Goal: Navigation & Orientation: Find specific page/section

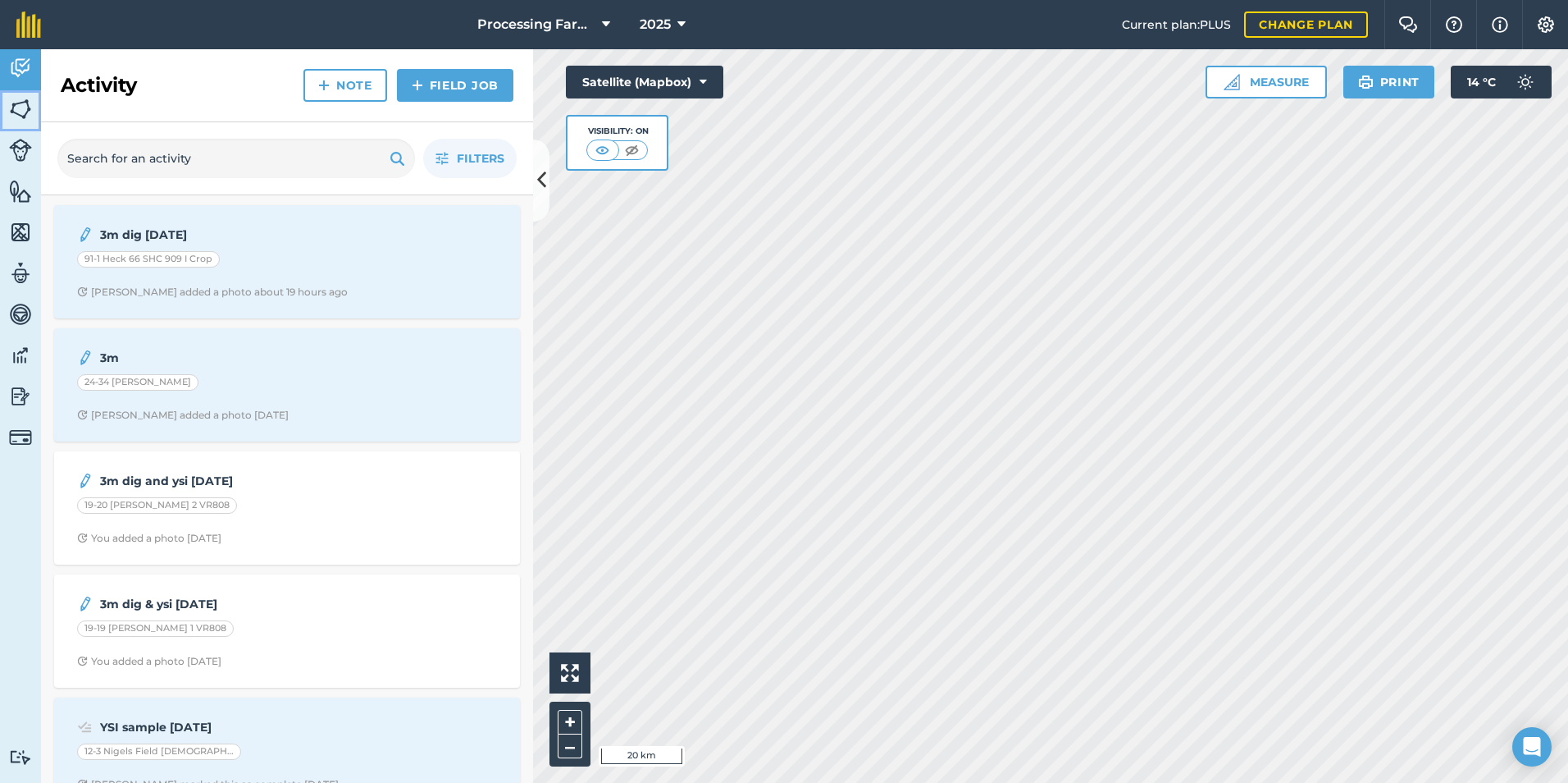
click at [22, 119] on img at bounding box center [20, 110] width 23 height 25
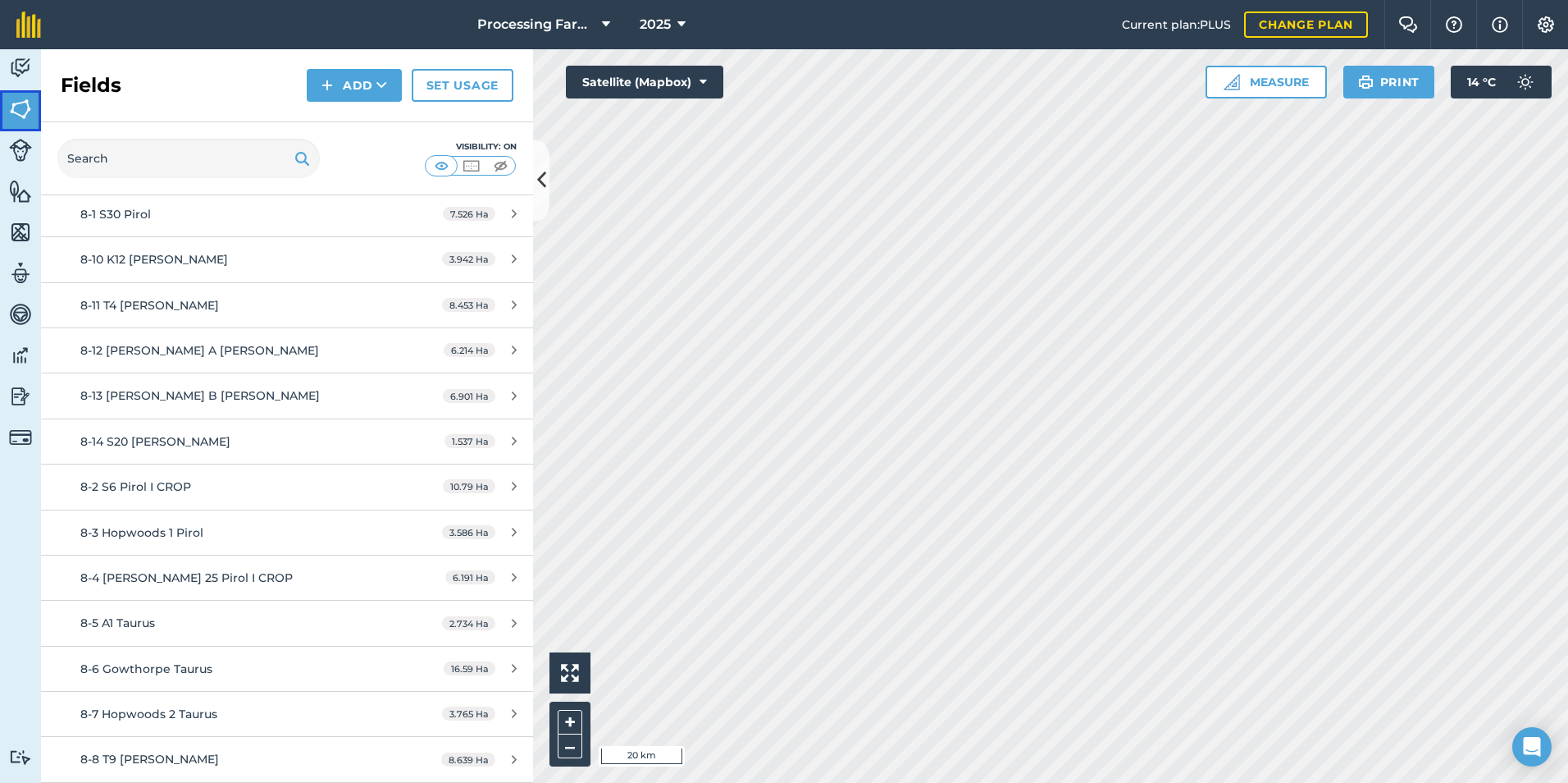
scroll to position [7058, 0]
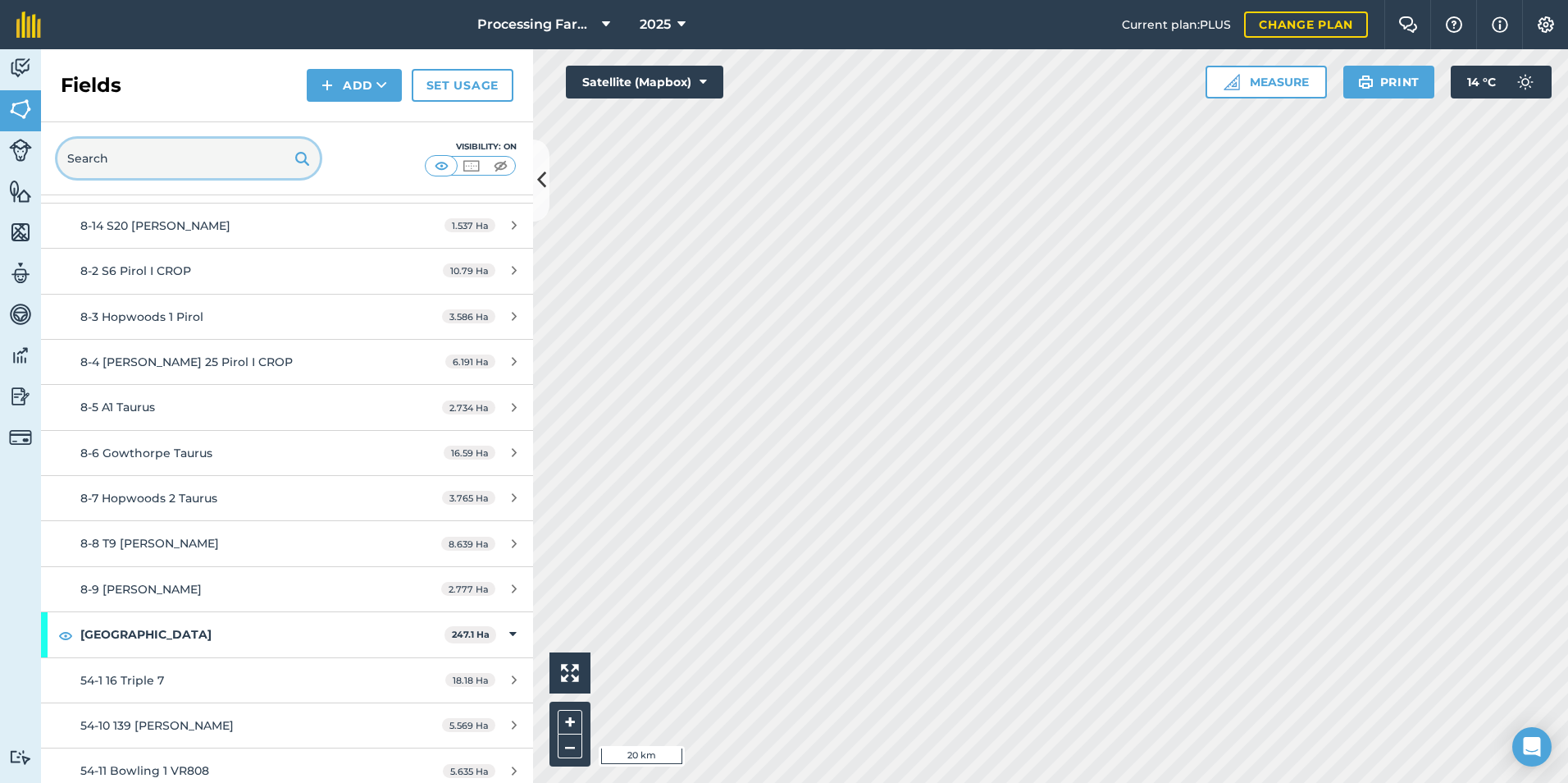
click at [204, 163] on input "text" at bounding box center [189, 158] width 263 height 39
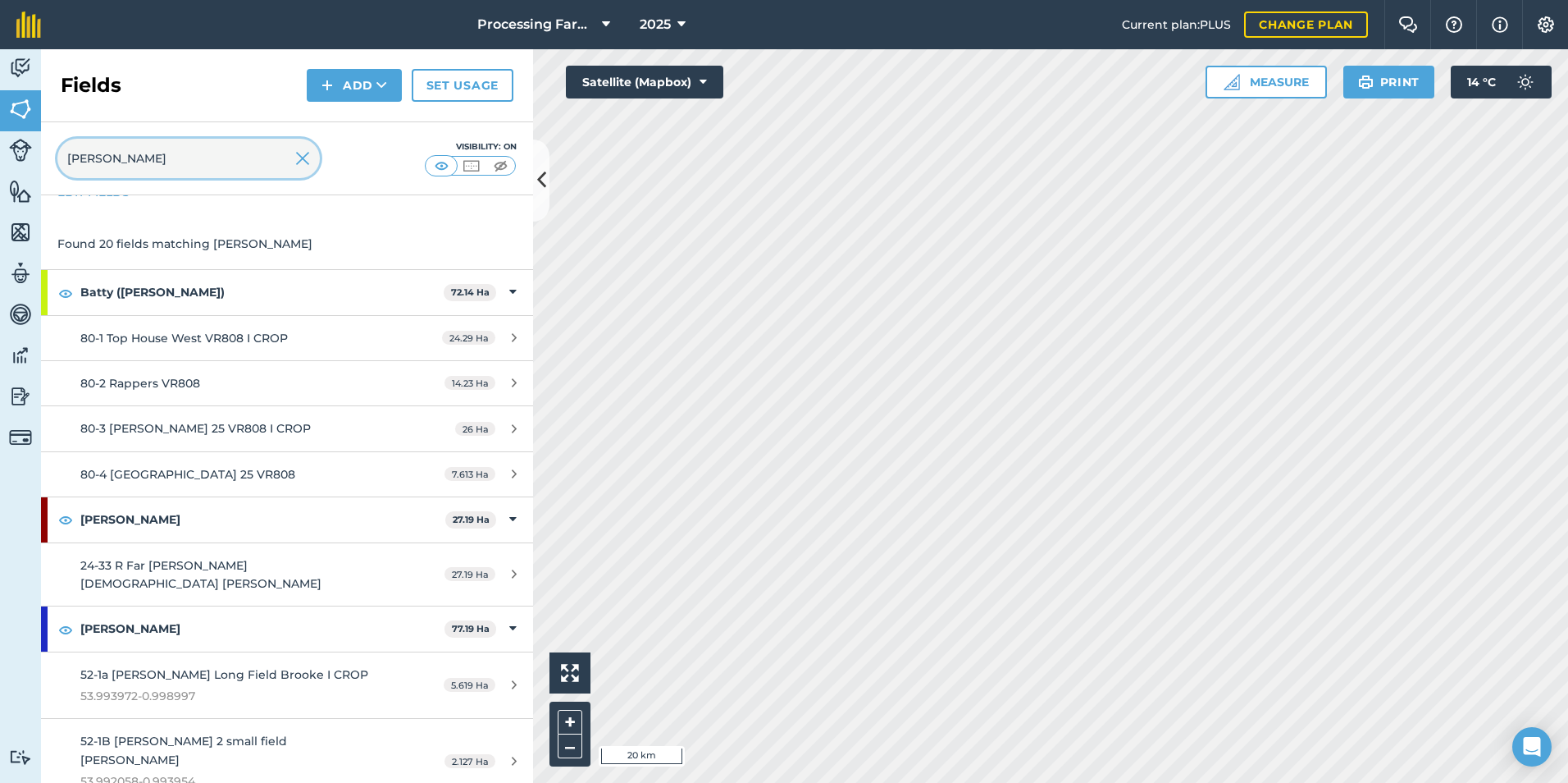
scroll to position [82, 0]
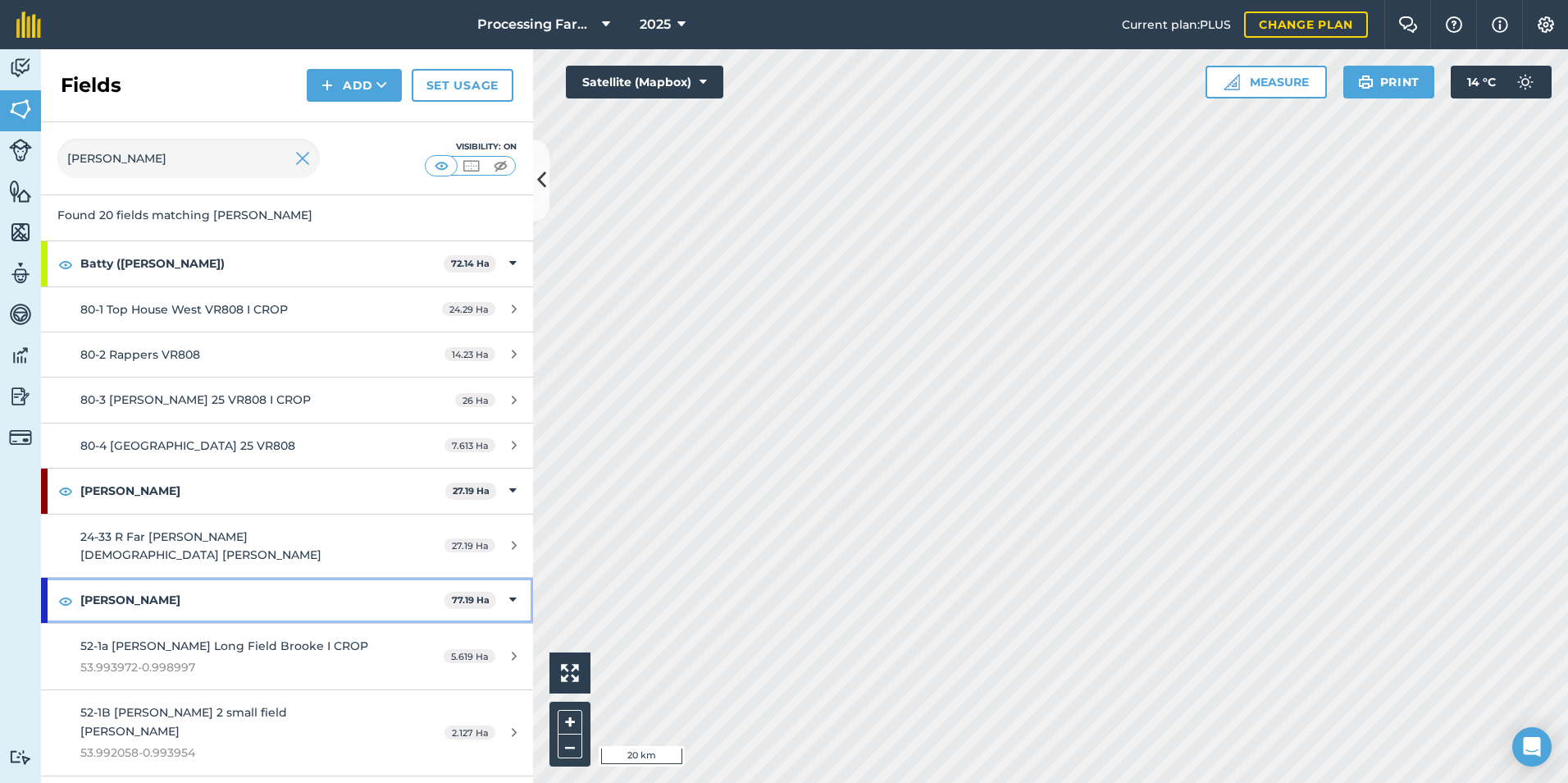
click at [177, 578] on strong "[PERSON_NAME]" at bounding box center [263, 600] width 364 height 44
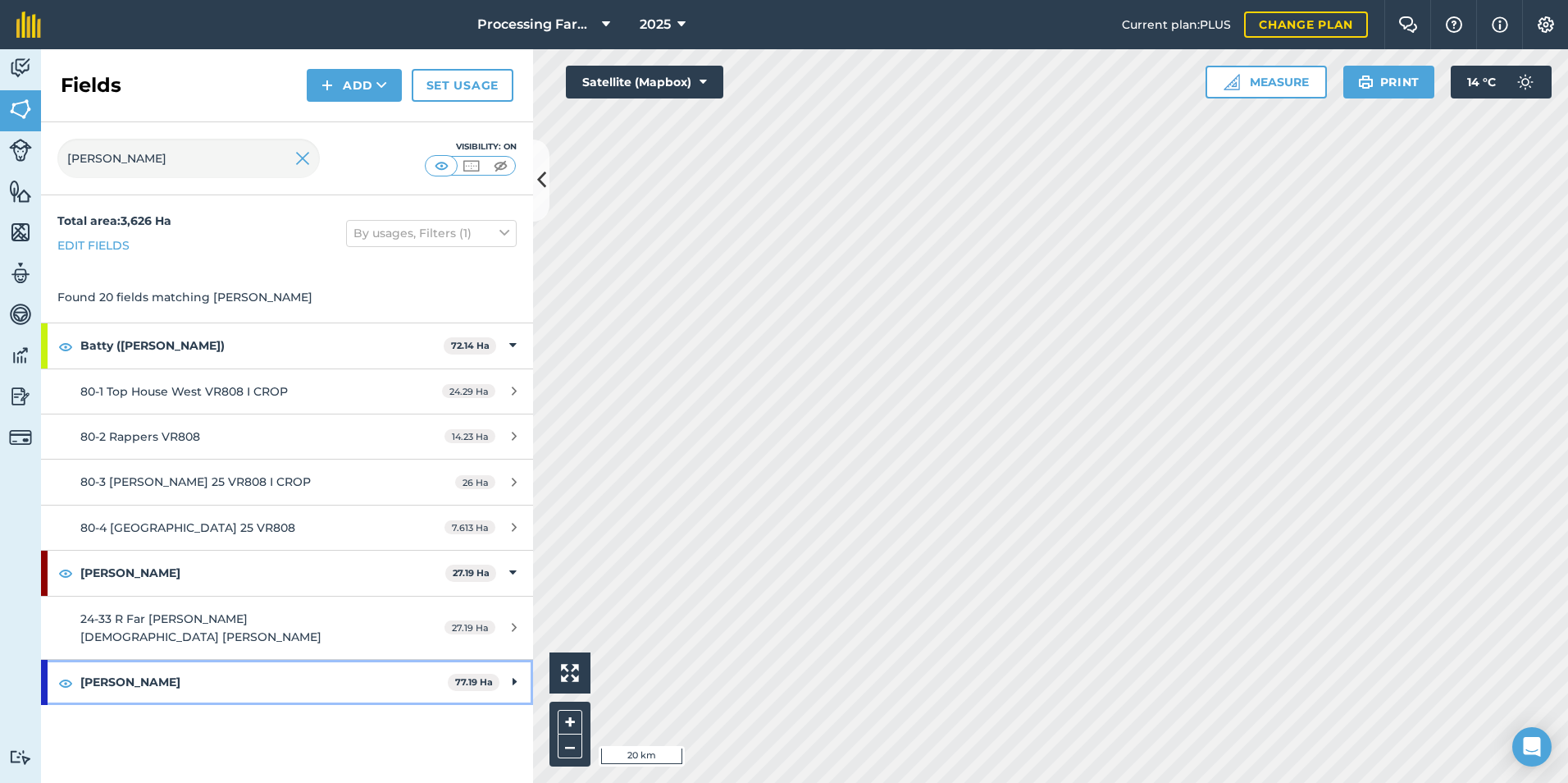
scroll to position [0, 0]
click at [151, 667] on strong "[PERSON_NAME]" at bounding box center [265, 682] width 368 height 44
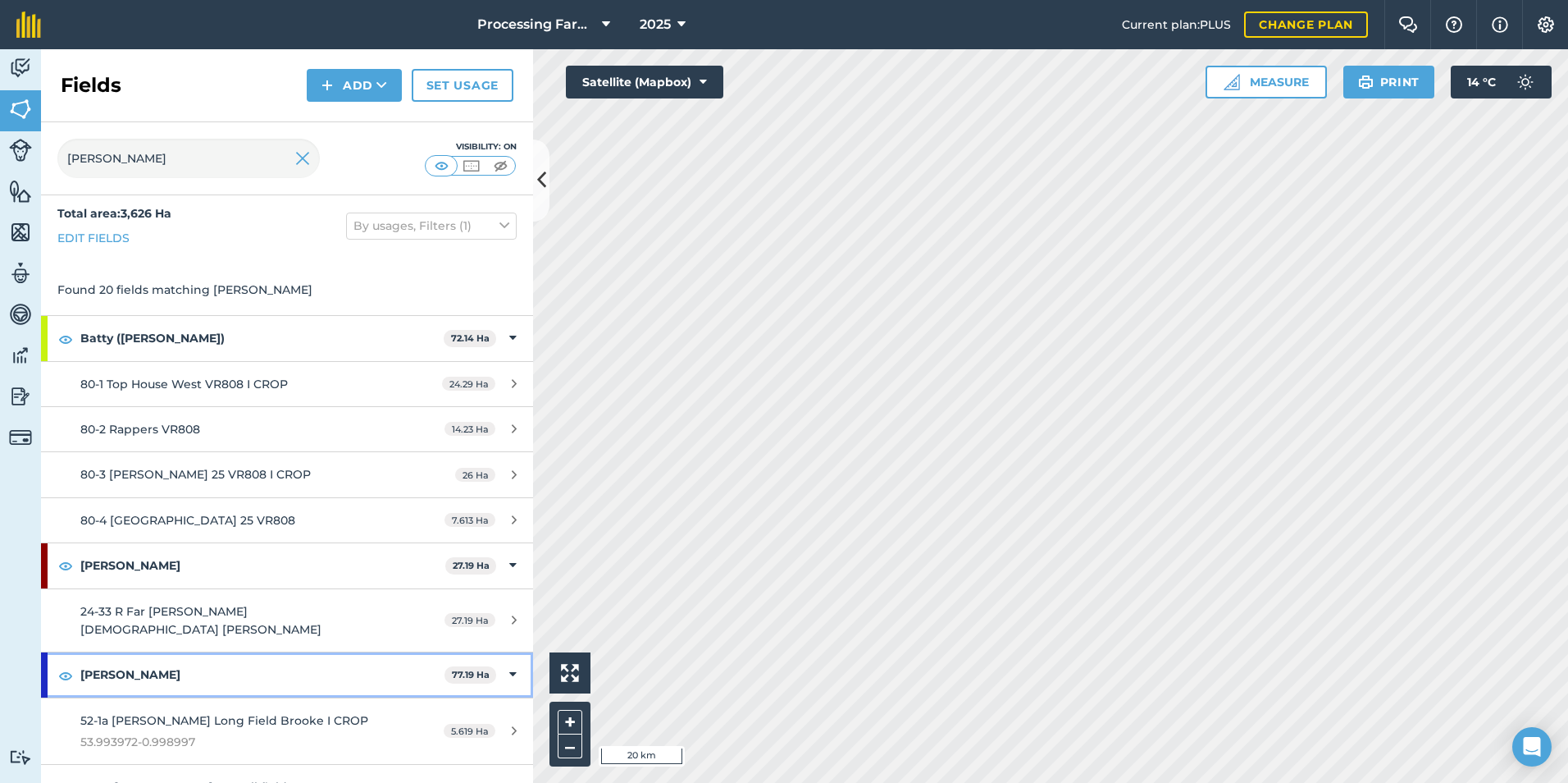
scroll to position [253, 0]
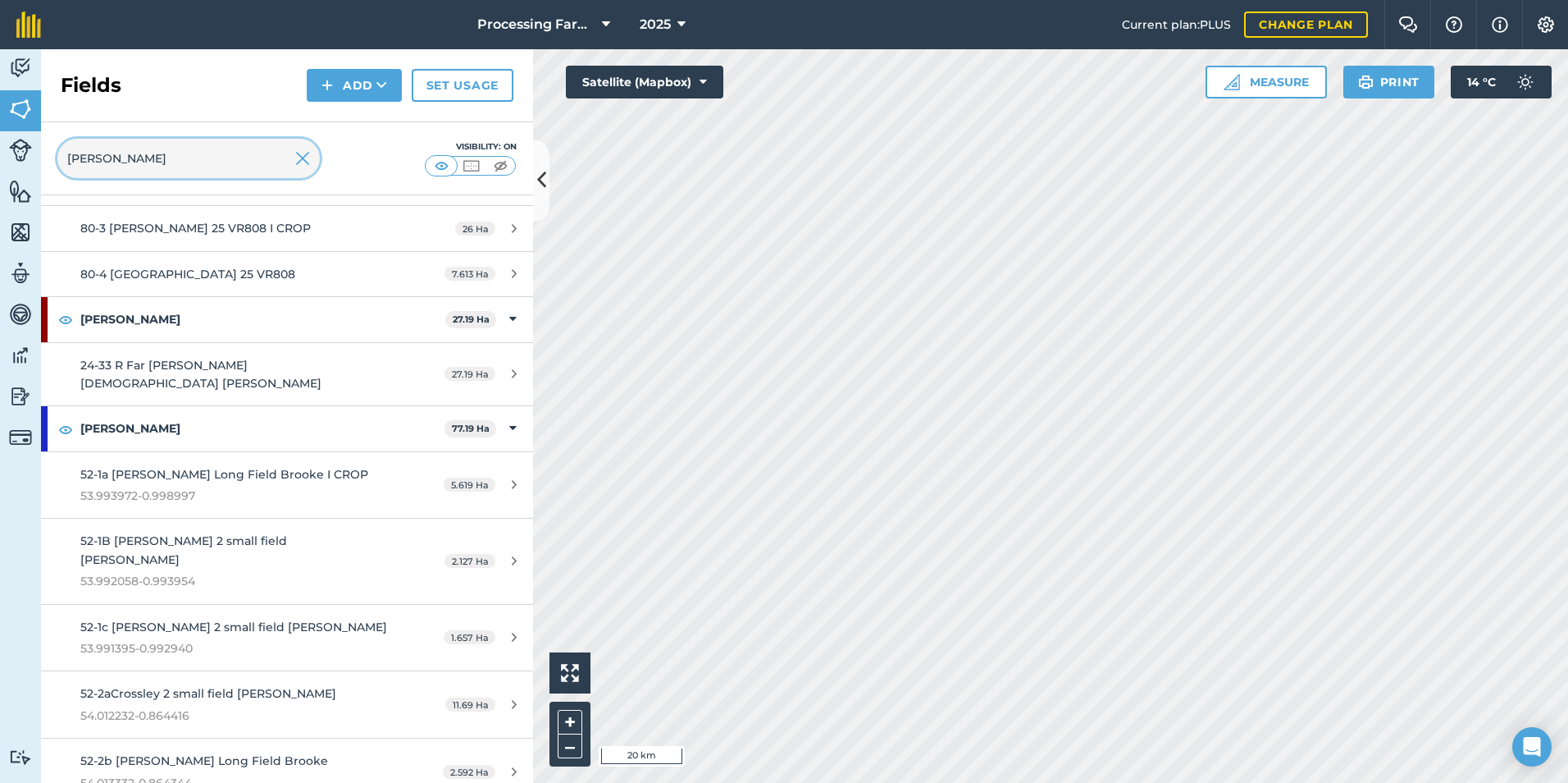
drag, startPoint x: 139, startPoint y: 157, endPoint x: 497, endPoint y: 200, distance: 360.6
click at [37, 125] on div "Activity Fields Livestock Features Maps Team Vehicles Data Reporting Billing Tu…" at bounding box center [784, 416] width 1568 height 734
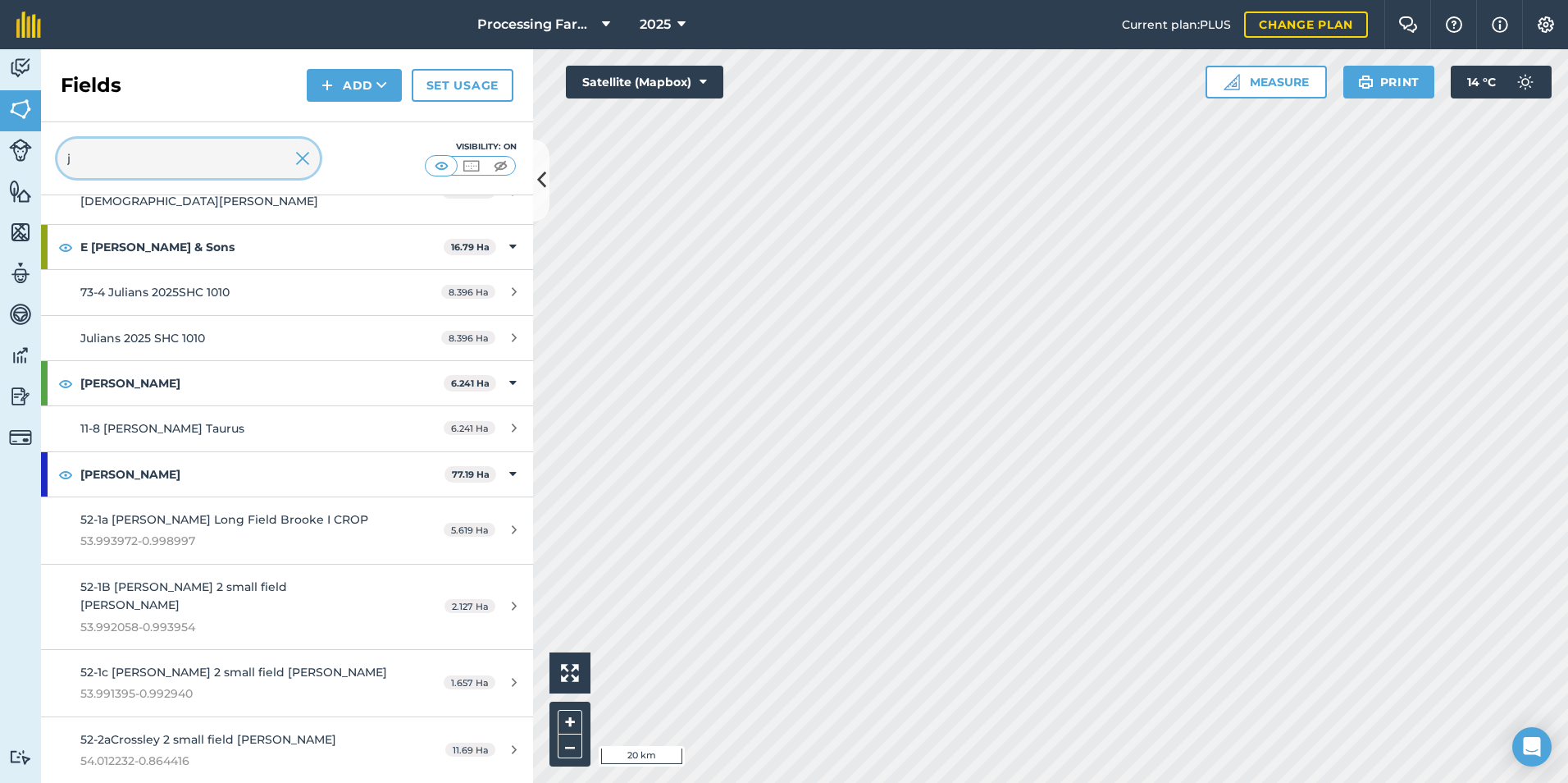
scroll to position [26, 0]
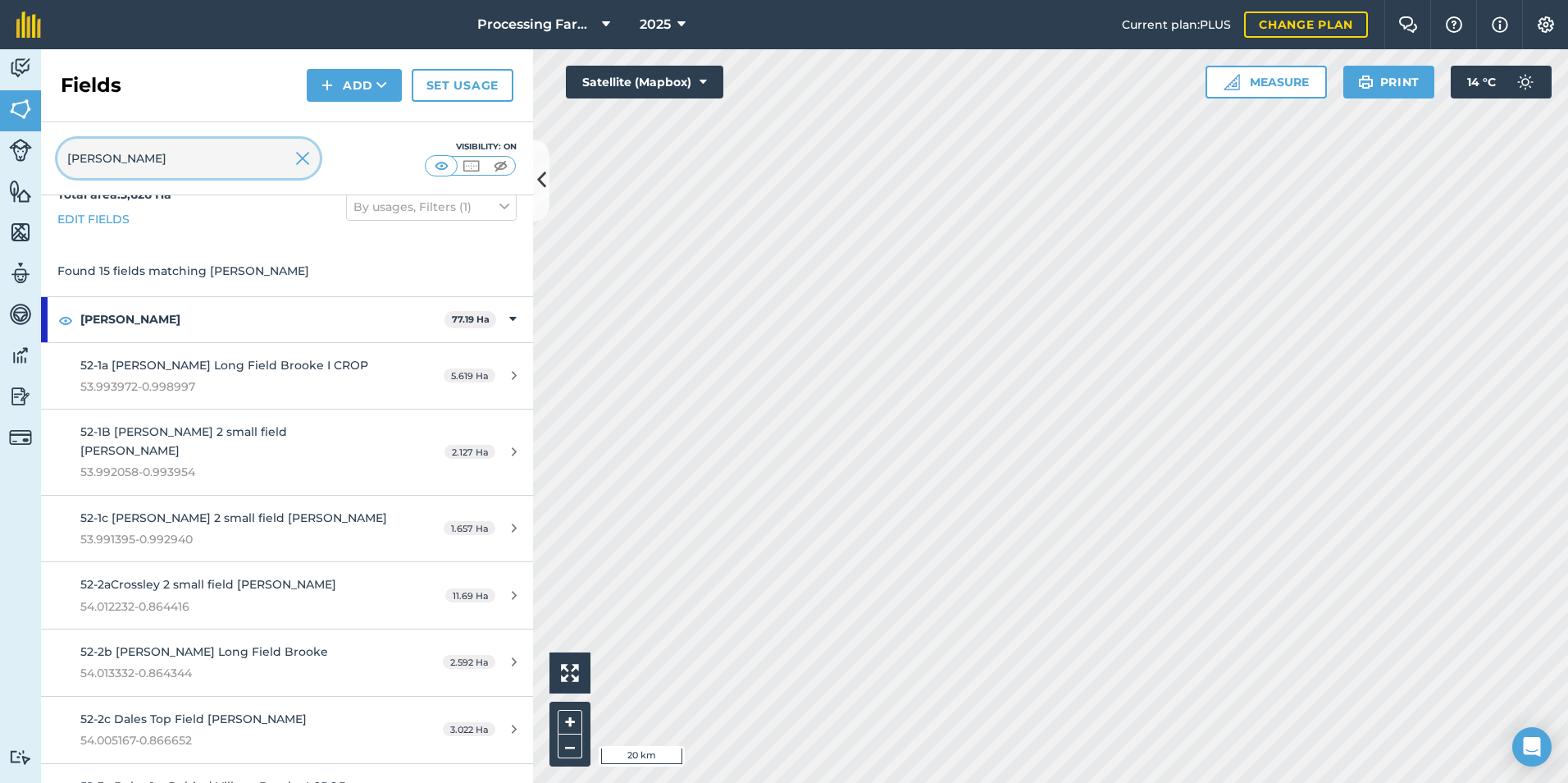
type input "[PERSON_NAME]"
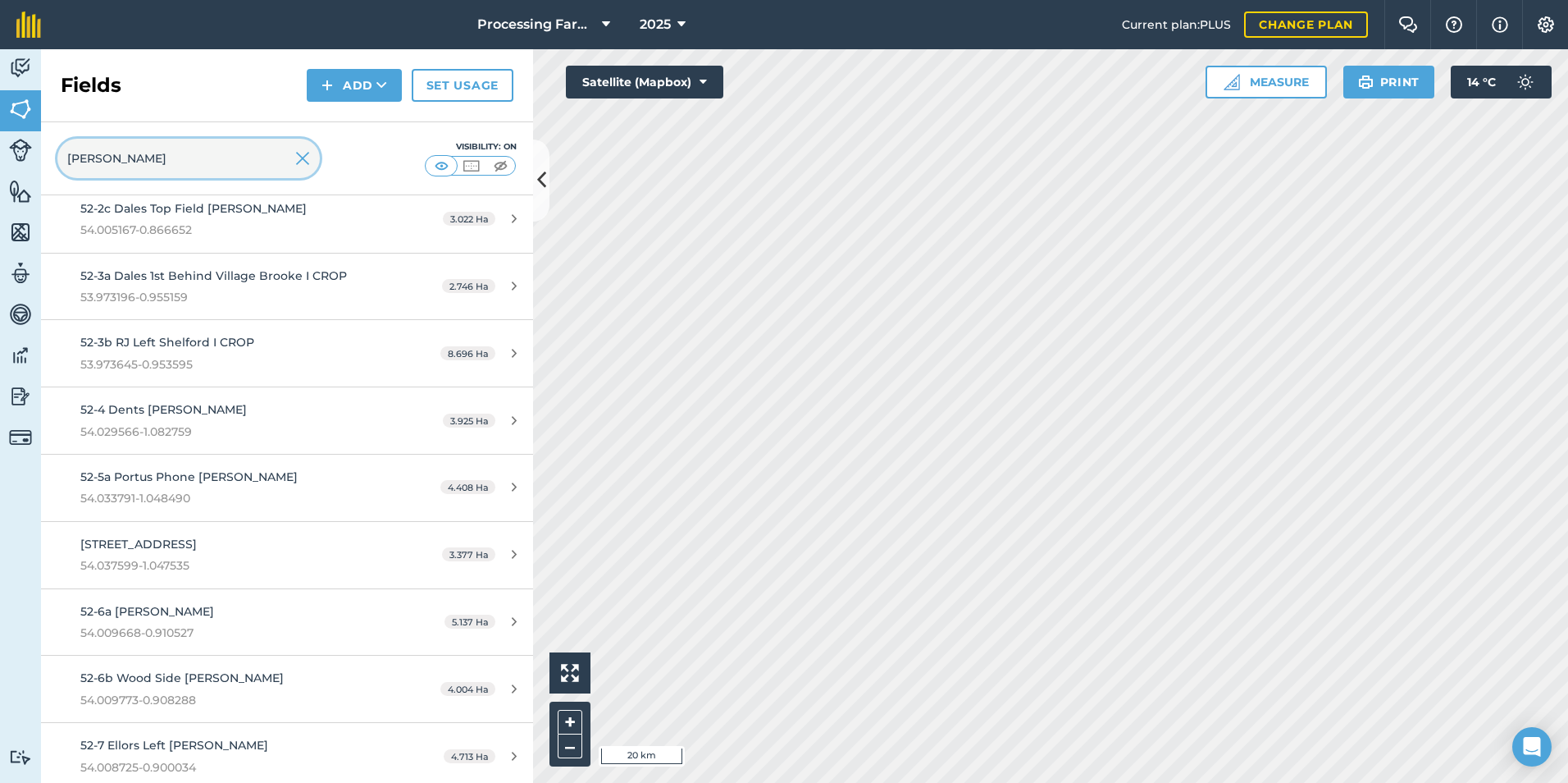
scroll to position [509, 0]
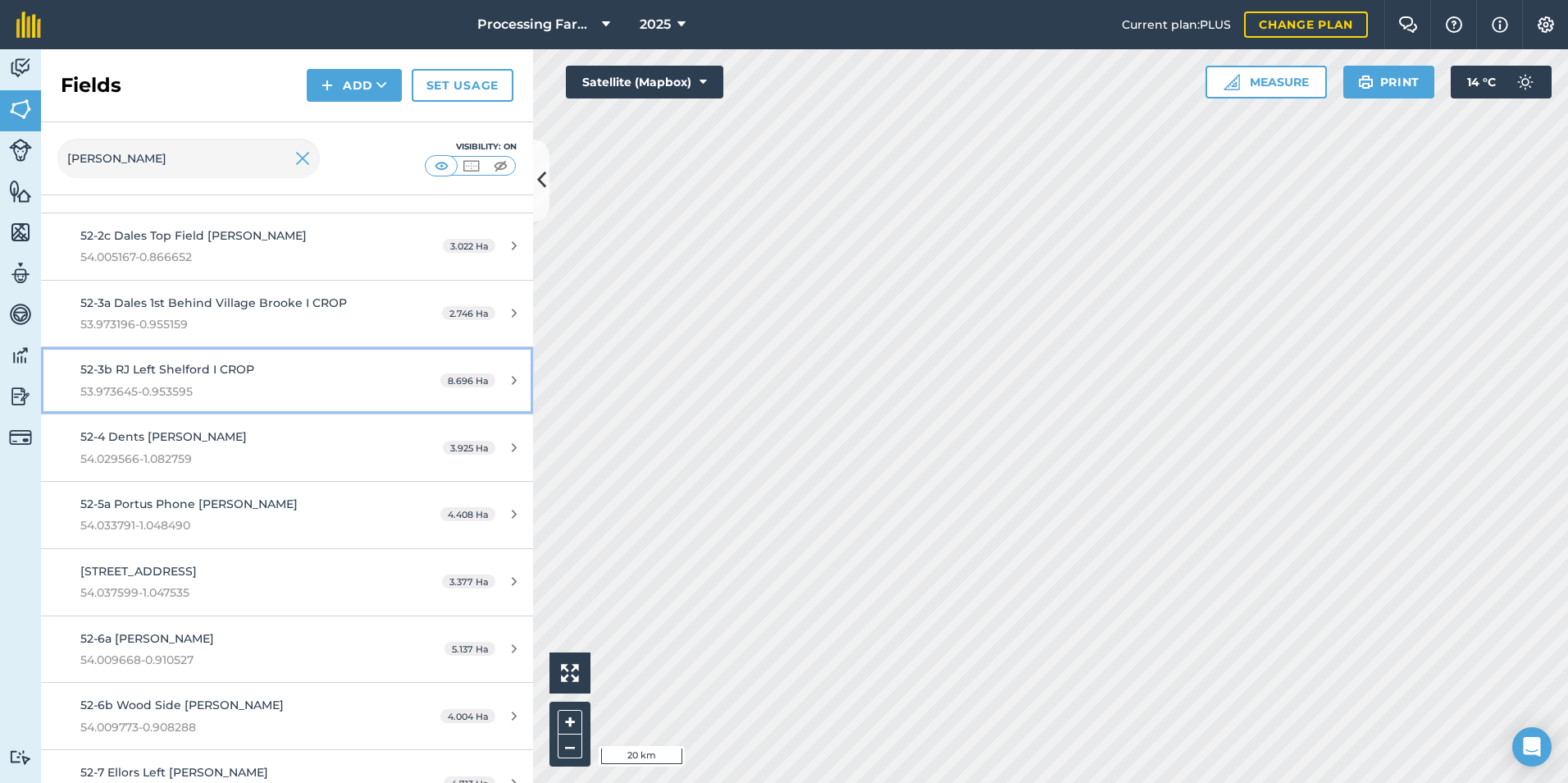
click at [187, 382] on span "53.973645-0.953595" at bounding box center [235, 391] width 308 height 18
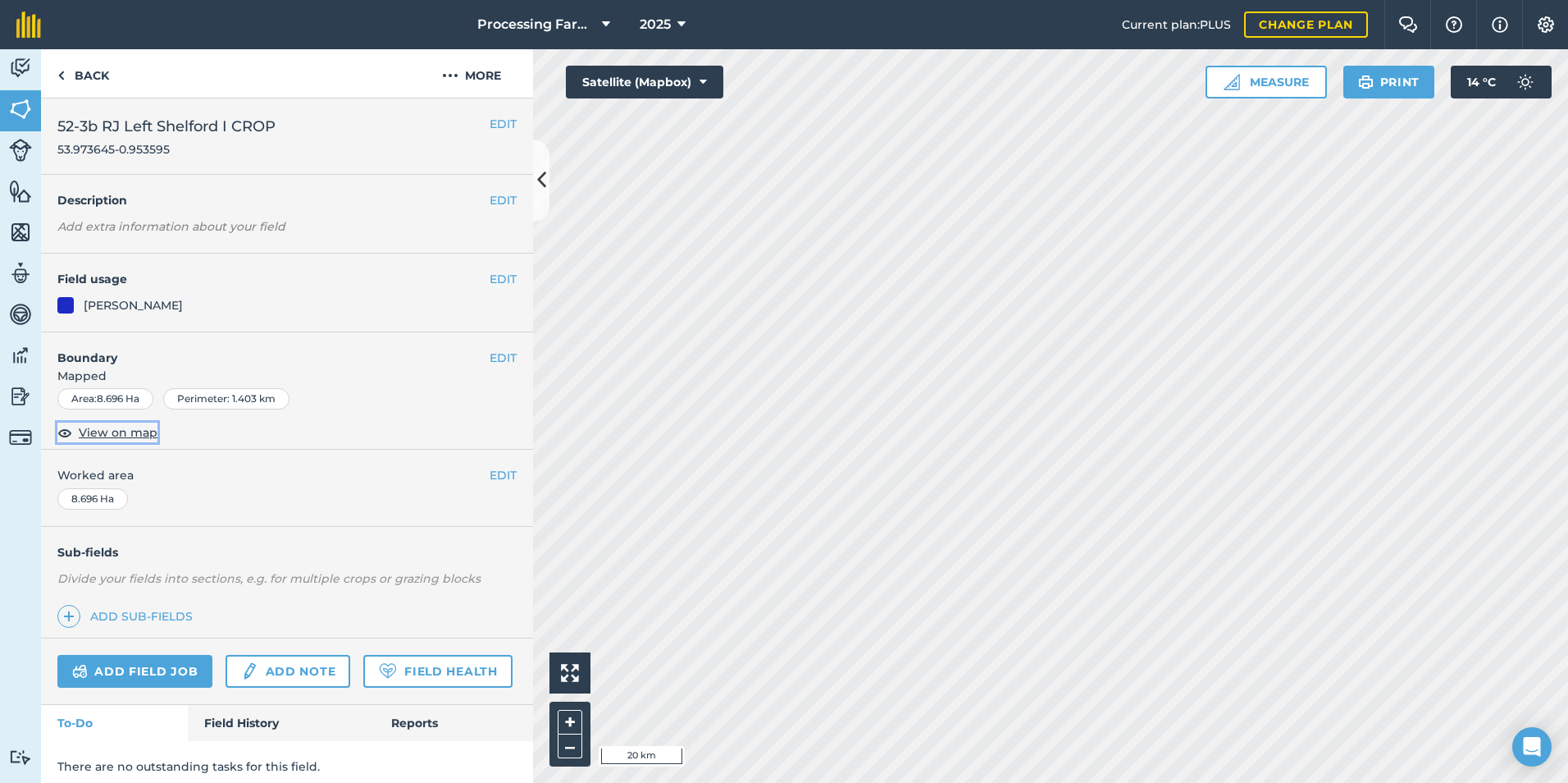
click at [106, 435] on span "View on map" at bounding box center [118, 432] width 79 height 18
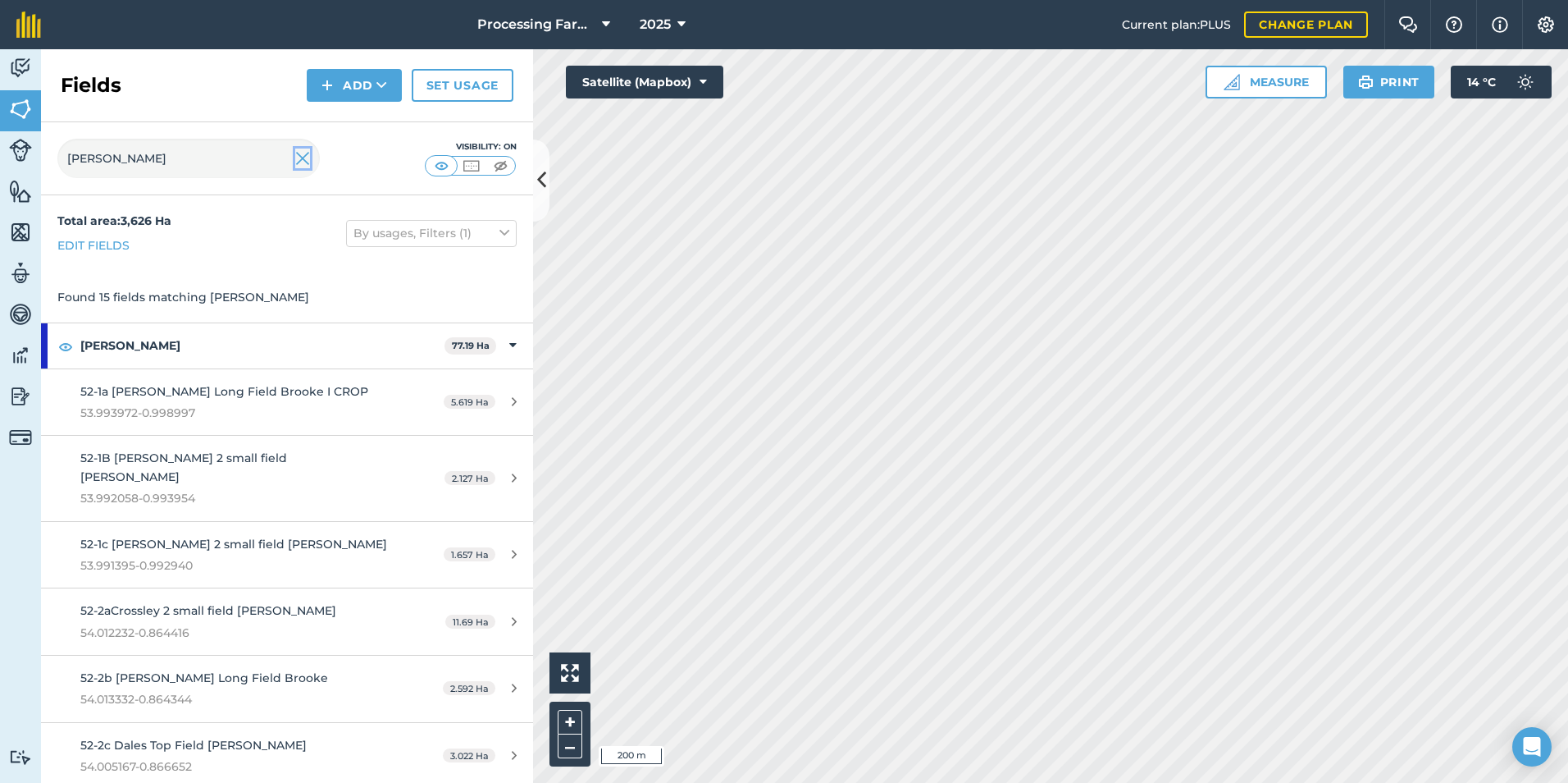
click at [300, 160] on img at bounding box center [302, 158] width 14 height 19
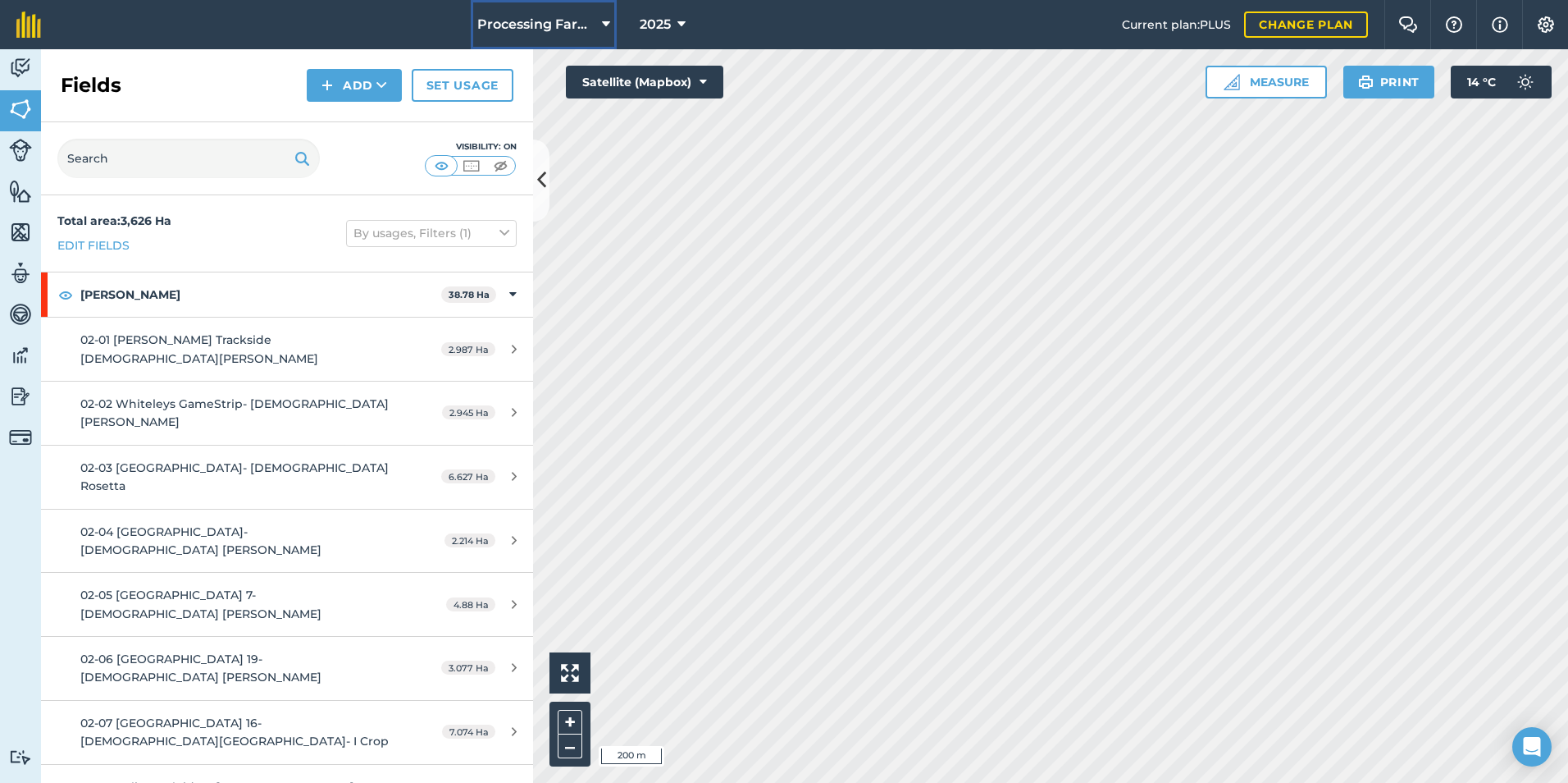
click at [567, 9] on button "Processing Farms" at bounding box center [544, 24] width 146 height 49
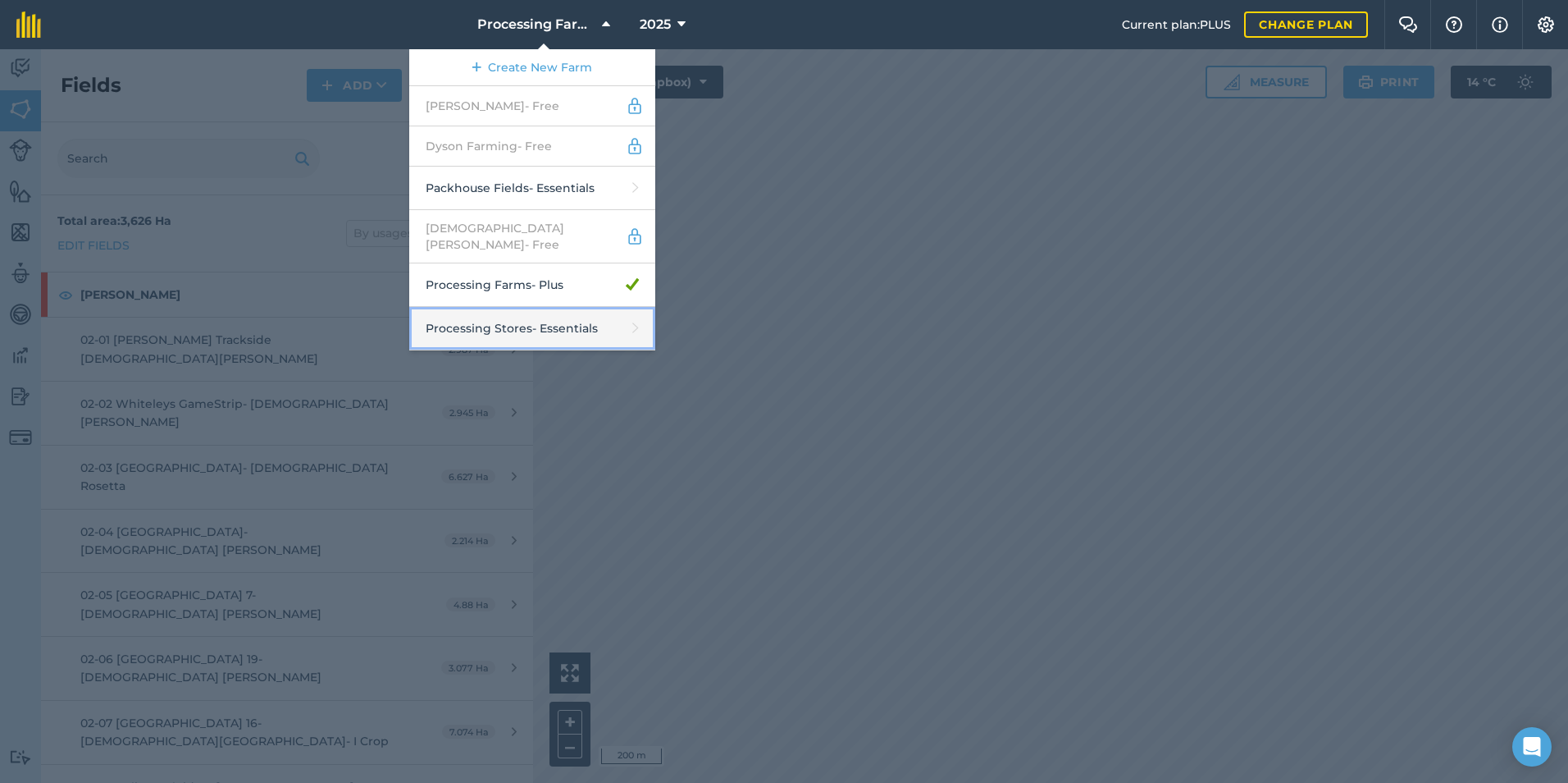
click at [553, 329] on link "Processing Stores - Essentials" at bounding box center [532, 328] width 246 height 43
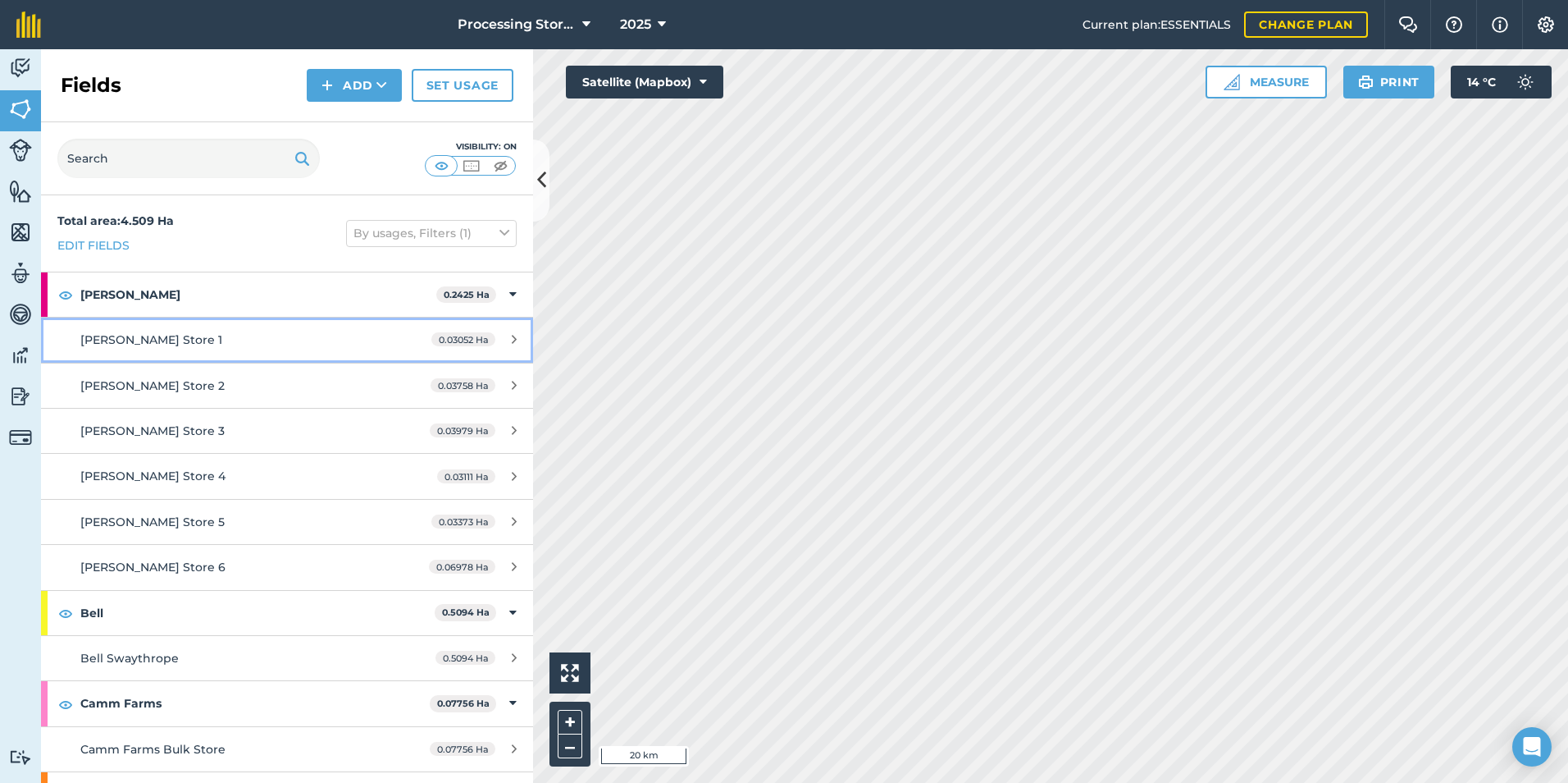
click at [185, 330] on div "[PERSON_NAME] Store 1" at bounding box center [235, 339] width 308 height 18
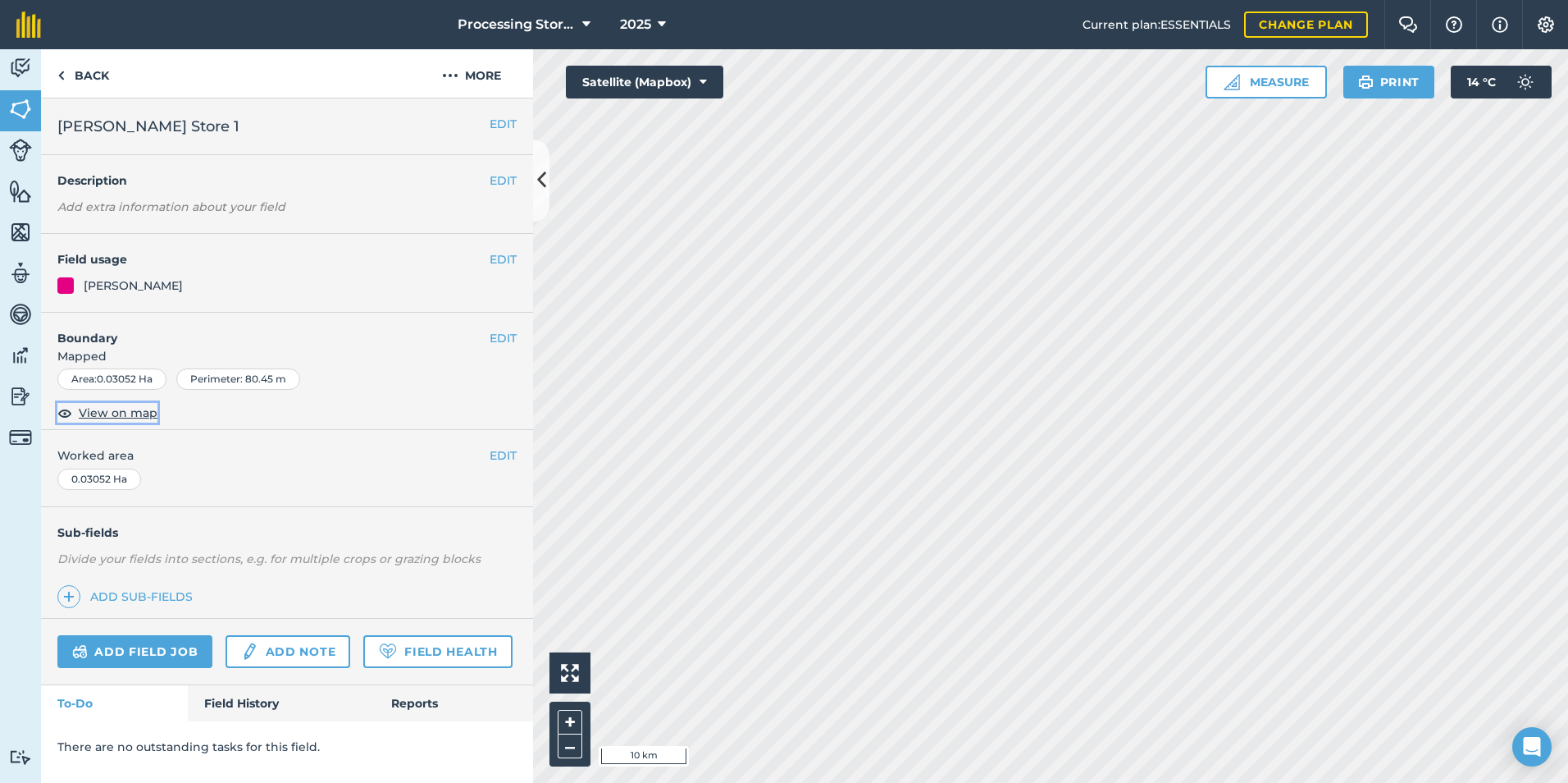
click at [108, 413] on span "View on map" at bounding box center [118, 412] width 79 height 18
click at [76, 79] on link "Back" at bounding box center [84, 73] width 85 height 48
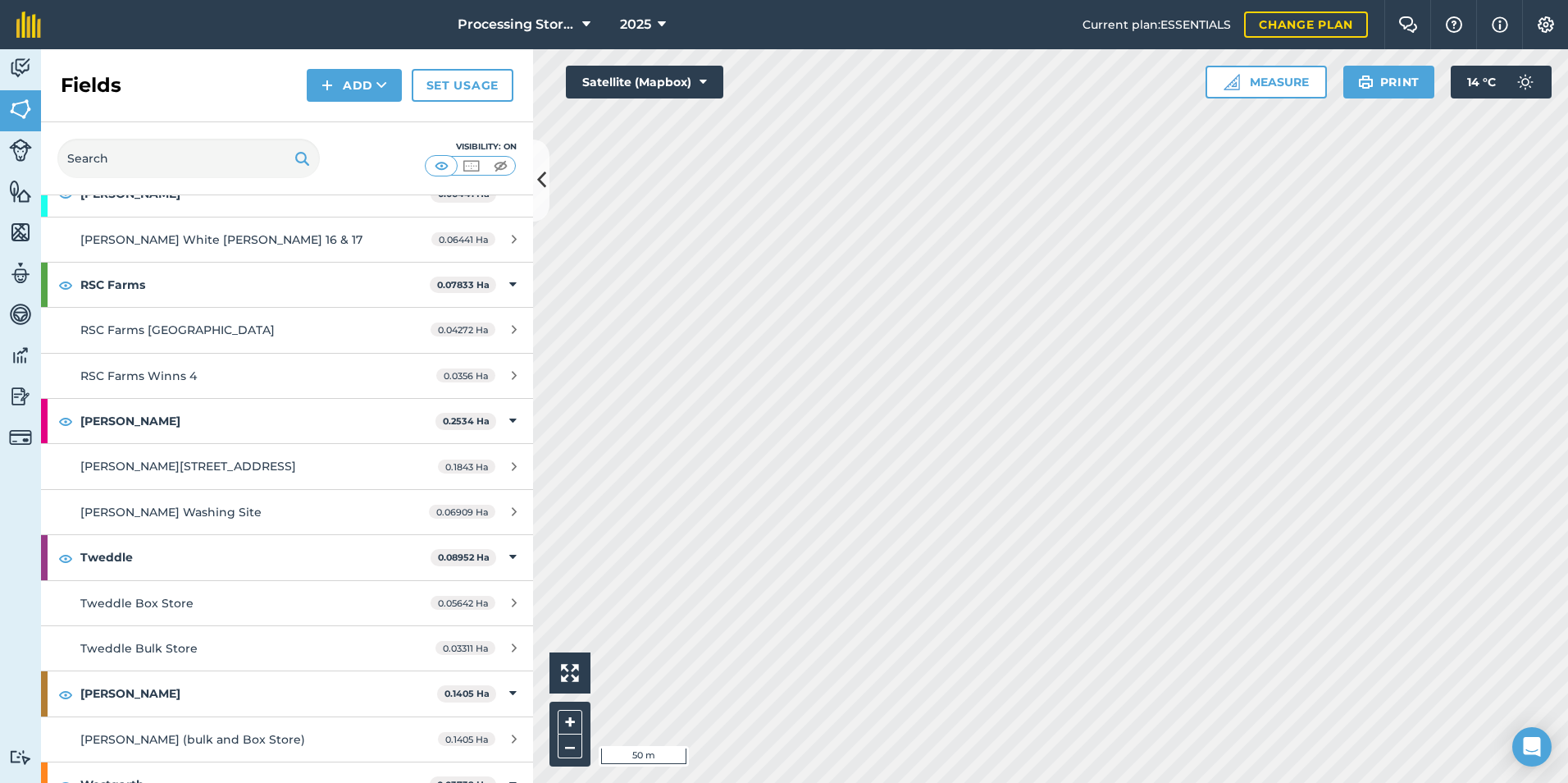
scroll to position [3353, 0]
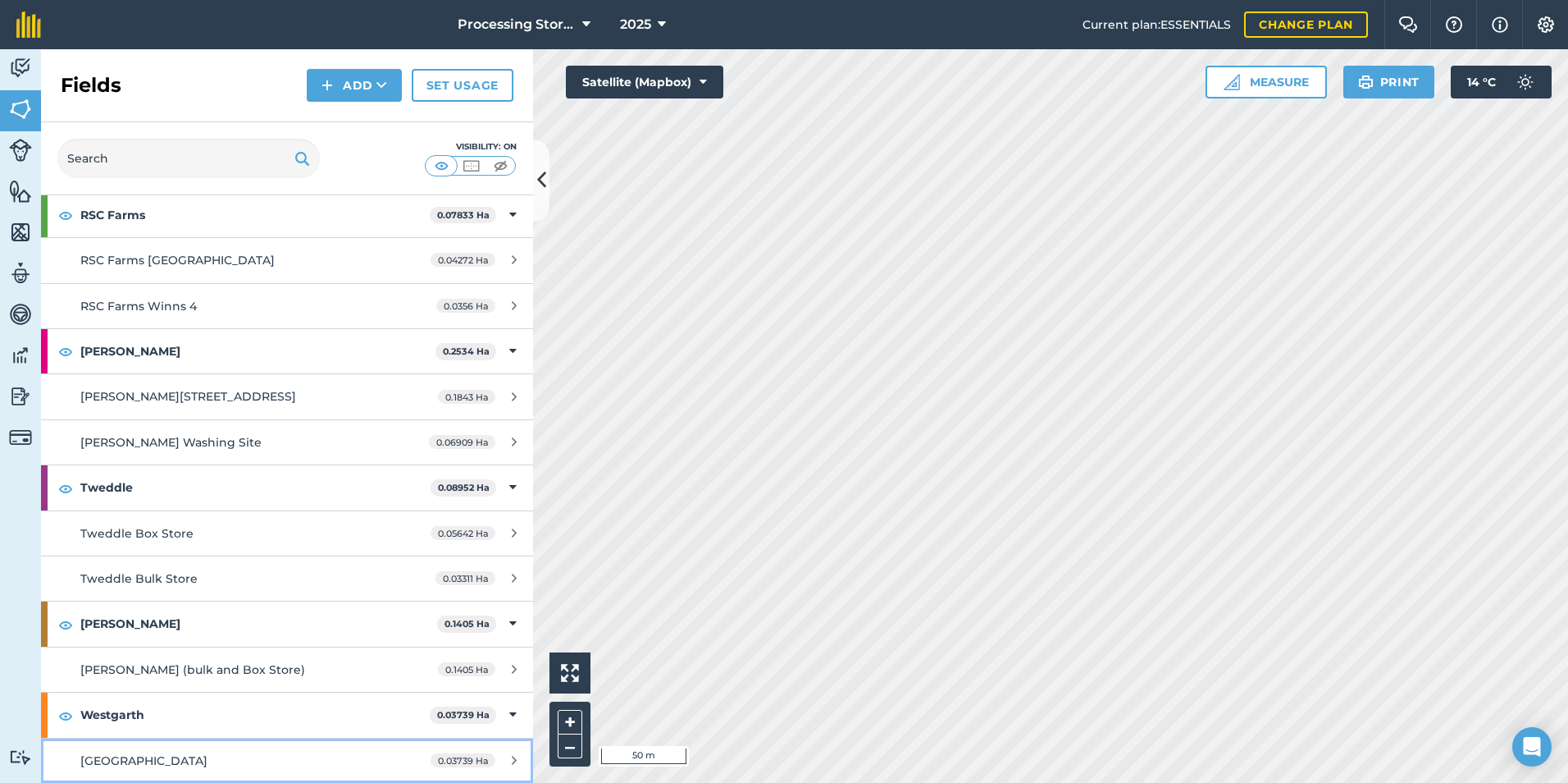
click at [191, 759] on span "[GEOGRAPHIC_DATA]" at bounding box center [144, 760] width 127 height 14
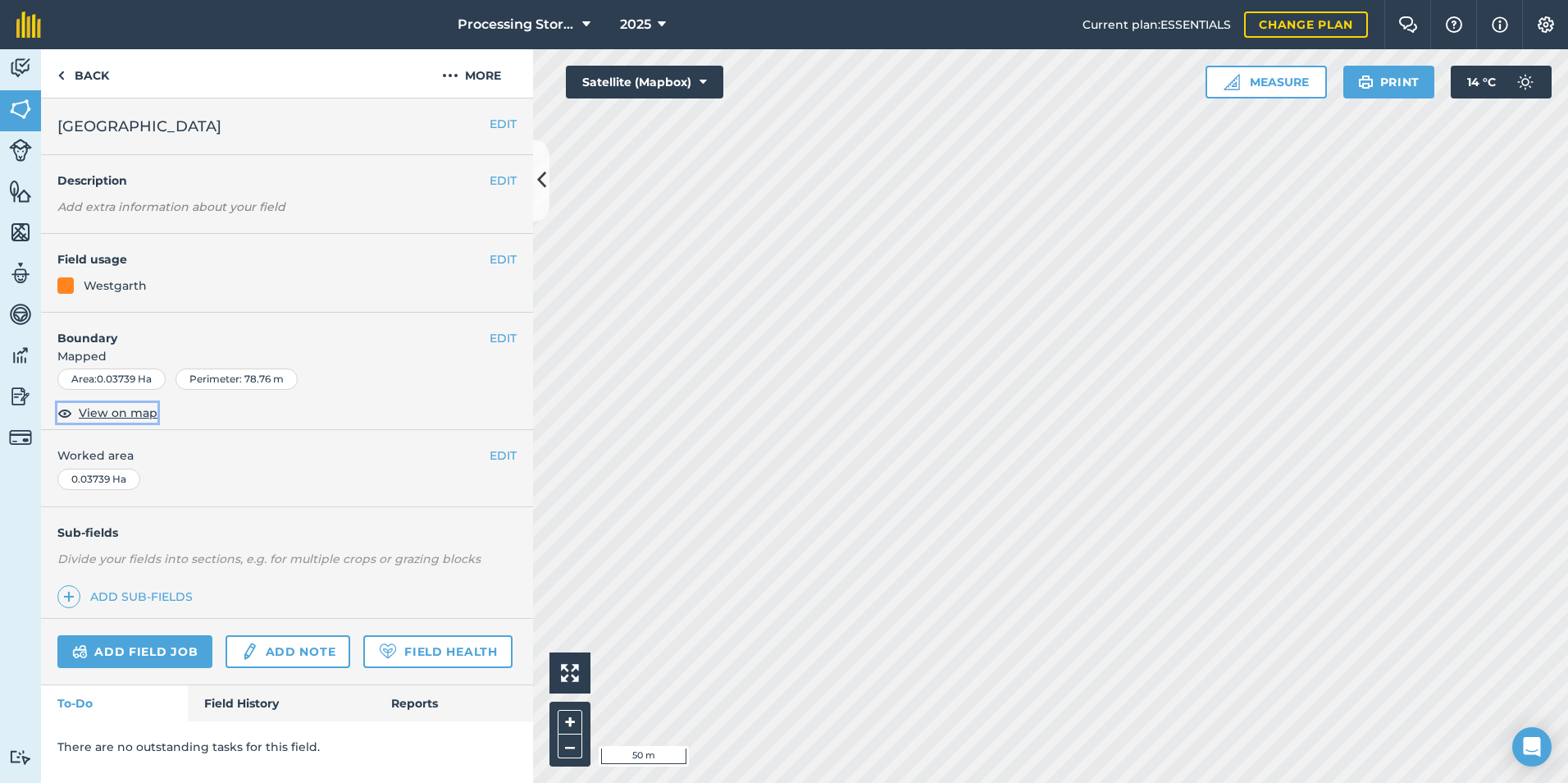
click at [96, 410] on span "View on map" at bounding box center [118, 412] width 79 height 18
click at [99, 82] on link "Back" at bounding box center [84, 73] width 85 height 48
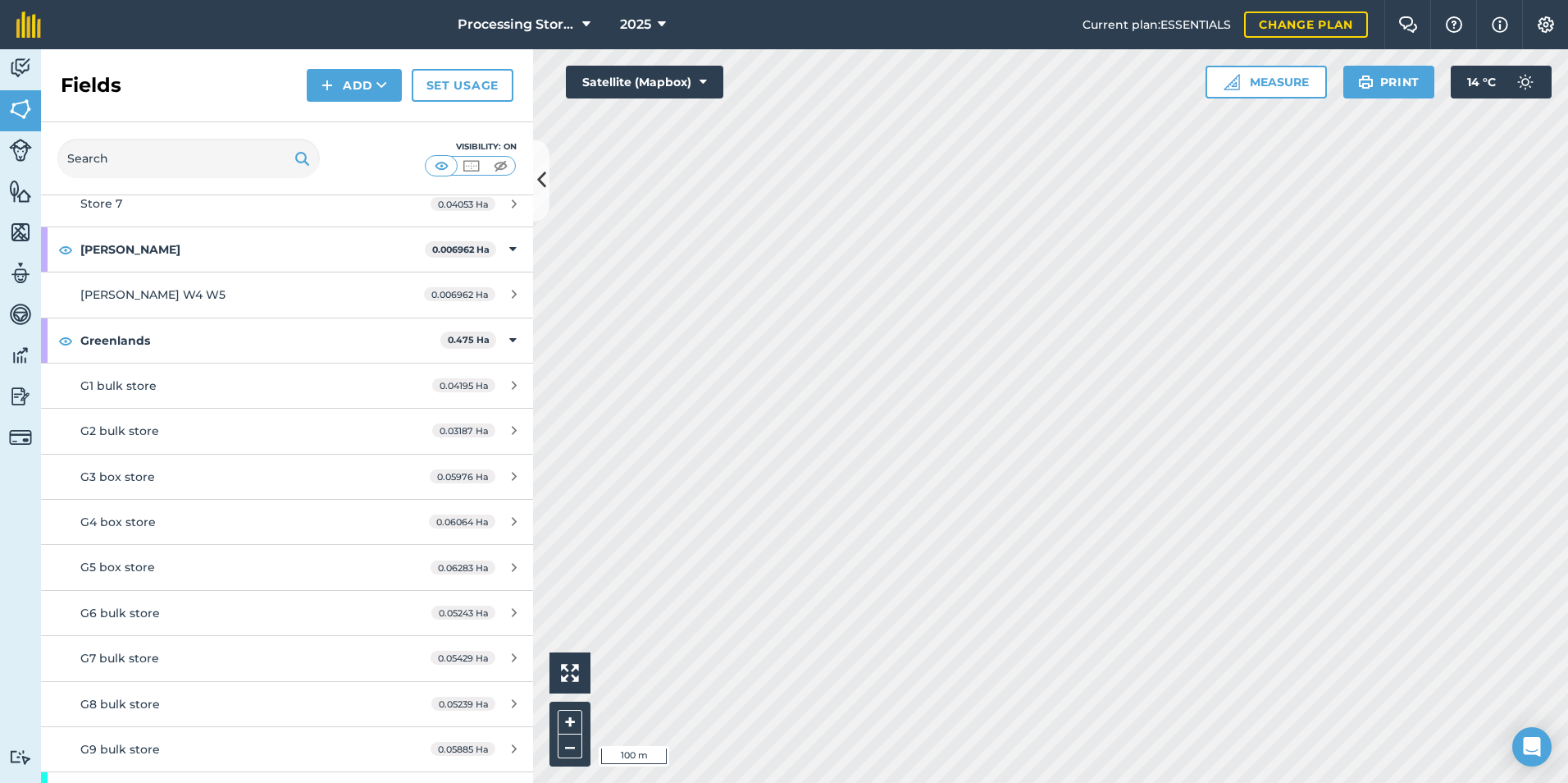
scroll to position [1313, 0]
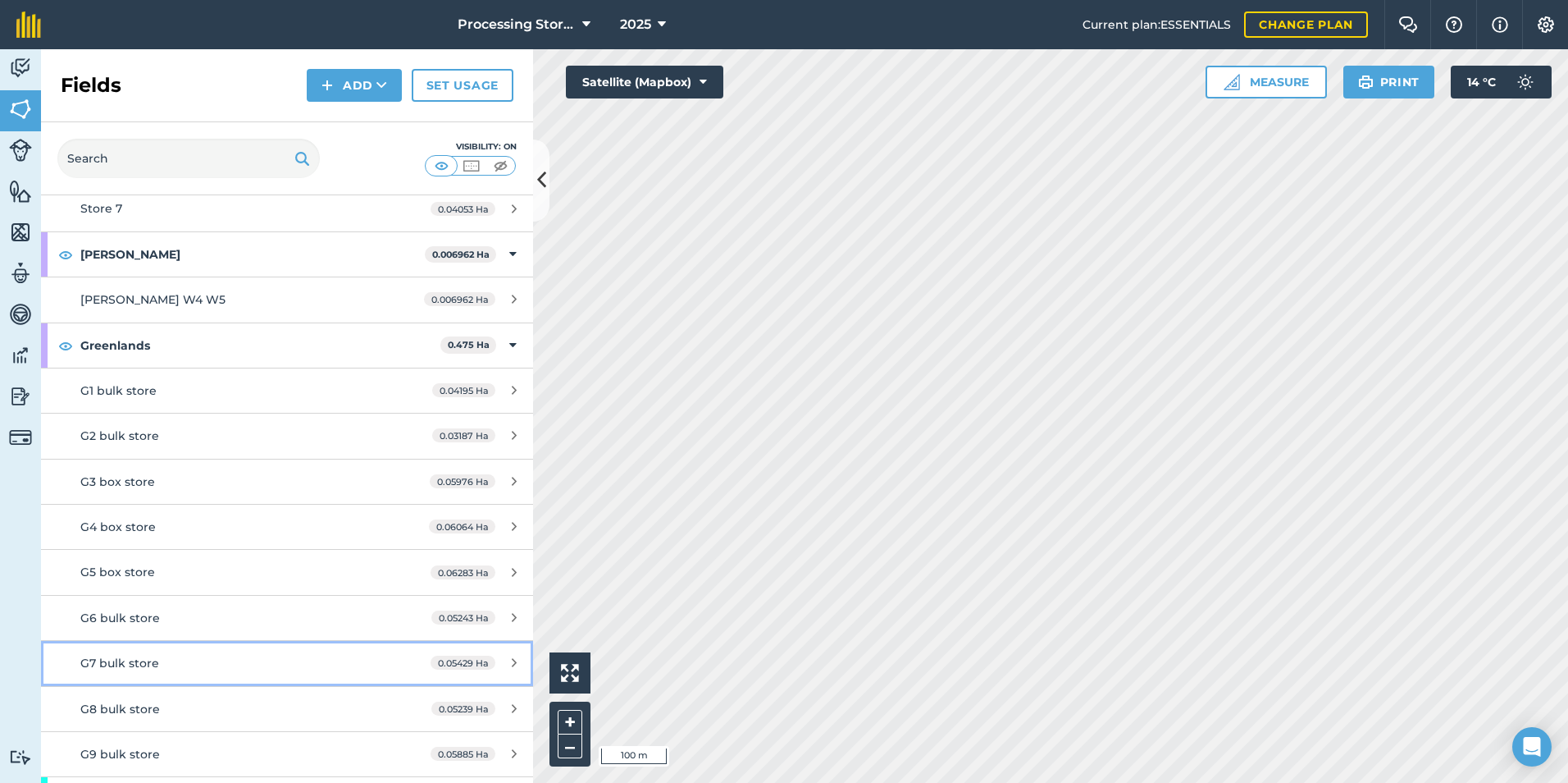
click at [134, 651] on link "G7 bulk store 0.05429 Ha" at bounding box center [287, 663] width 492 height 44
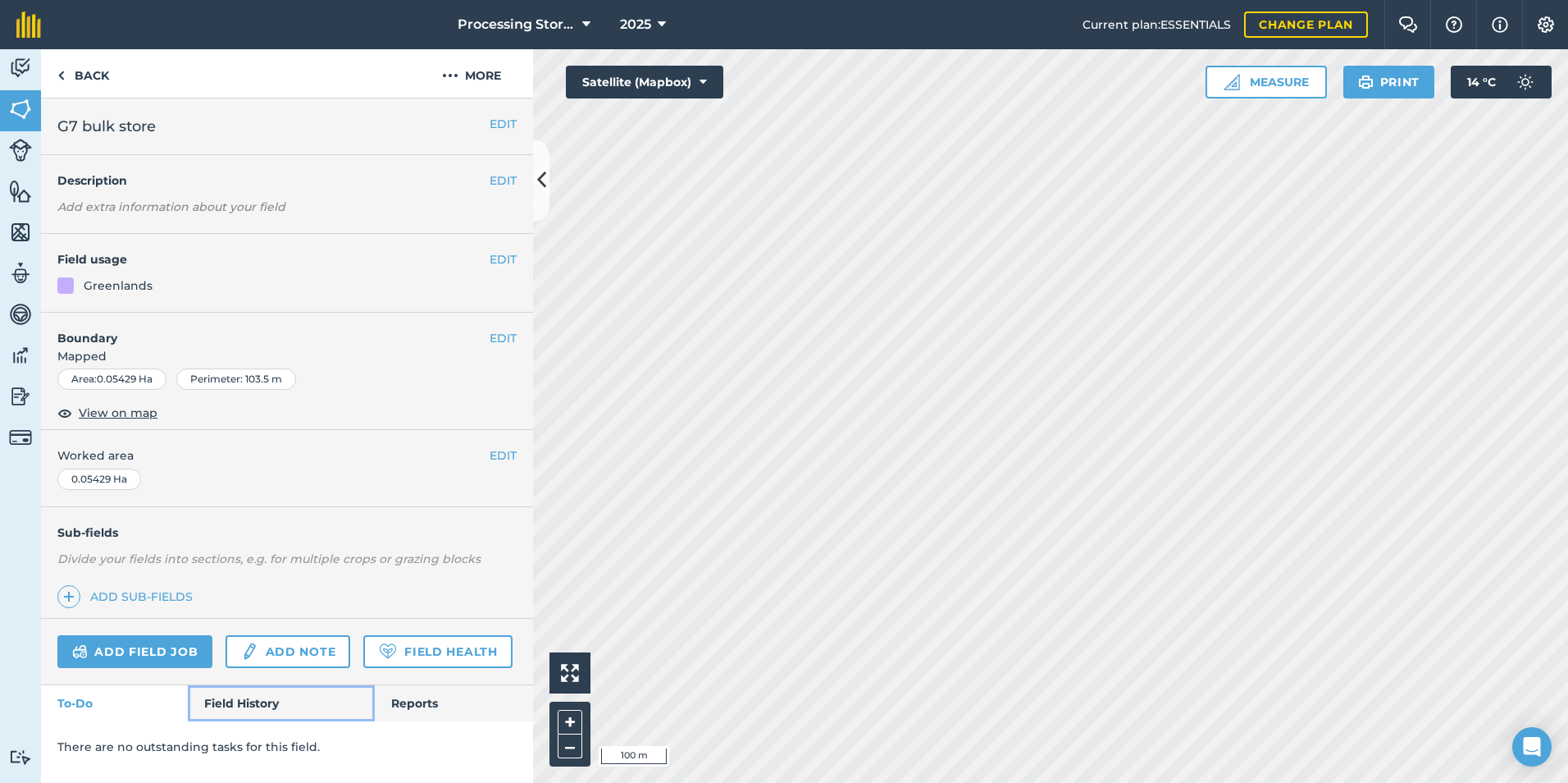
click at [279, 698] on link "Field History" at bounding box center [280, 702] width 186 height 36
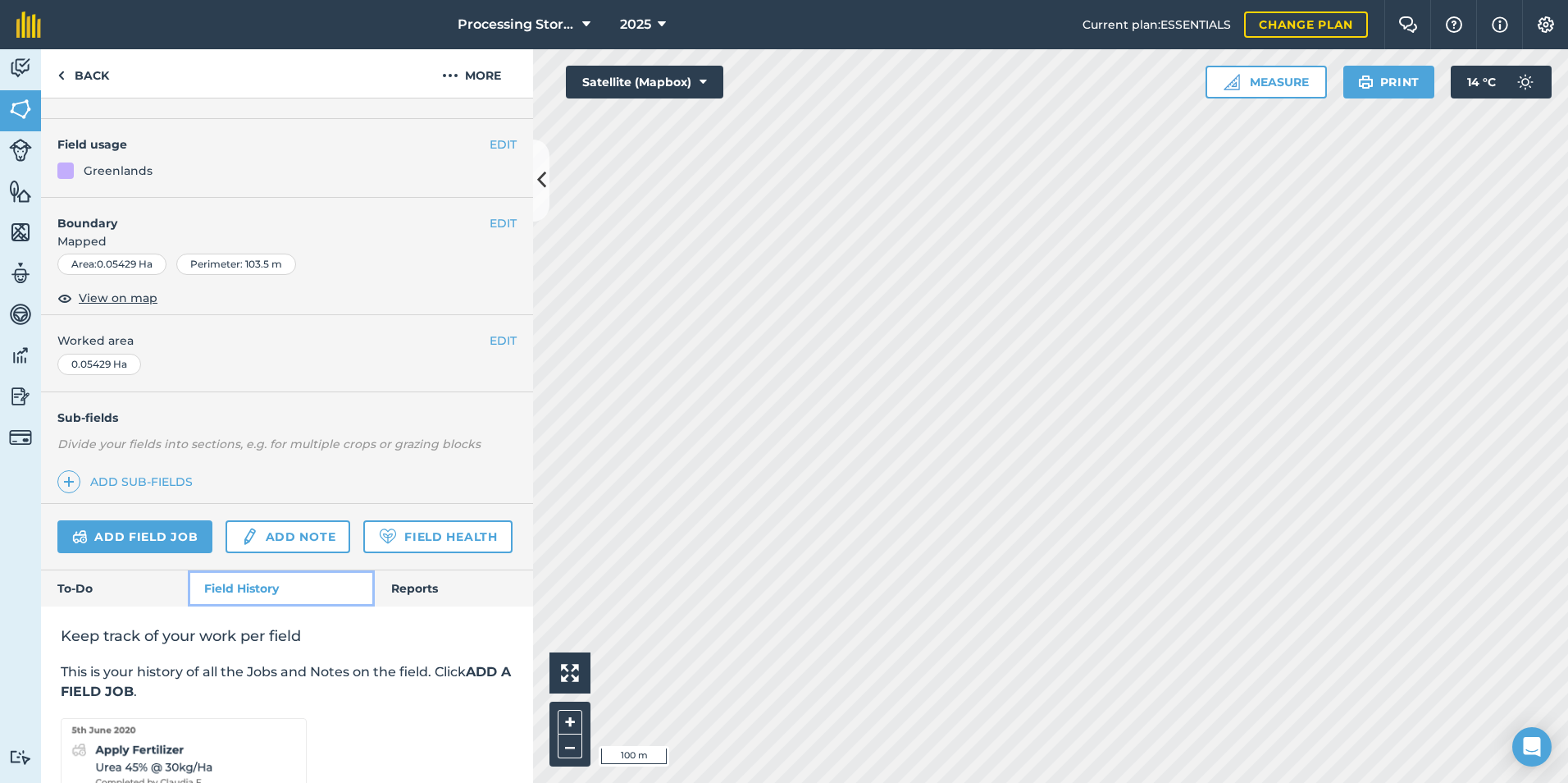
scroll to position [274, 0]
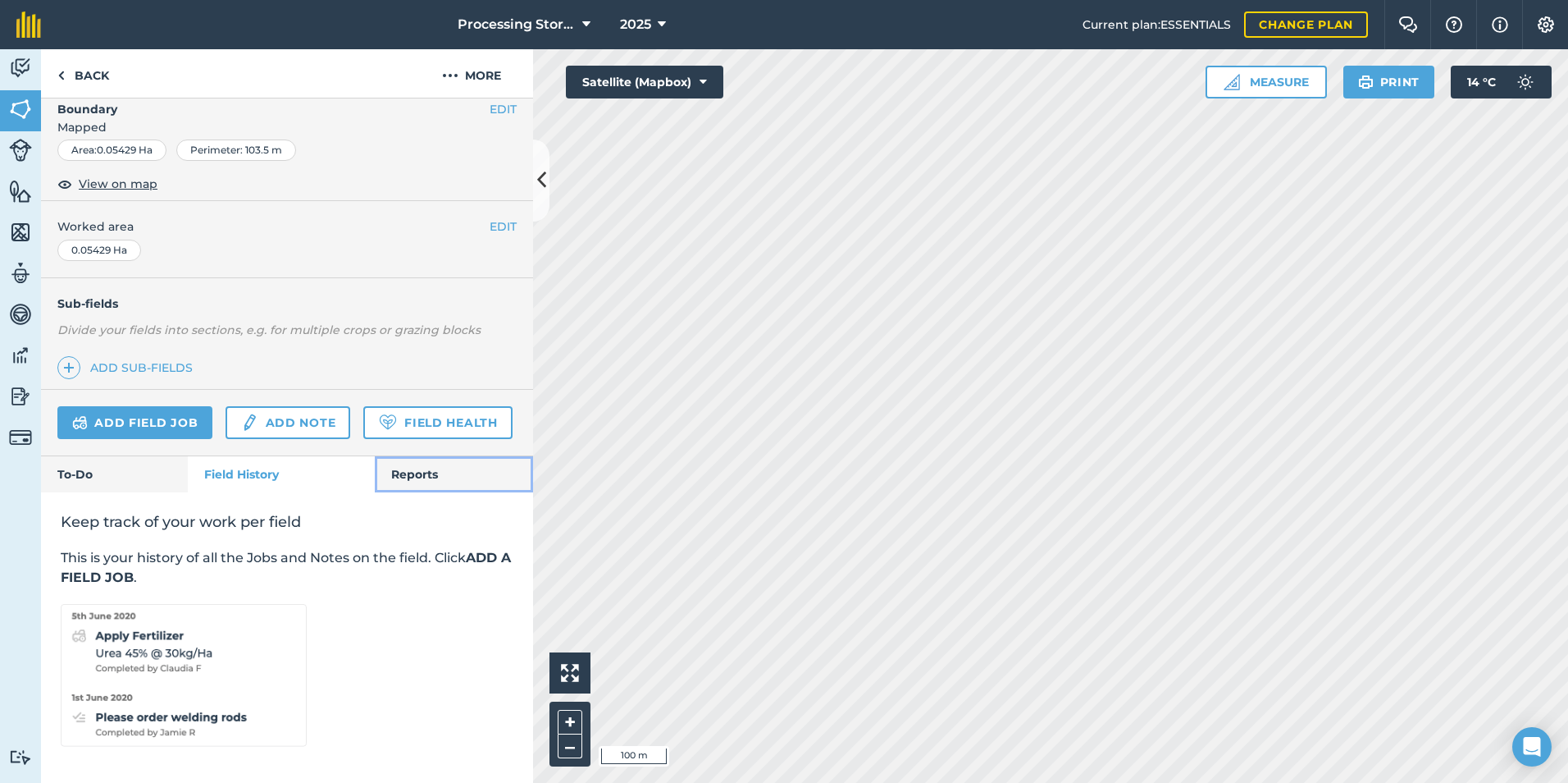
click at [441, 471] on link "Reports" at bounding box center [453, 474] width 158 height 36
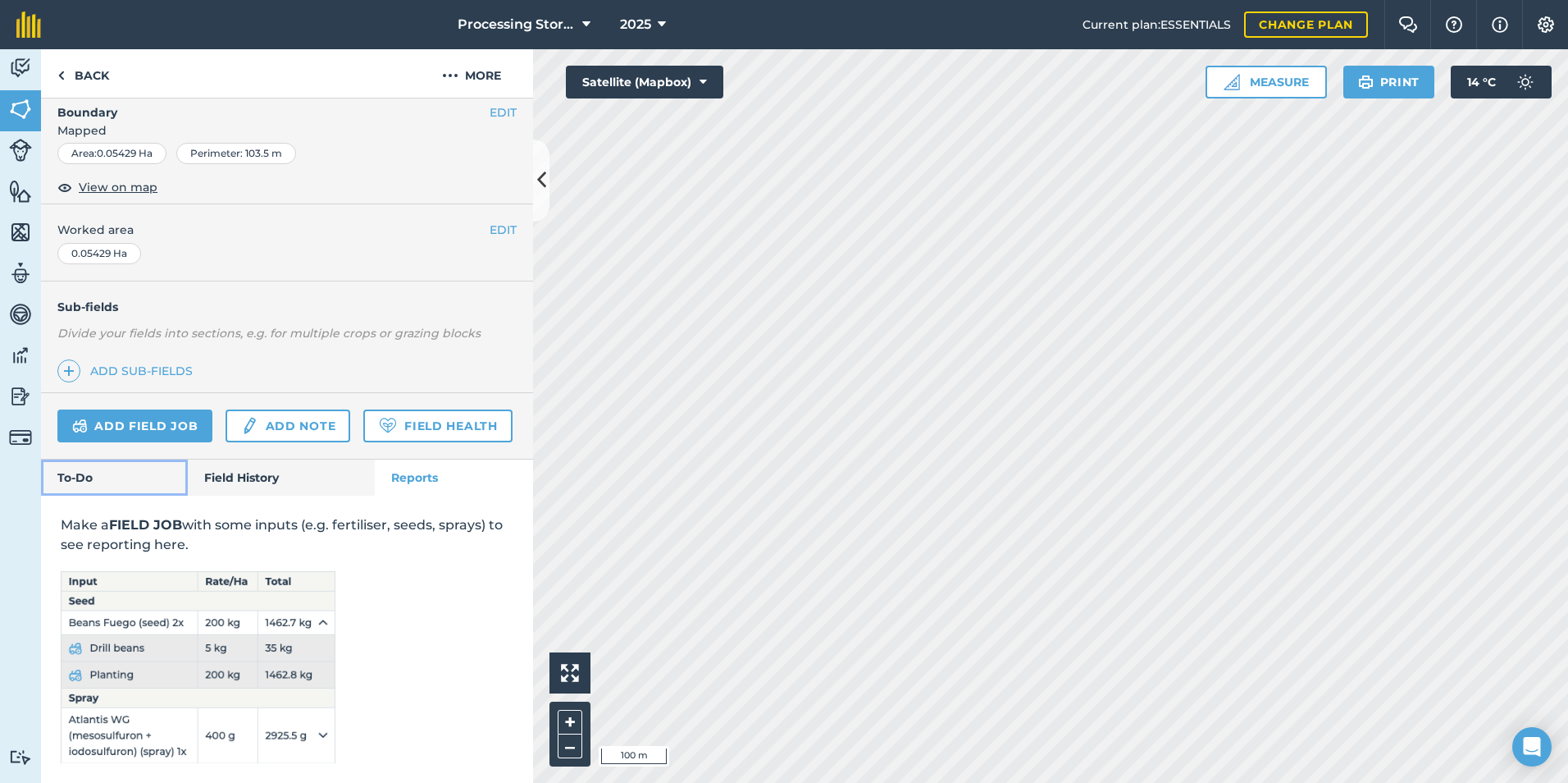
click at [109, 479] on link "To-Do" at bounding box center [115, 477] width 147 height 36
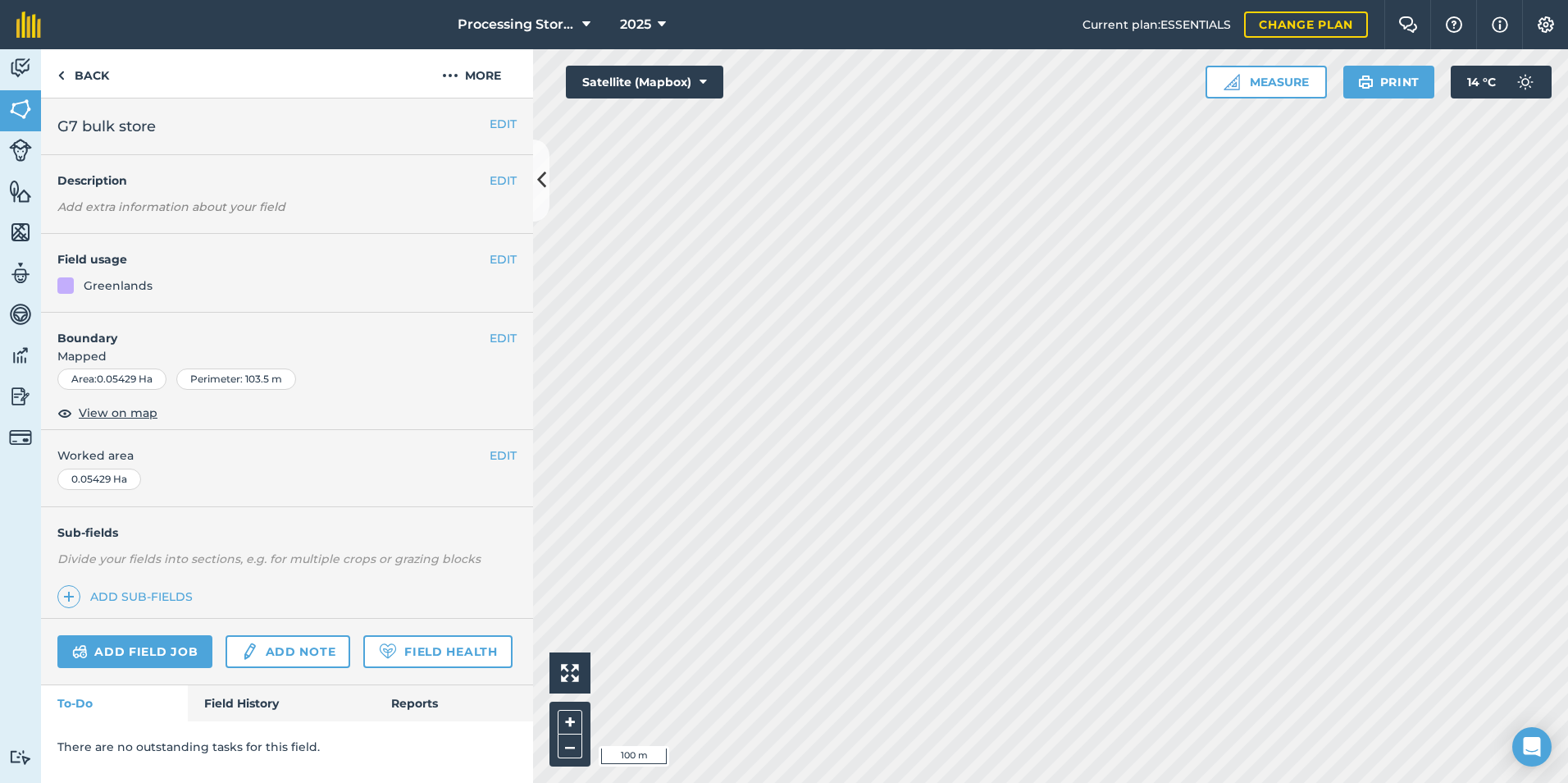
click at [110, 285] on div "Greenlands" at bounding box center [118, 285] width 69 height 18
click at [143, 117] on span "G7 bulk store" at bounding box center [107, 126] width 98 height 23
click at [88, 82] on link "Back" at bounding box center [84, 73] width 85 height 48
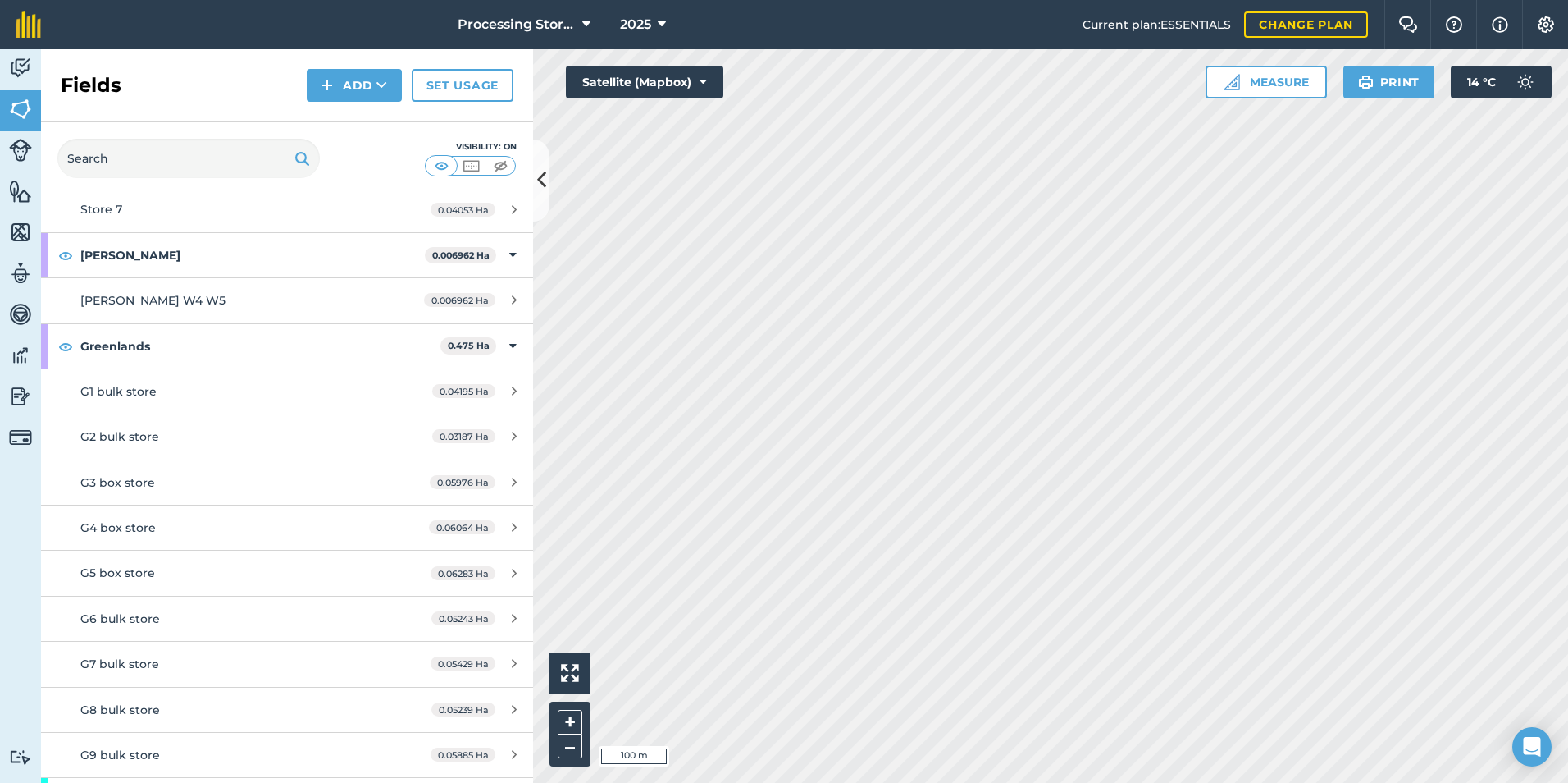
scroll to position [1313, 0]
click at [105, 665] on span "G7 bulk store" at bounding box center [120, 663] width 79 height 14
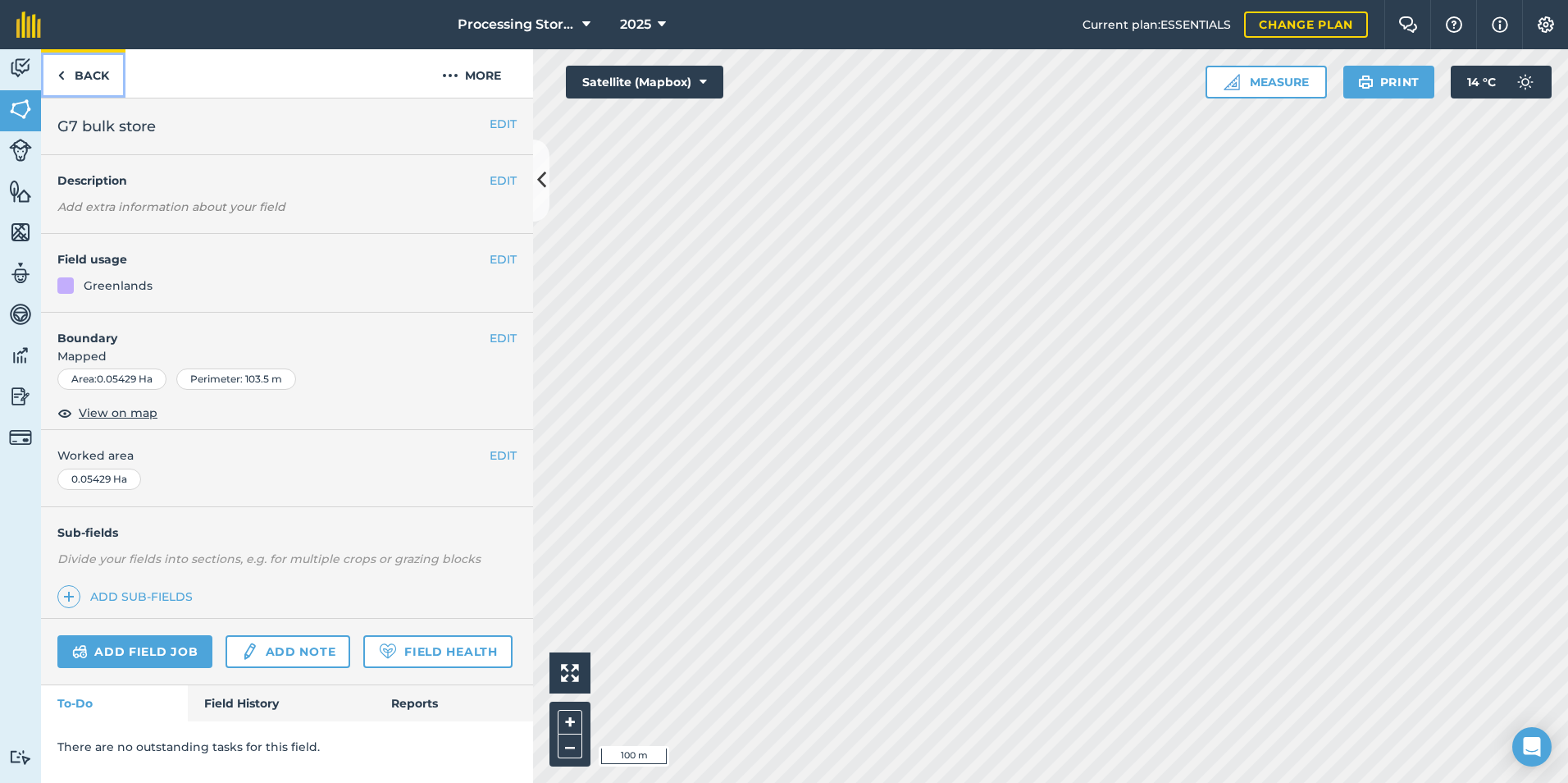
click at [91, 83] on link "Back" at bounding box center [84, 73] width 85 height 48
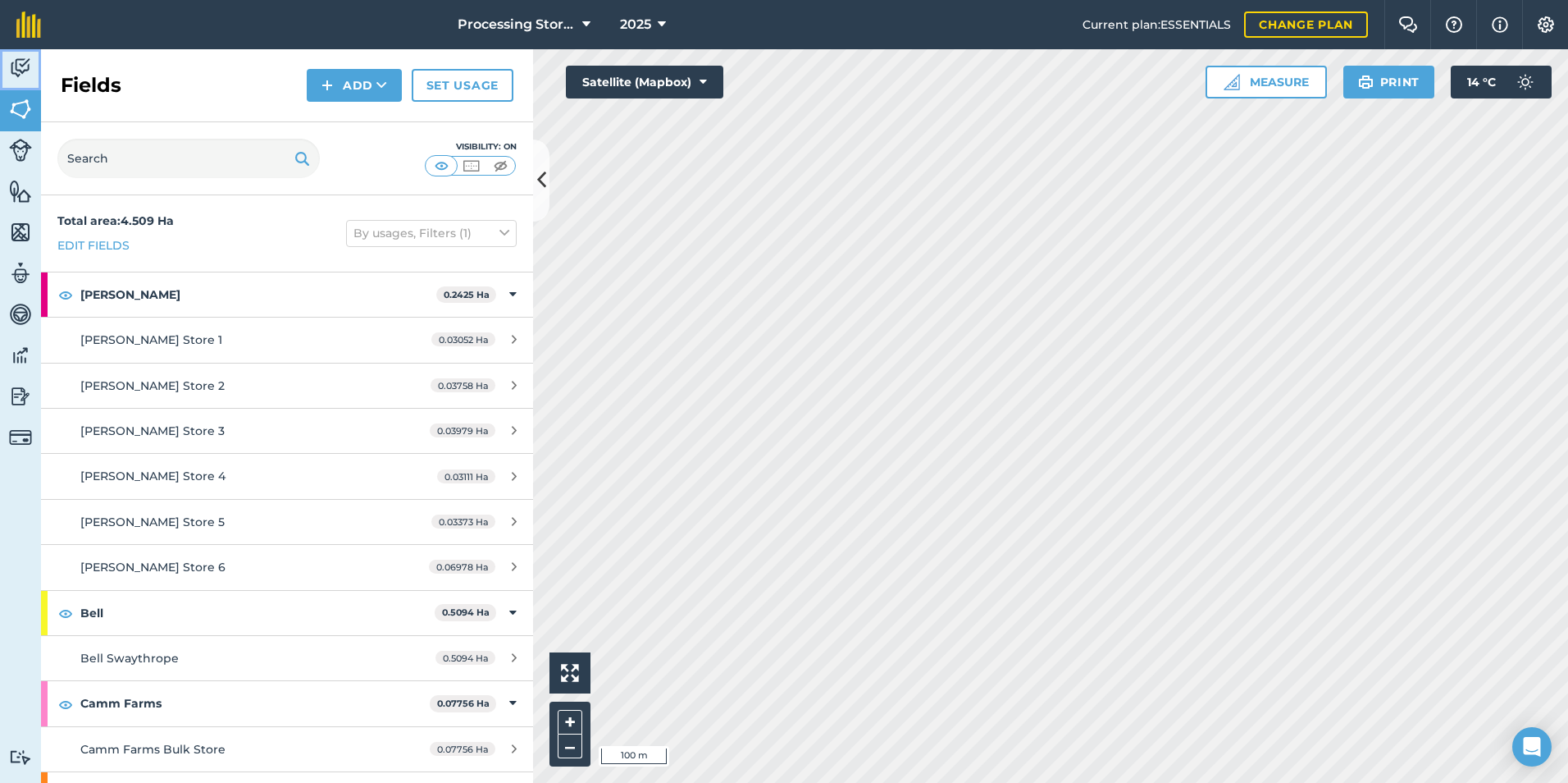
click at [19, 64] on img at bounding box center [20, 68] width 23 height 25
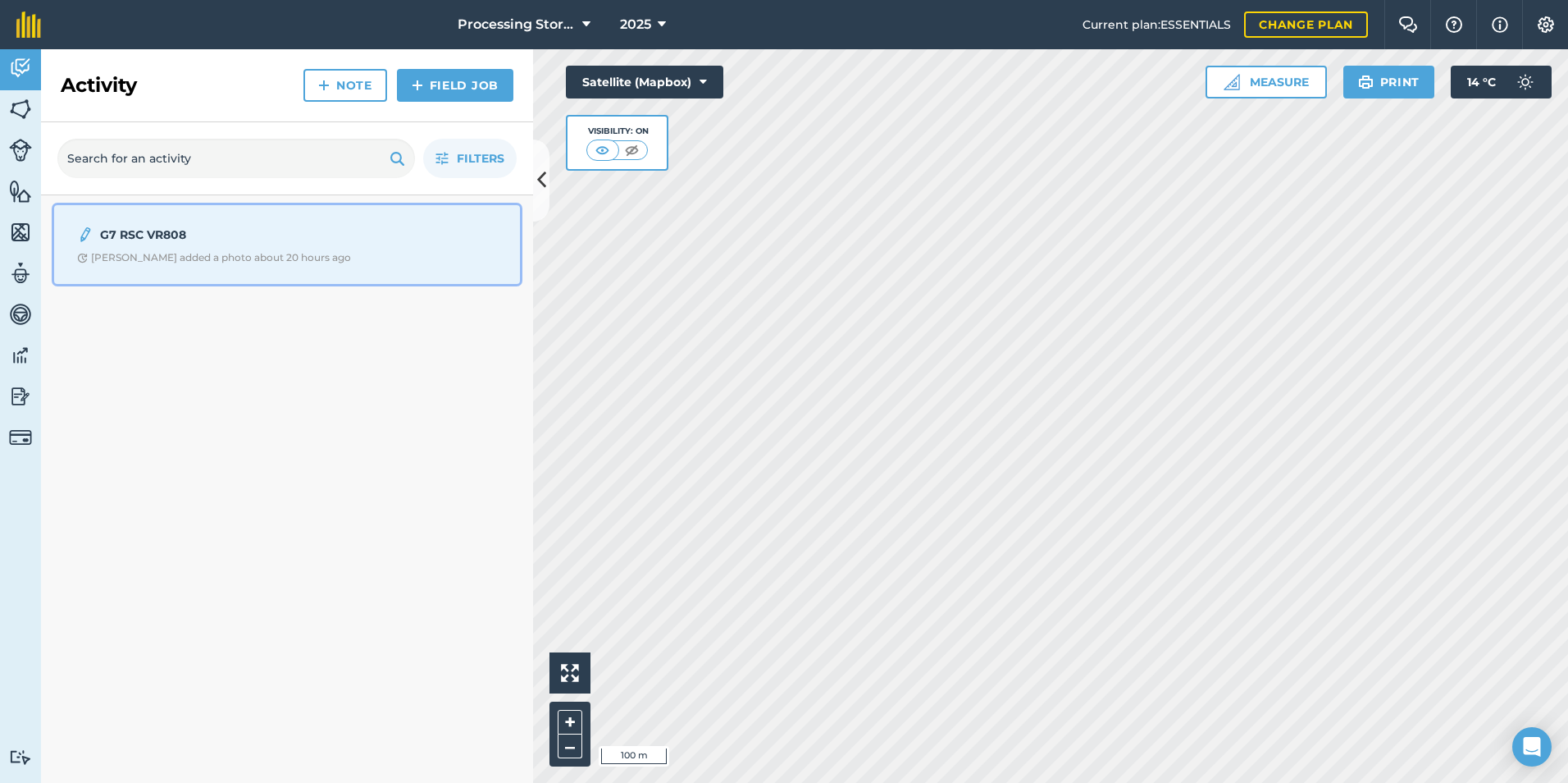
click at [204, 236] on strong "G7 RSC VR808" at bounding box center [230, 234] width 260 height 18
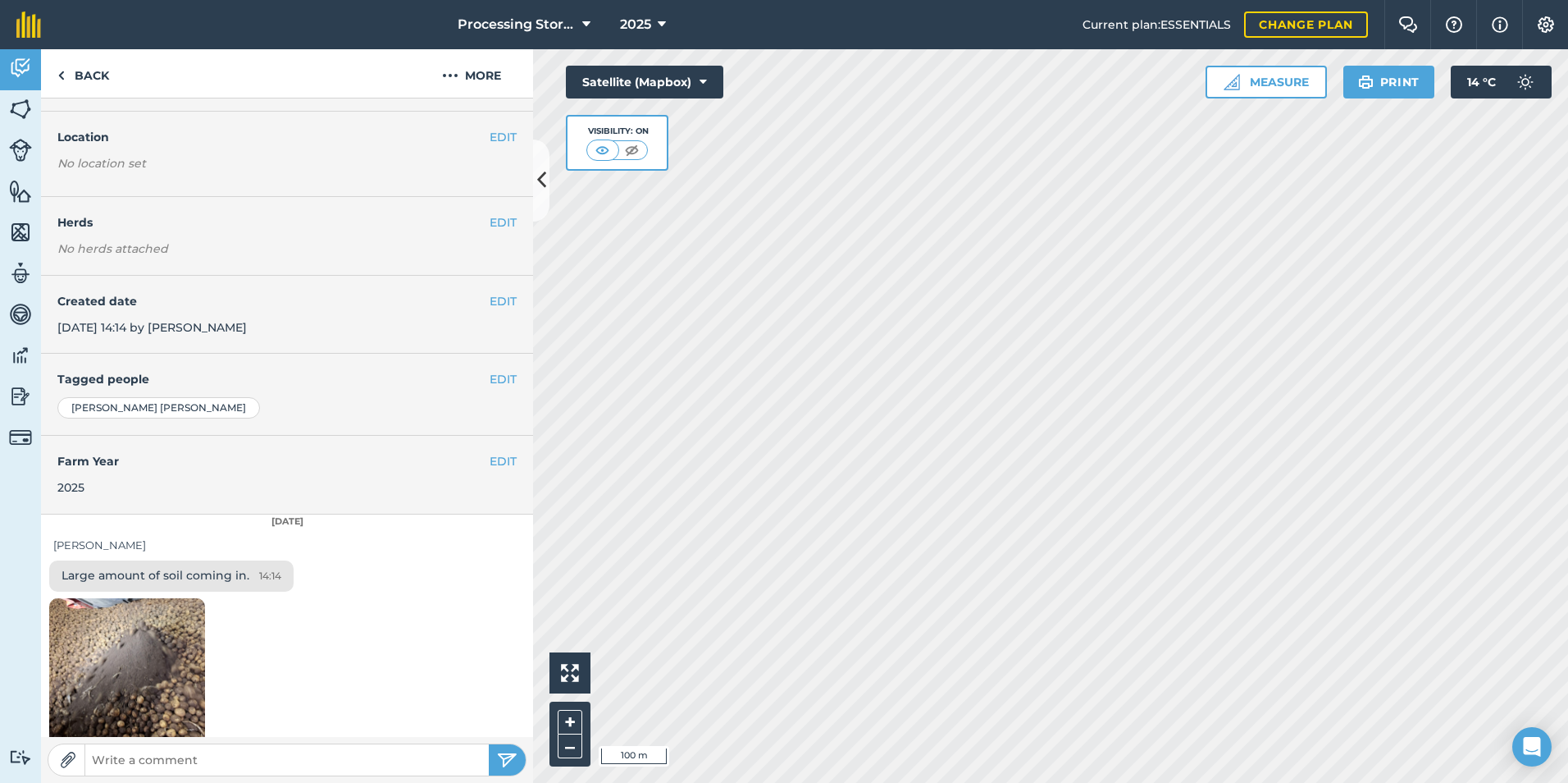
scroll to position [67, 0]
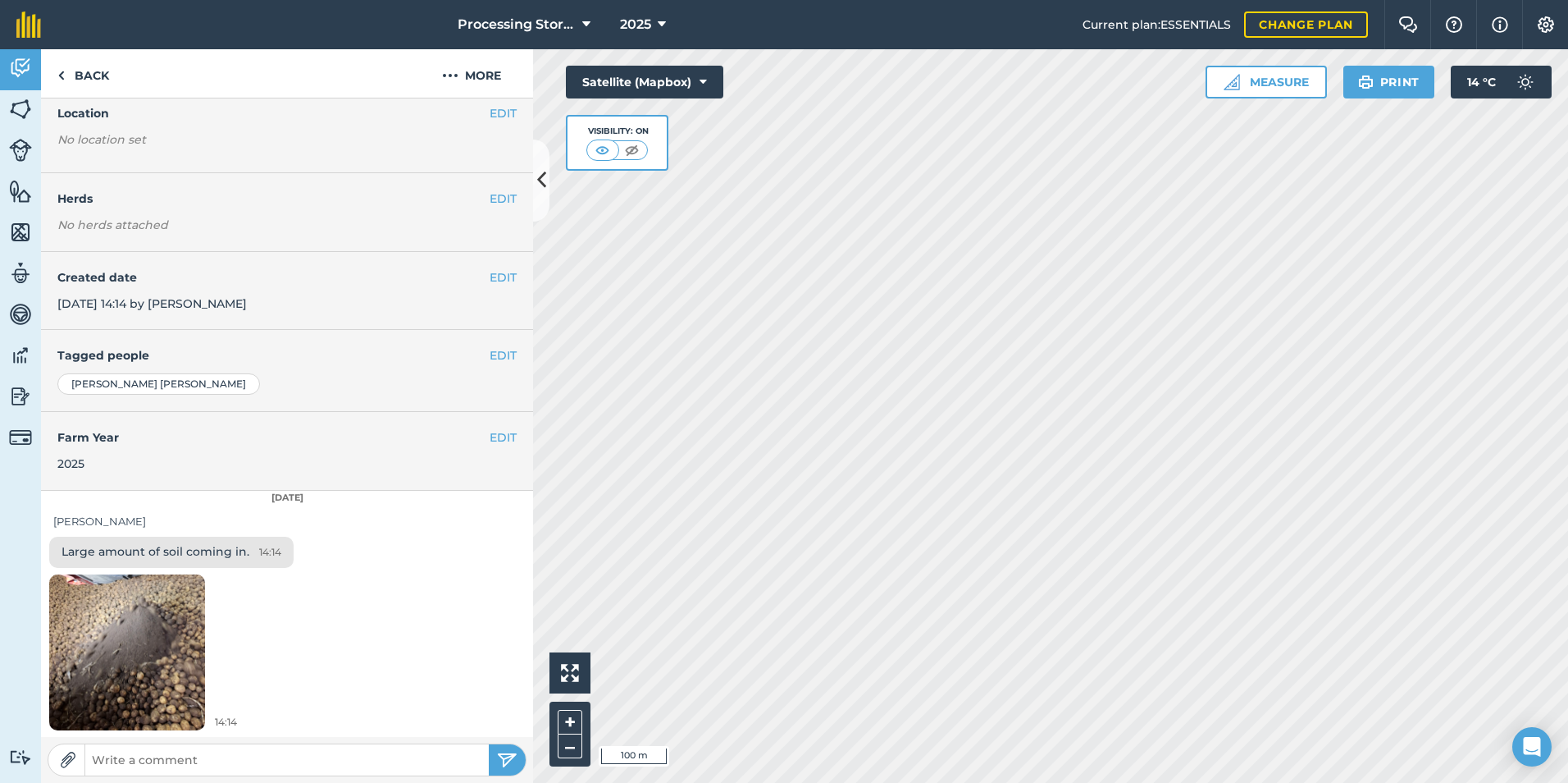
click at [156, 644] on img at bounding box center [127, 652] width 156 height 208
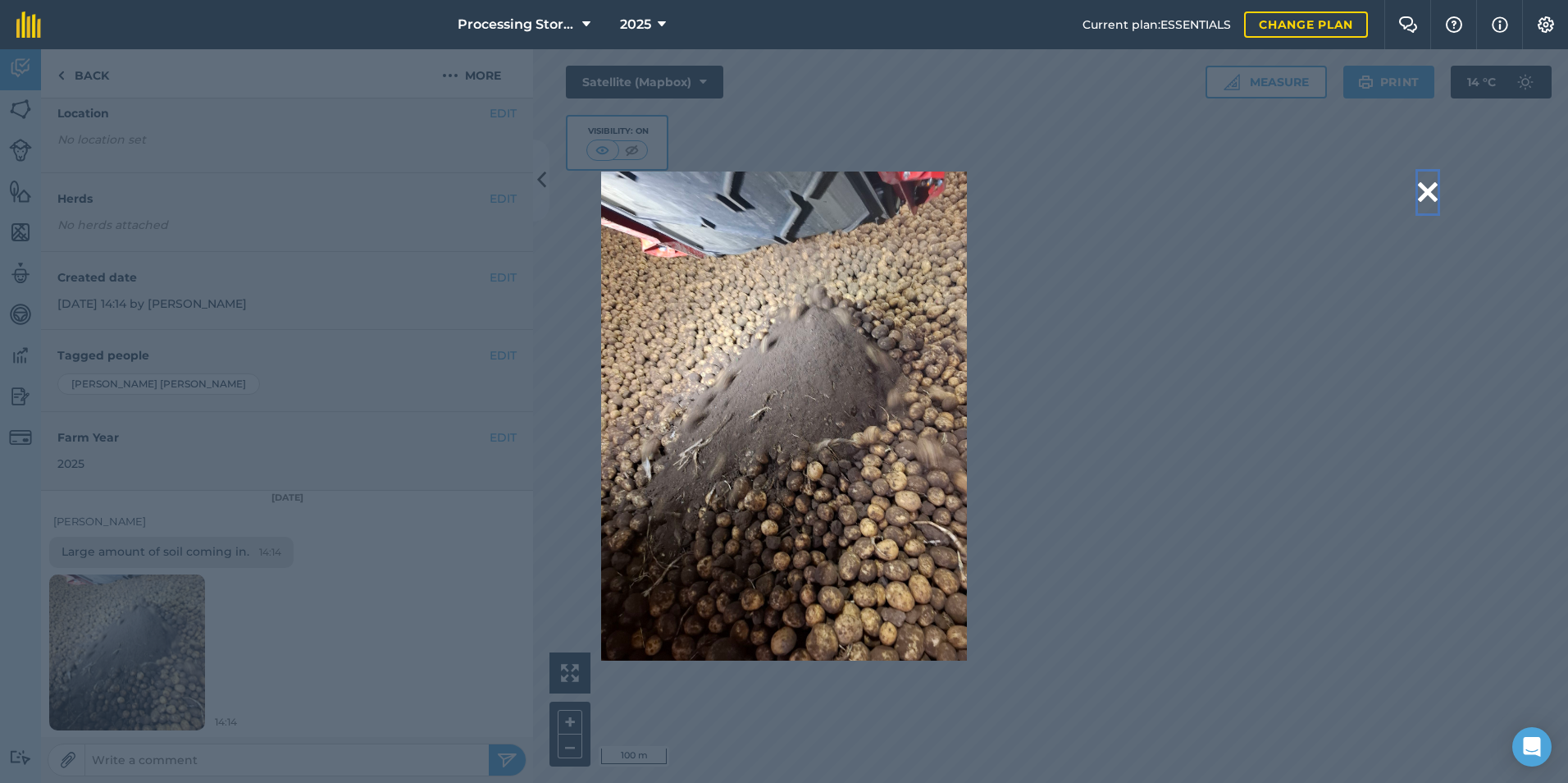
click at [1423, 190] on button at bounding box center [1427, 192] width 19 height 41
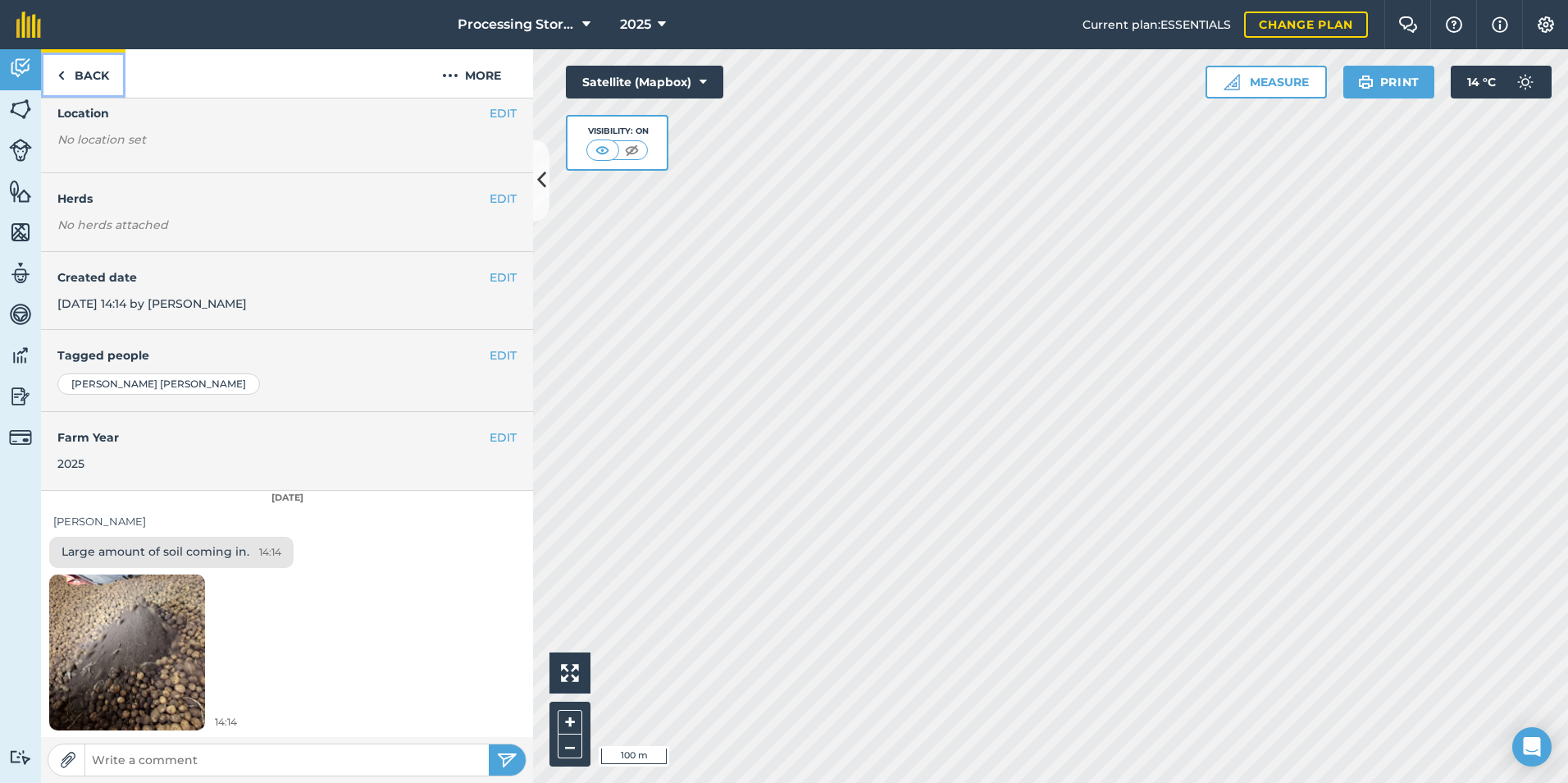
click at [96, 72] on link "Back" at bounding box center [84, 73] width 85 height 48
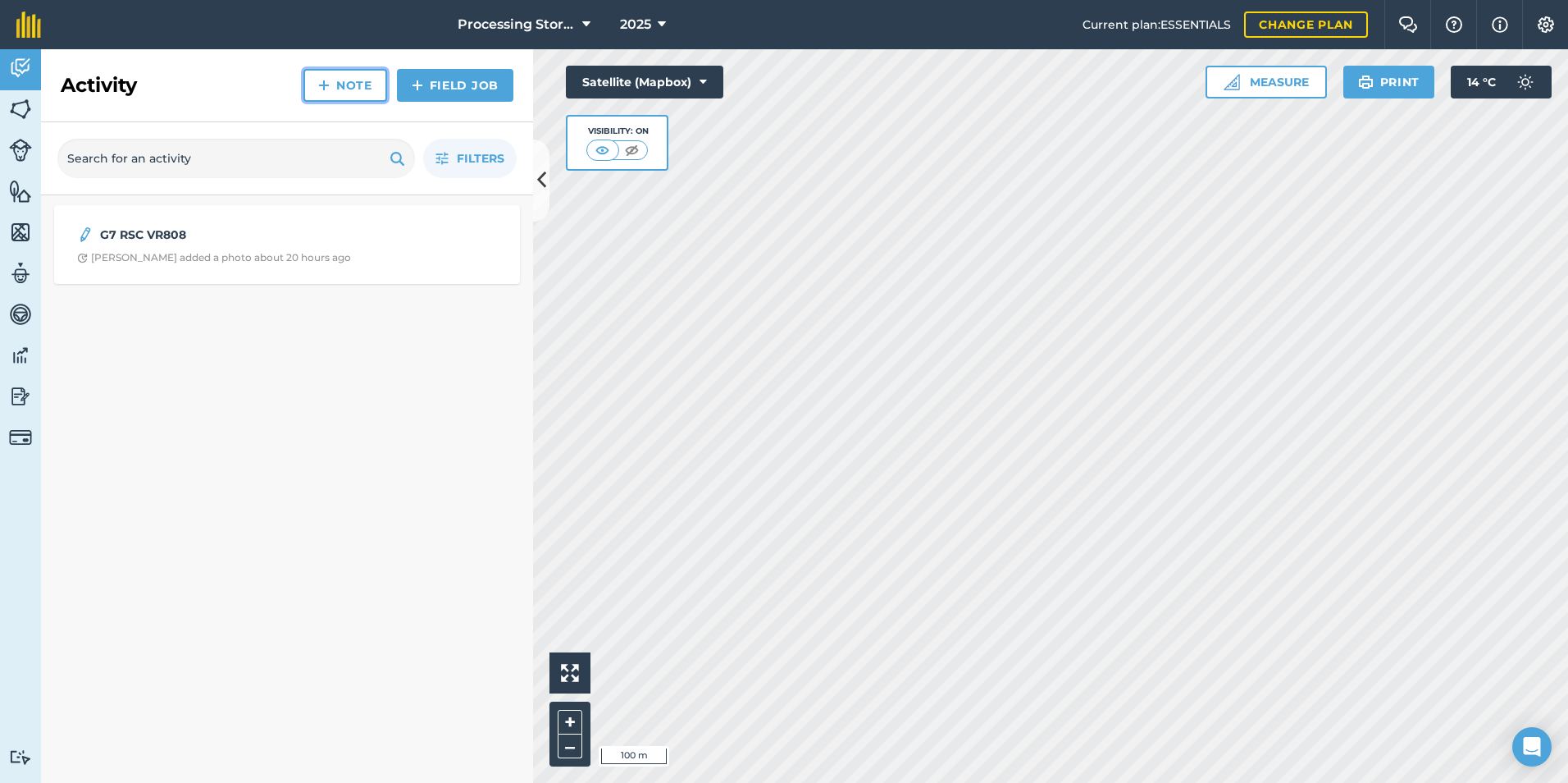
click at [345, 94] on link "Note" at bounding box center [345, 86] width 84 height 33
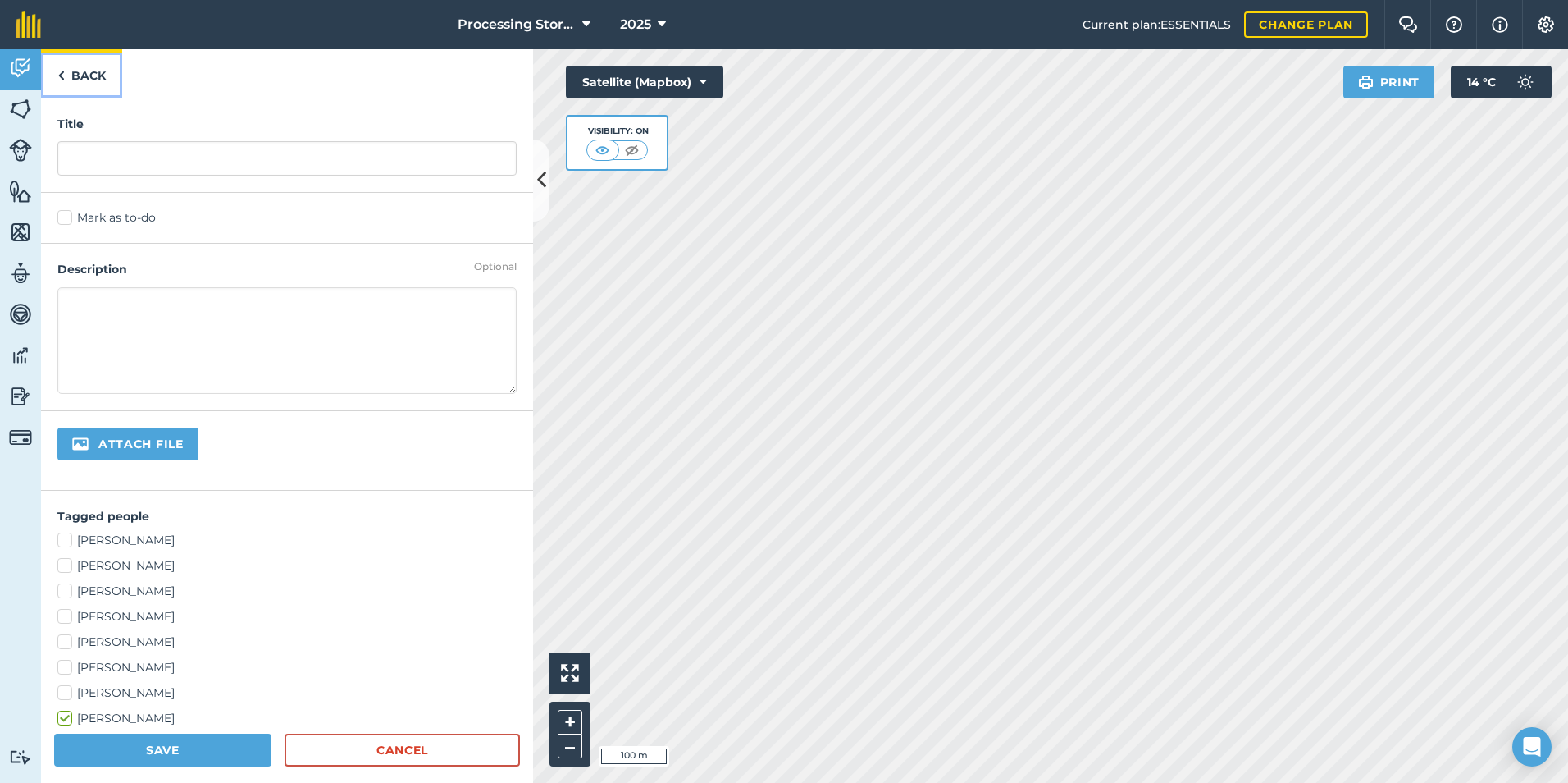
click at [75, 76] on link "Back" at bounding box center [82, 73] width 81 height 48
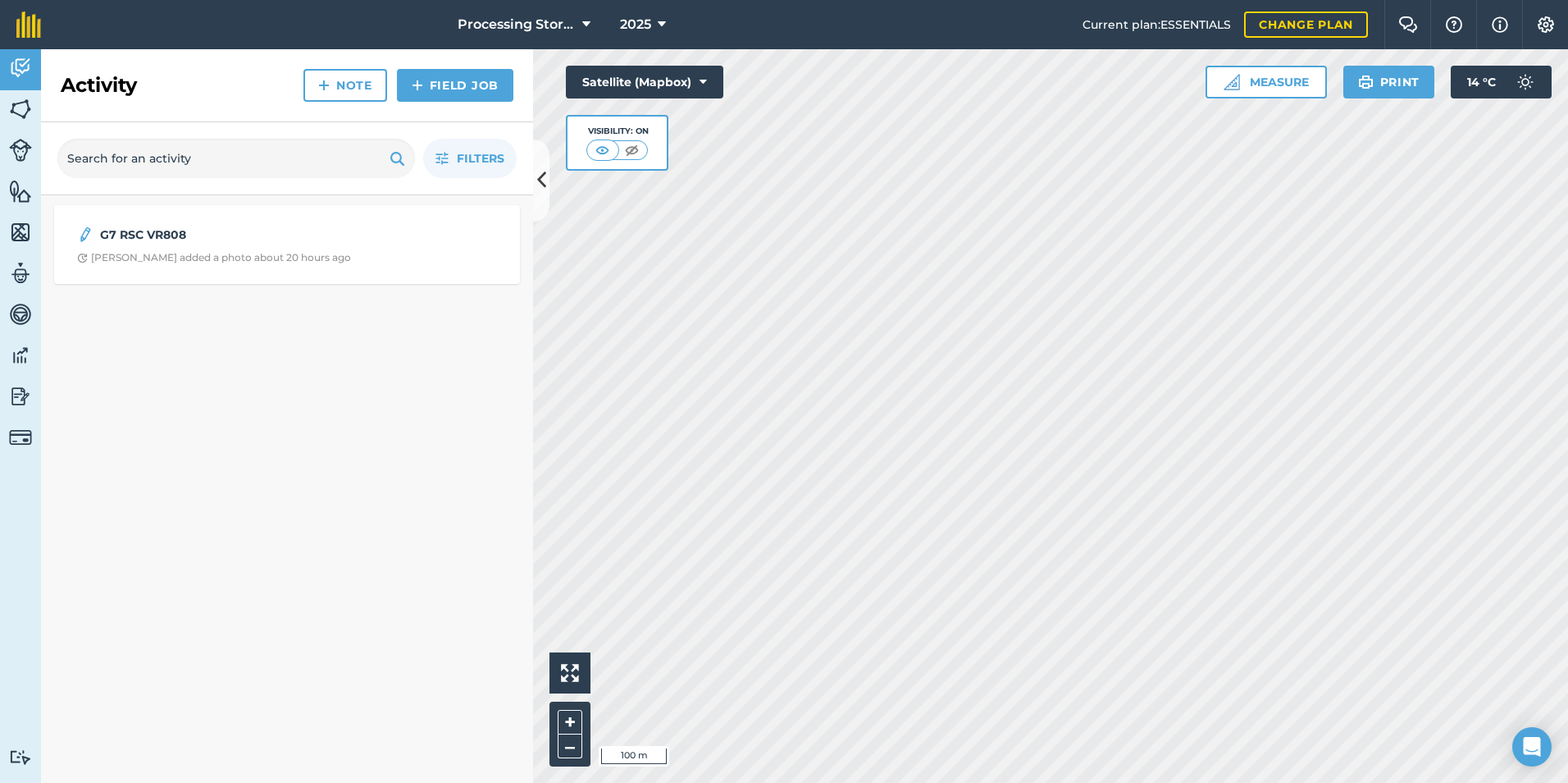
click at [248, 464] on div "G7 RSC VR808 [PERSON_NAME] added a photo about 20 hours ago" at bounding box center [287, 489] width 492 height 587
click at [169, 395] on div "G7 RSC VR808 [PERSON_NAME] added a photo about 20 hours ago" at bounding box center [287, 489] width 492 height 587
click at [288, 431] on div "G7 RSC VR808 [PERSON_NAME] added a photo about 20 hours ago" at bounding box center [287, 489] width 492 height 587
click at [250, 401] on div "G7 RSC VR808 [PERSON_NAME] added a photo about 20 hours ago" at bounding box center [287, 489] width 492 height 587
click at [636, 150] on img at bounding box center [631, 149] width 20 height 16
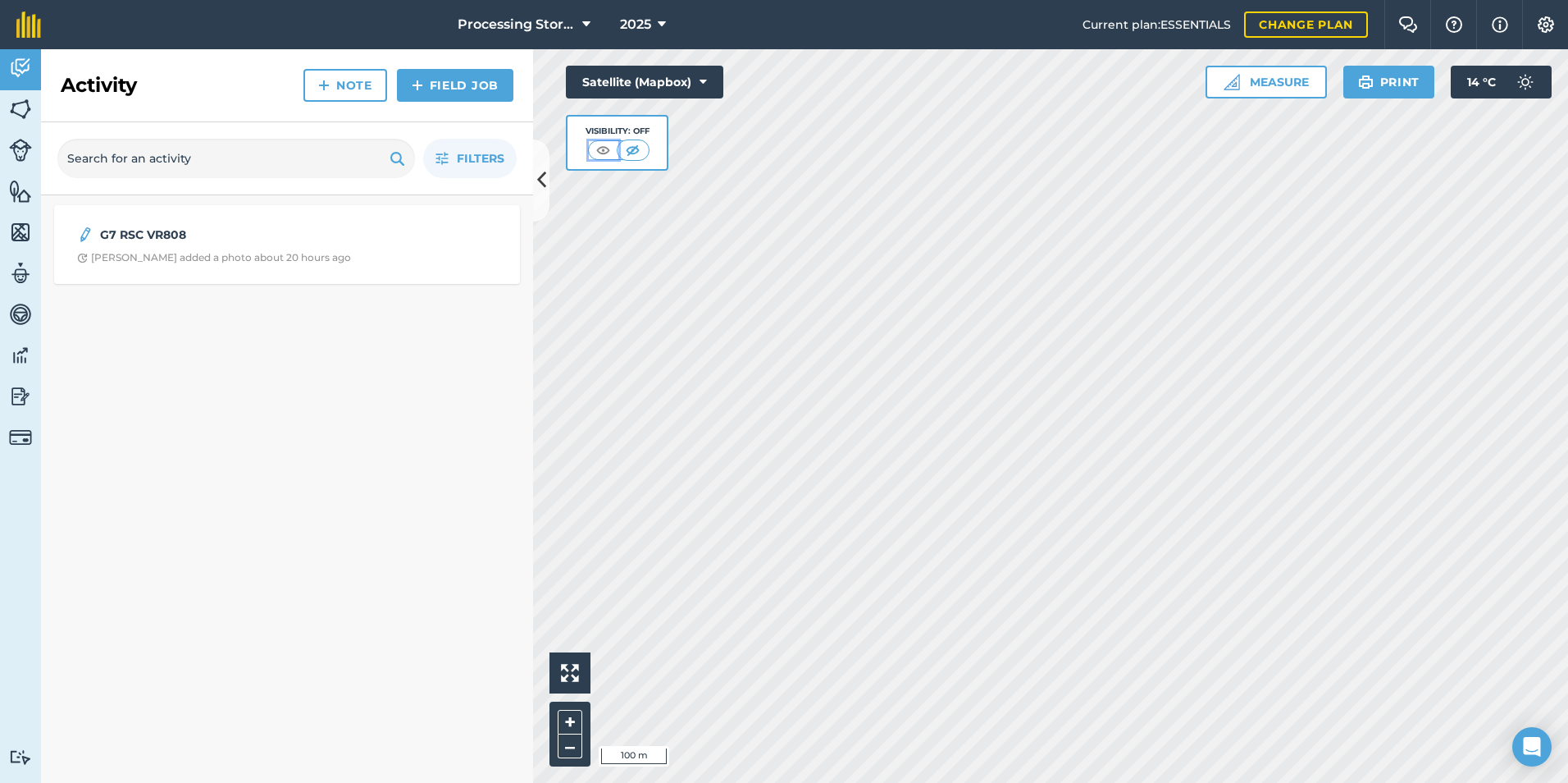
click at [605, 151] on img at bounding box center [603, 149] width 20 height 16
click at [343, 647] on div "G7 RSC VR808 [PERSON_NAME] added a photo about 20 hours ago" at bounding box center [287, 489] width 492 height 587
drag, startPoint x: 330, startPoint y: 458, endPoint x: 86, endPoint y: 433, distance: 245.3
click at [330, 458] on div "G7 RSC VR808 [PERSON_NAME] added a photo about 20 hours ago" at bounding box center [287, 489] width 492 height 587
drag, startPoint x: 305, startPoint y: 315, endPoint x: 272, endPoint y: 309, distance: 33.5
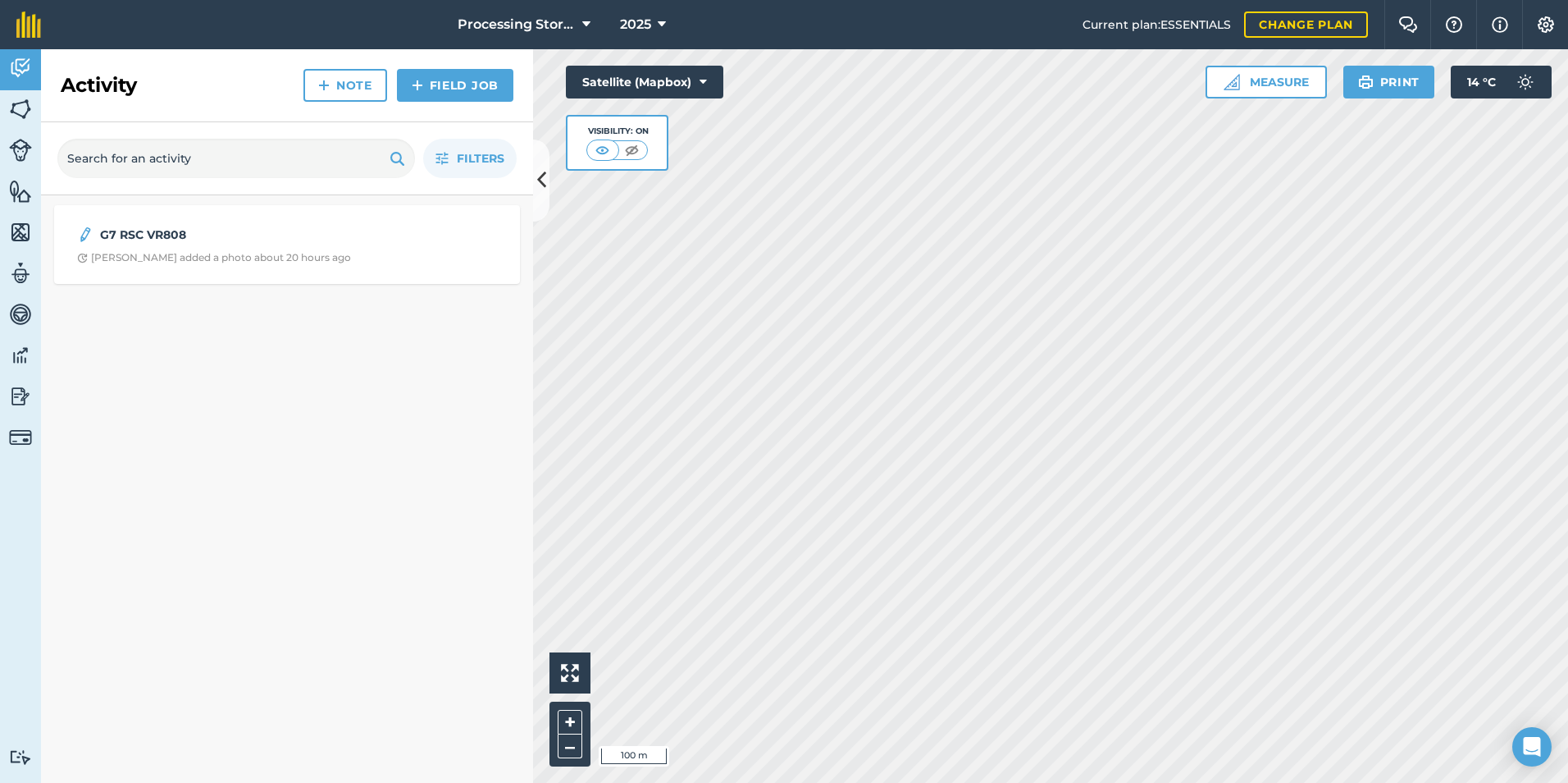
click at [305, 315] on div "G7 RSC VR808 [PERSON_NAME] added a photo about 20 hours ago" at bounding box center [287, 489] width 492 height 587
click at [21, 105] on img at bounding box center [20, 110] width 23 height 25
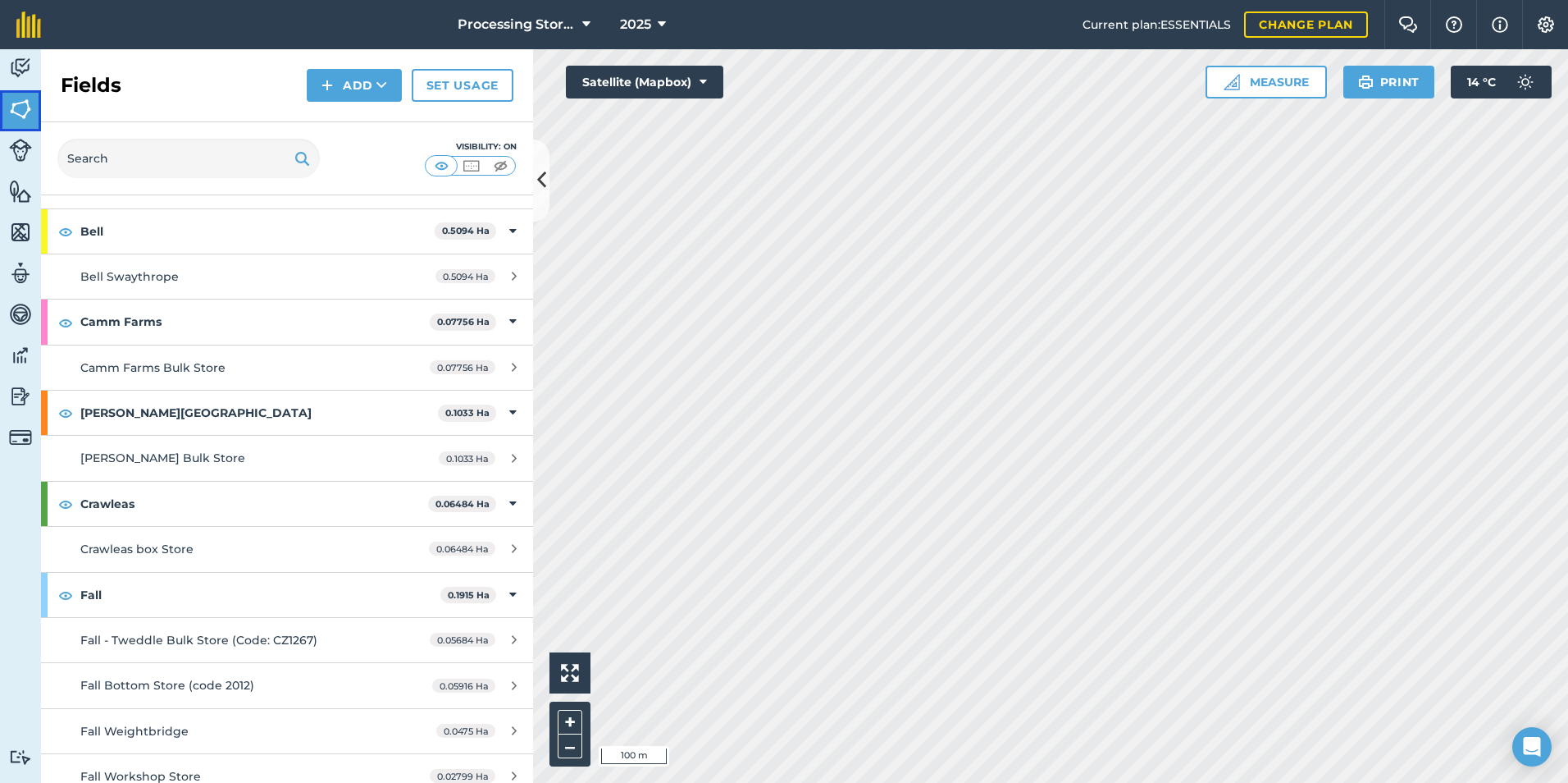
scroll to position [492, 0]
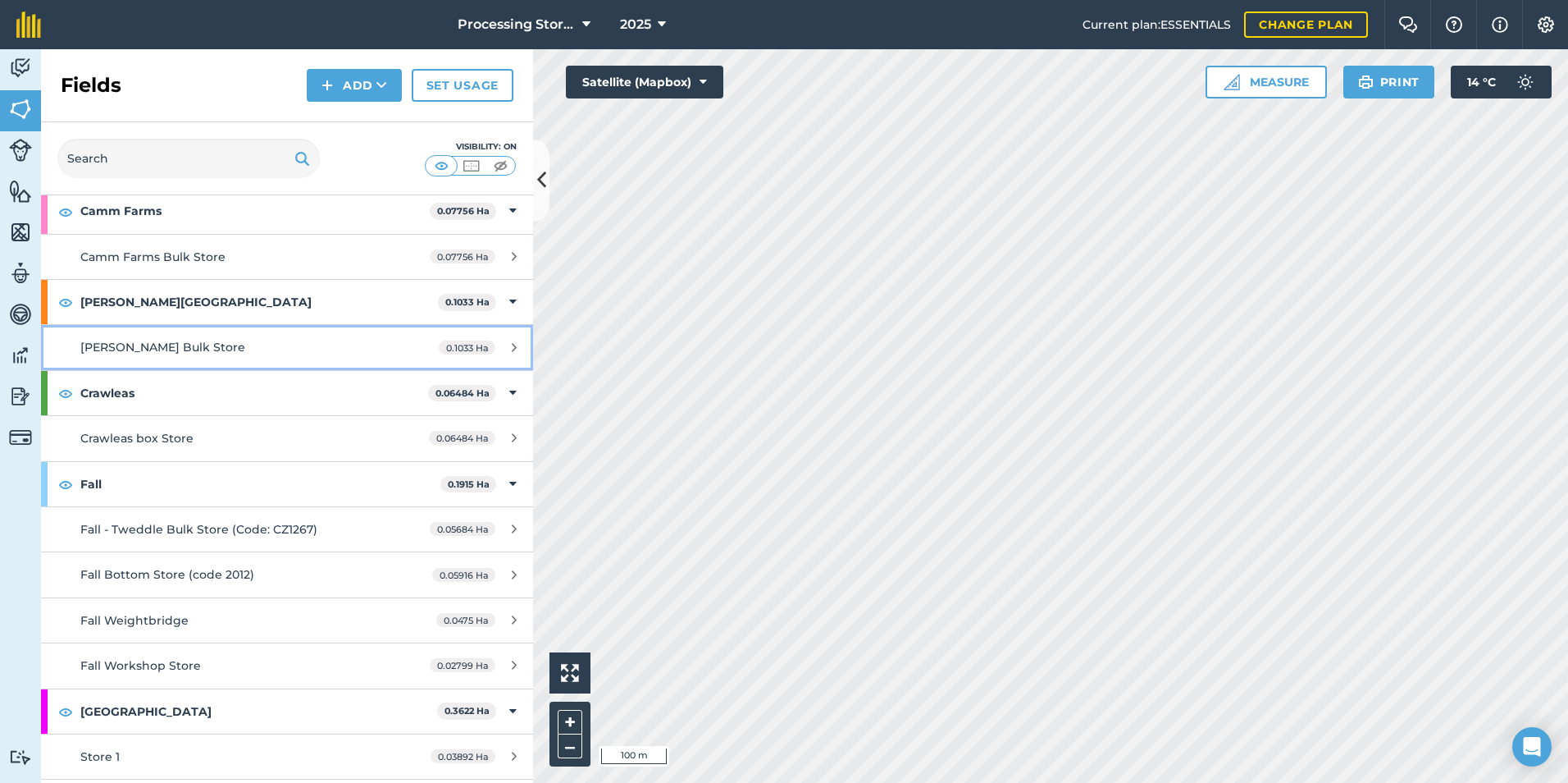
click at [168, 347] on span "[PERSON_NAME] Bulk Store" at bounding box center [163, 347] width 165 height 14
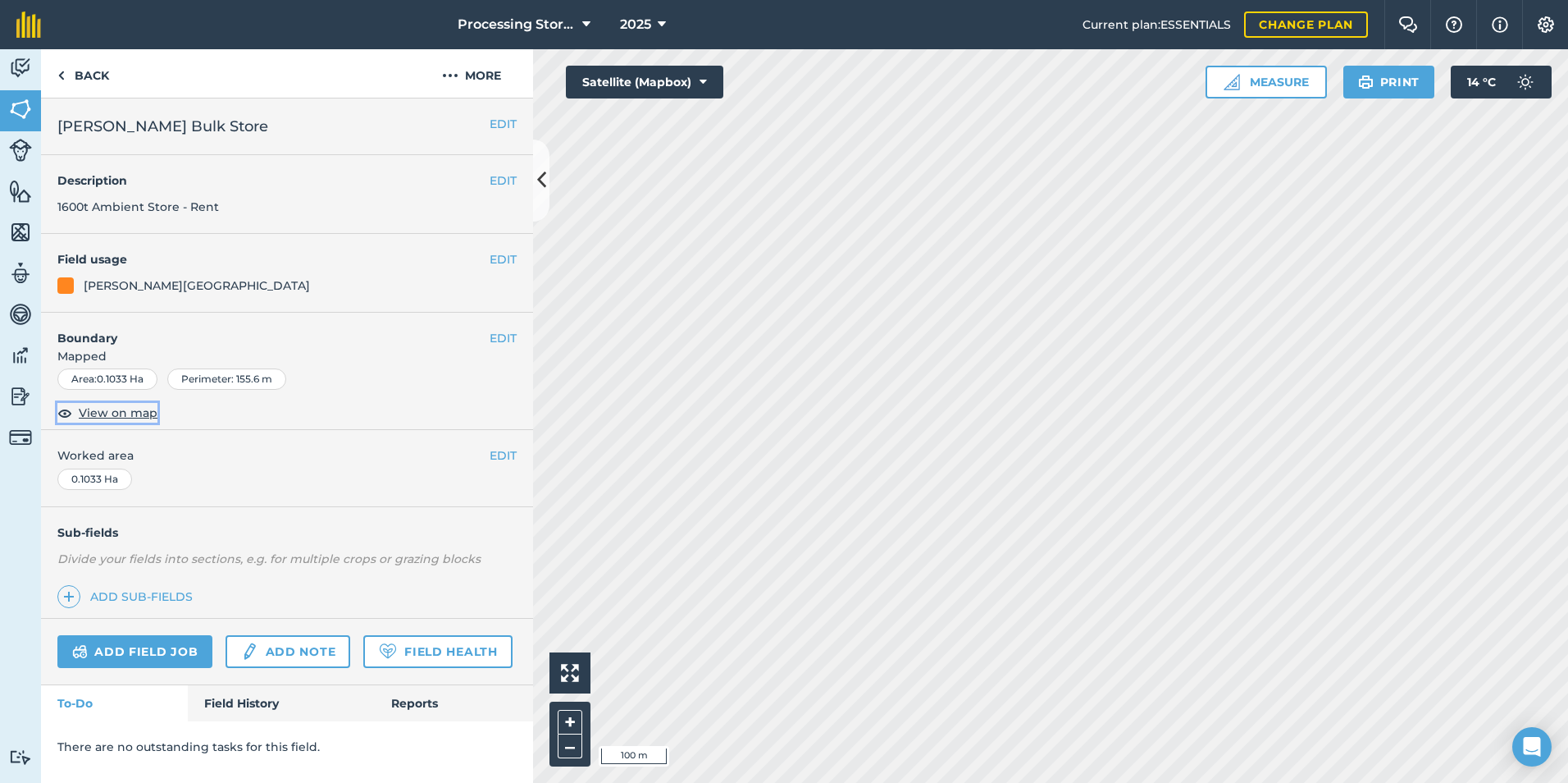
click at [116, 414] on span "View on map" at bounding box center [118, 412] width 79 height 18
click at [84, 84] on link "Back" at bounding box center [84, 73] width 85 height 48
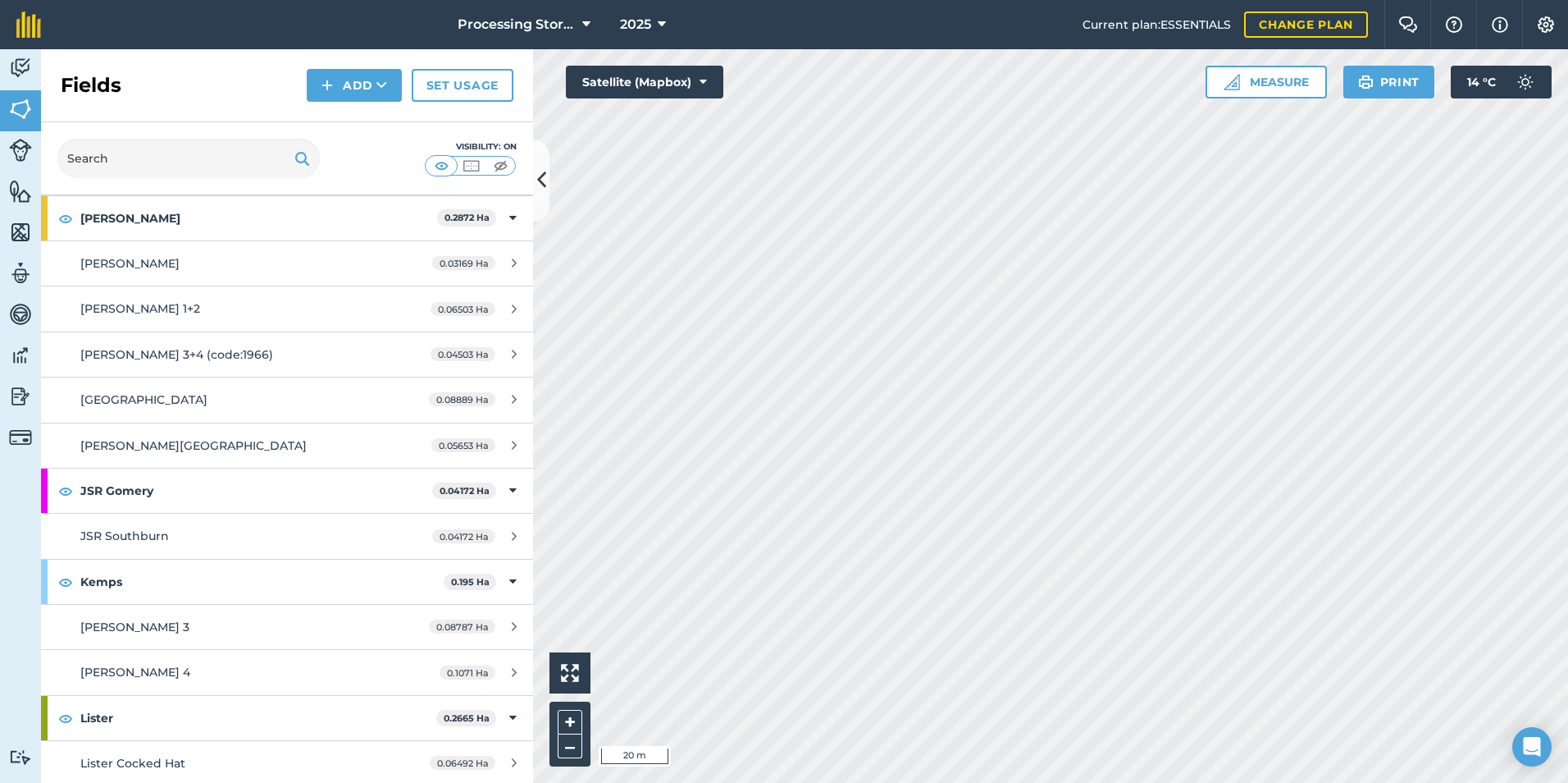
scroll to position [2133, 0]
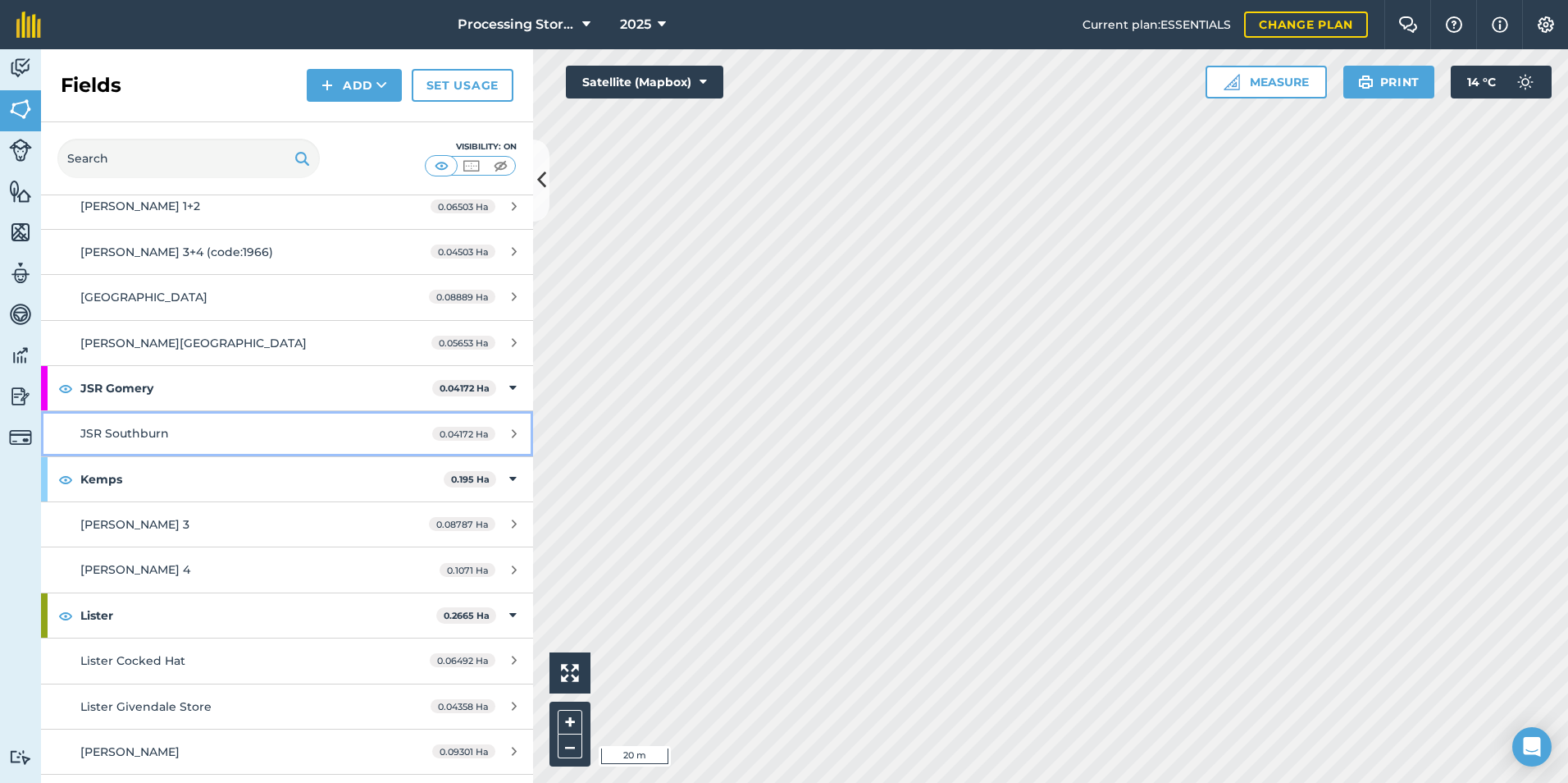
click at [144, 432] on span "JSR Southburn" at bounding box center [125, 432] width 89 height 14
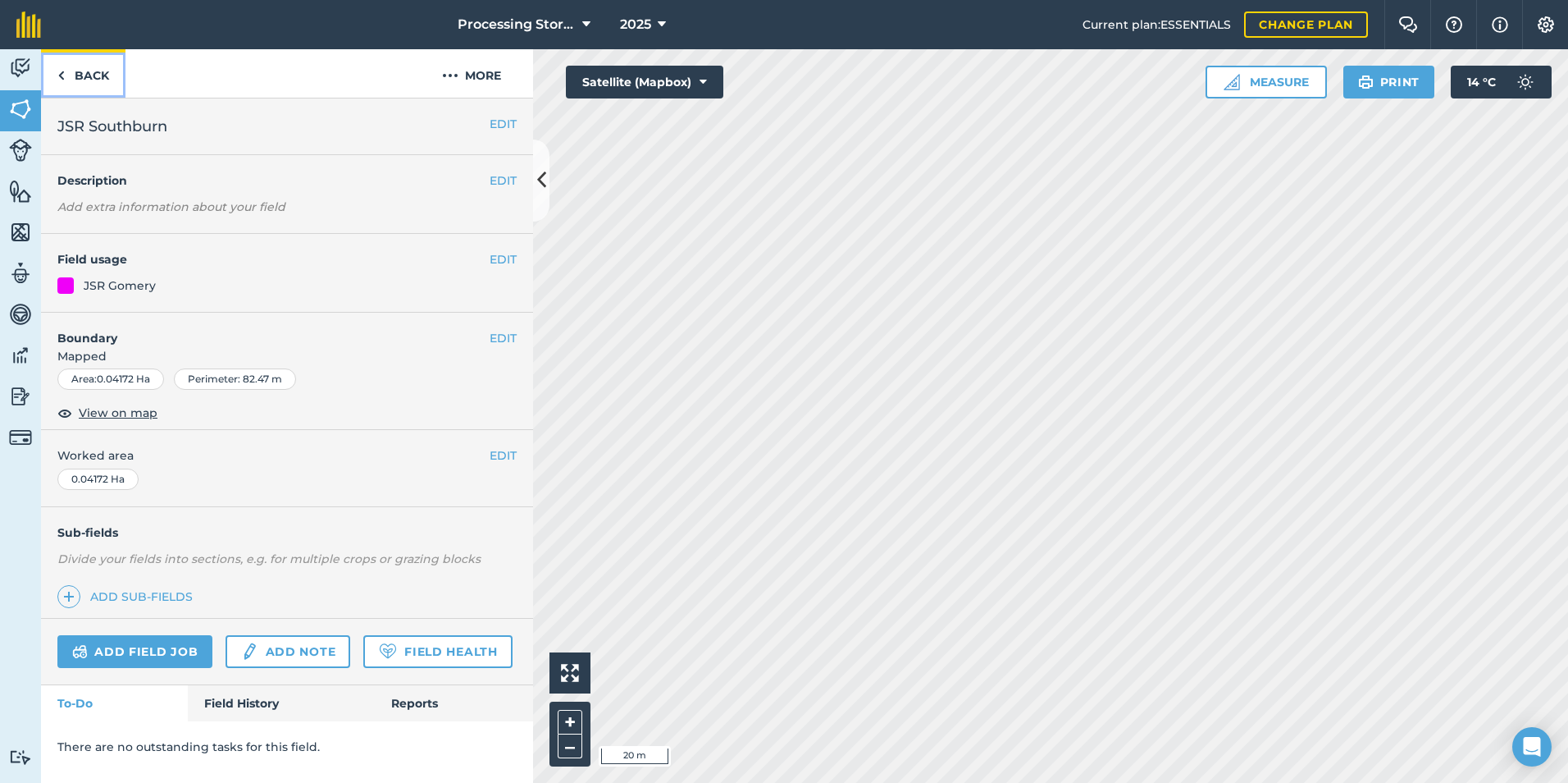
click at [99, 80] on link "Back" at bounding box center [84, 73] width 85 height 48
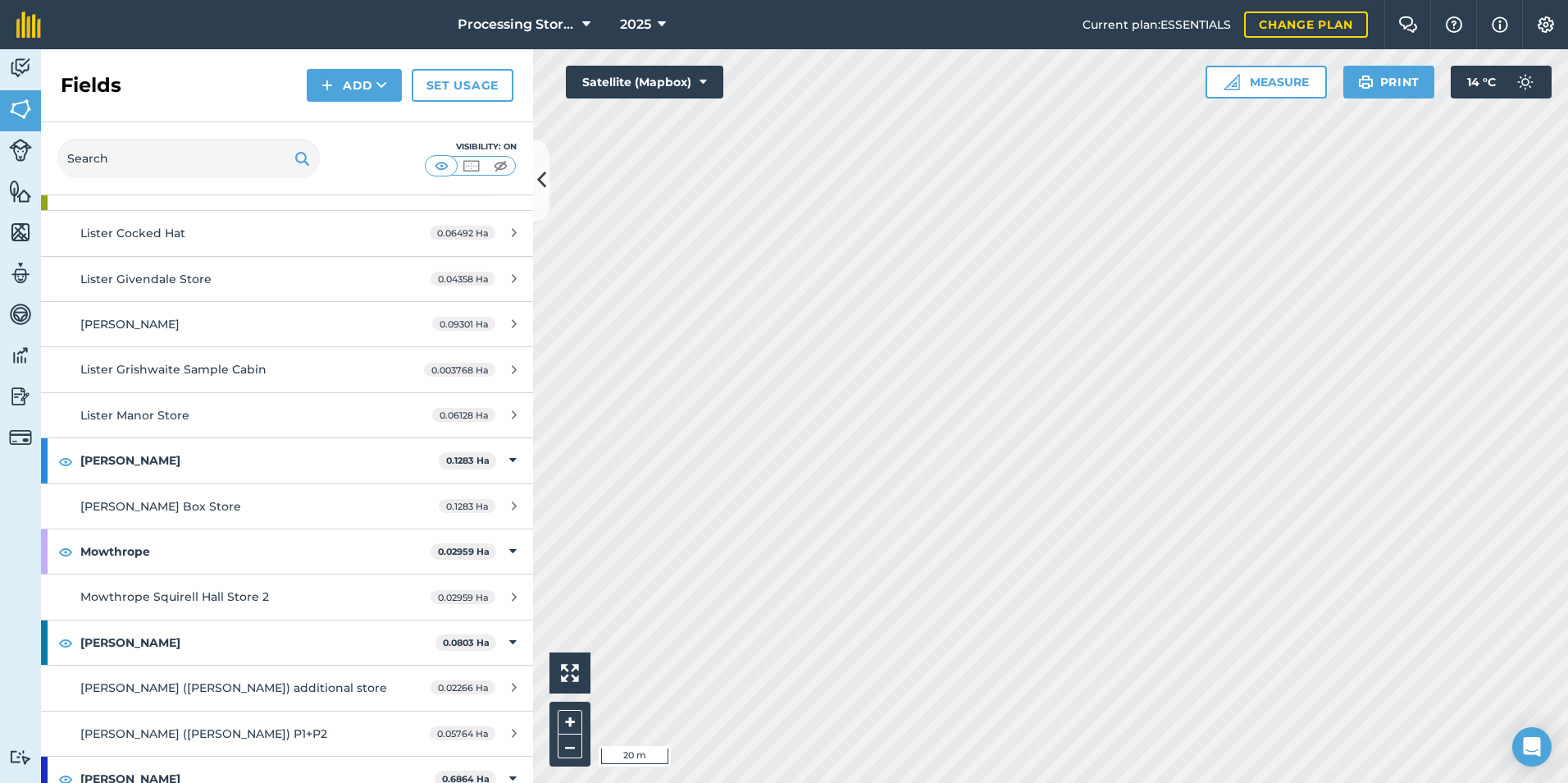
scroll to position [2708, 0]
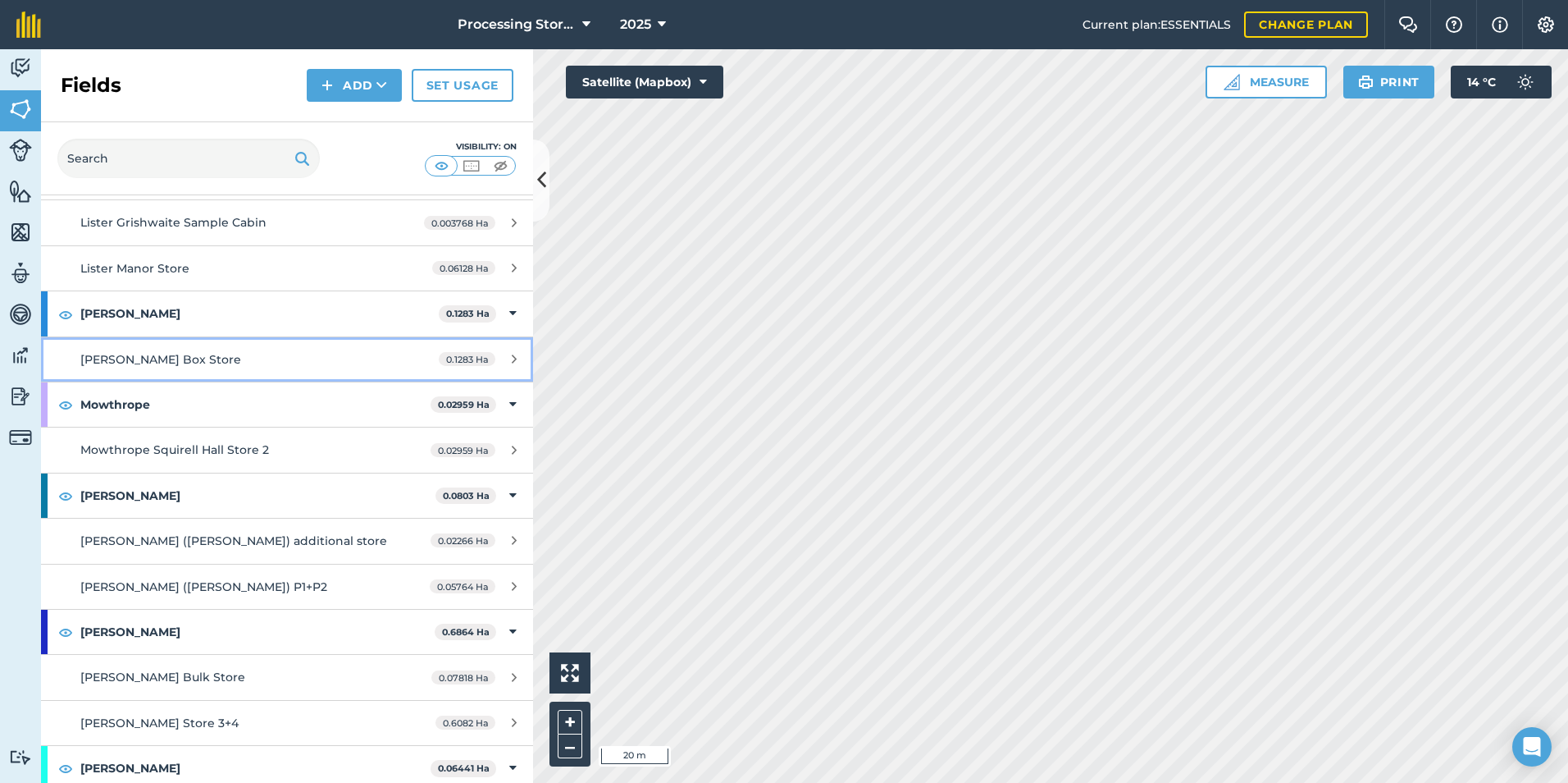
click at [147, 352] on span "[PERSON_NAME] Box Store" at bounding box center [161, 359] width 161 height 14
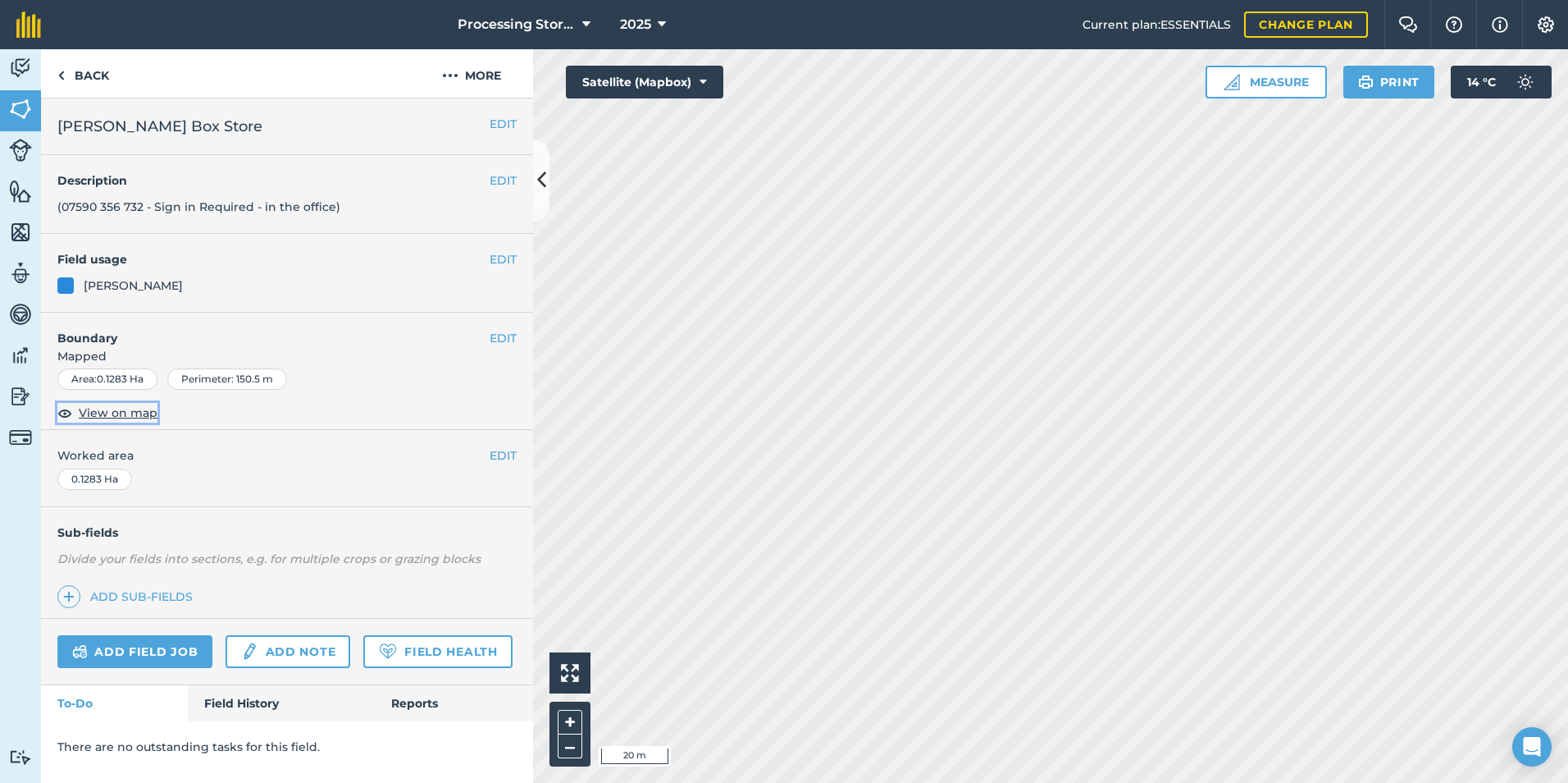
click at [103, 406] on span "View on map" at bounding box center [118, 412] width 79 height 18
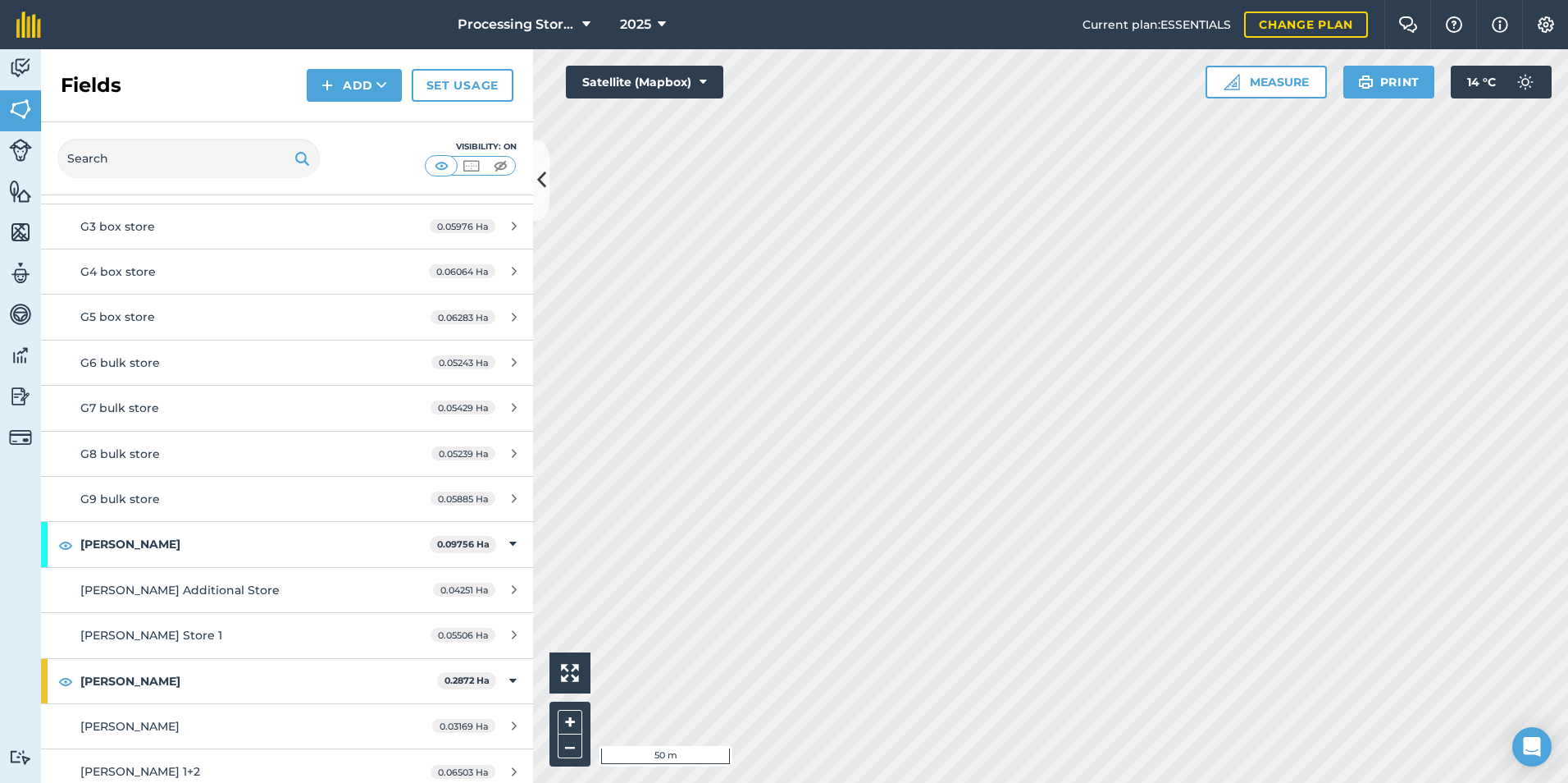
scroll to position [1559, 0]
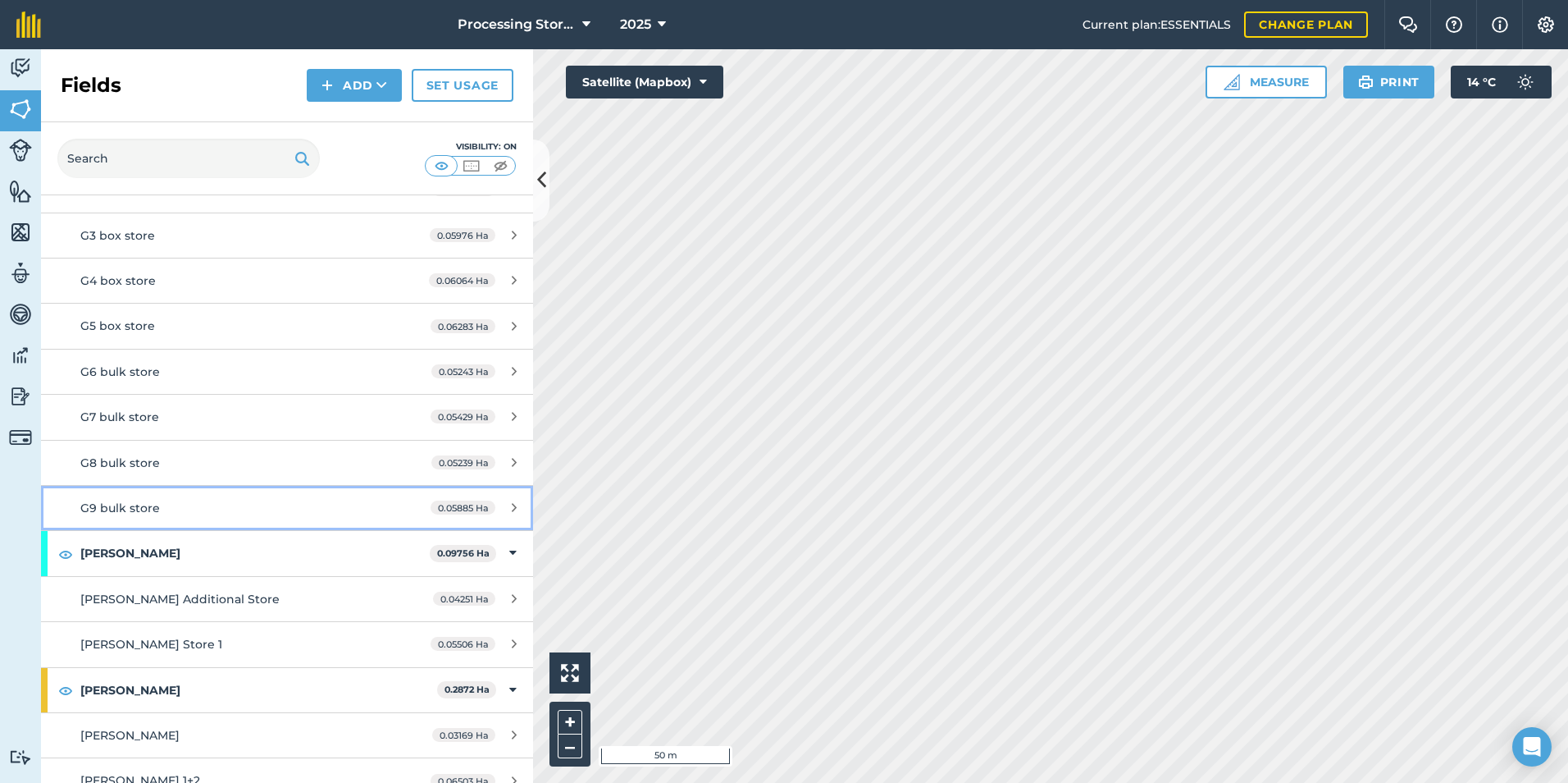
click at [137, 506] on span "G9 bulk store" at bounding box center [120, 508] width 80 height 14
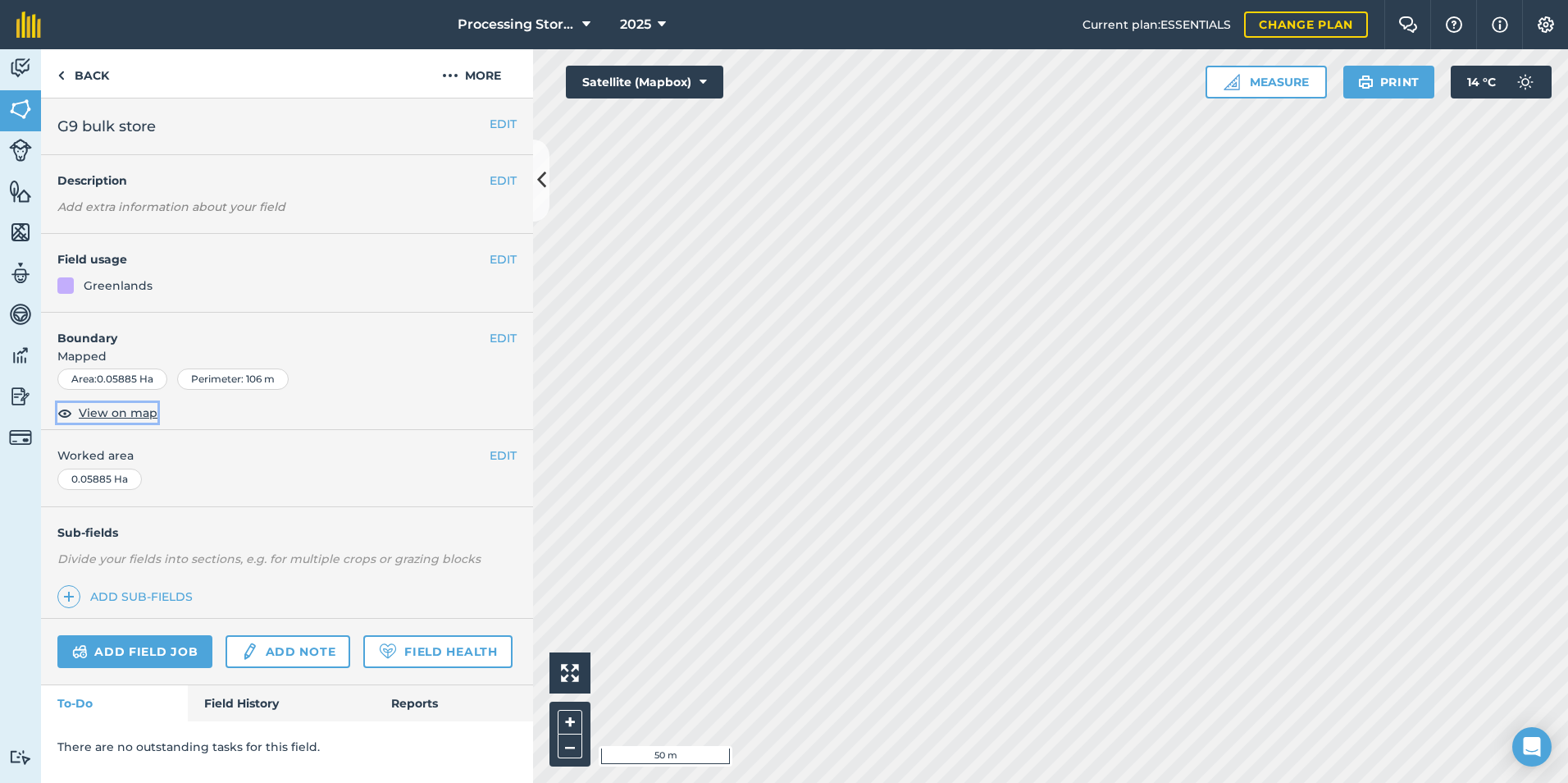
click at [84, 406] on span "View on map" at bounding box center [118, 412] width 79 height 18
click at [86, 60] on link "Back" at bounding box center [84, 73] width 85 height 48
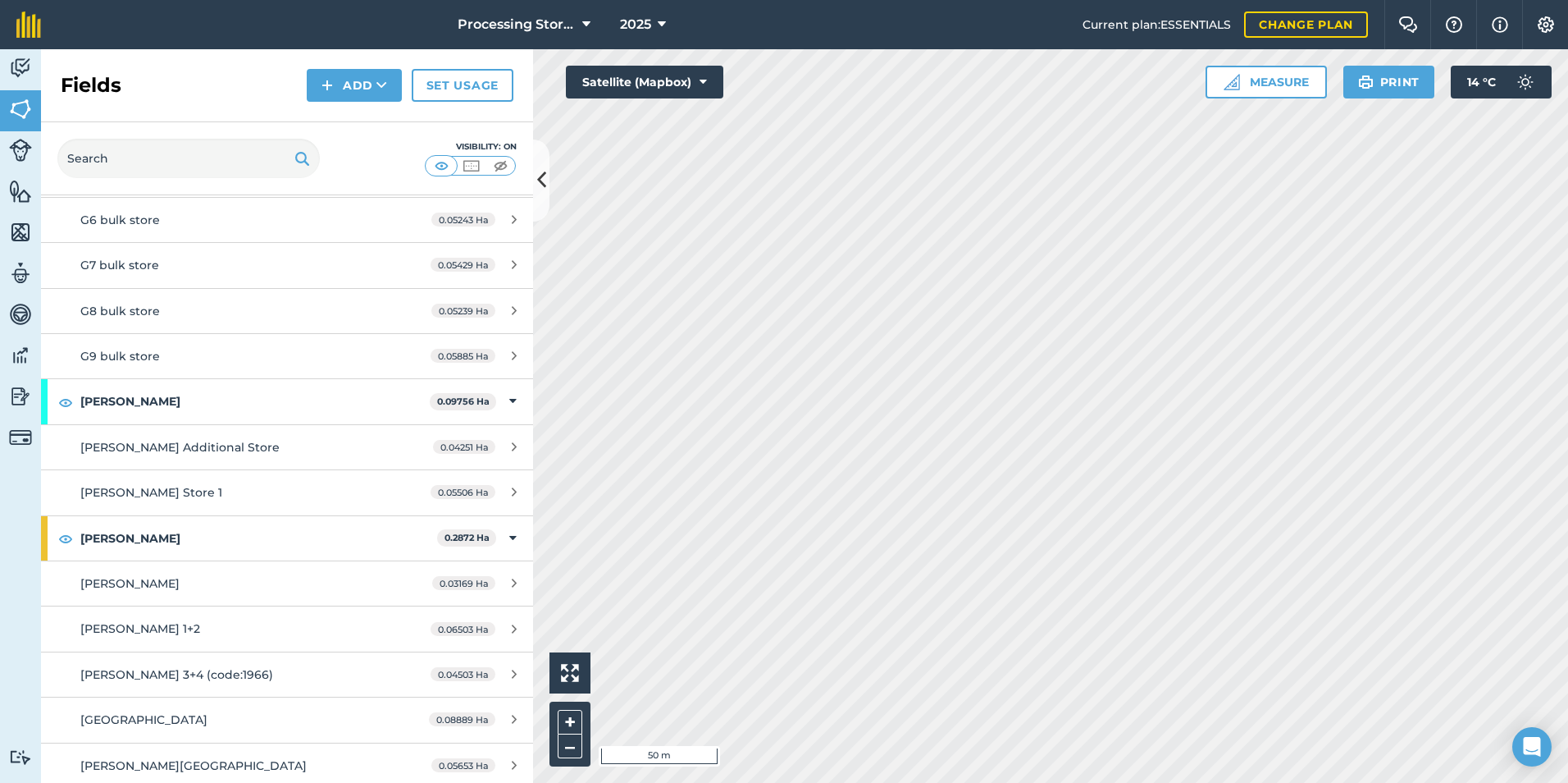
scroll to position [1723, 0]
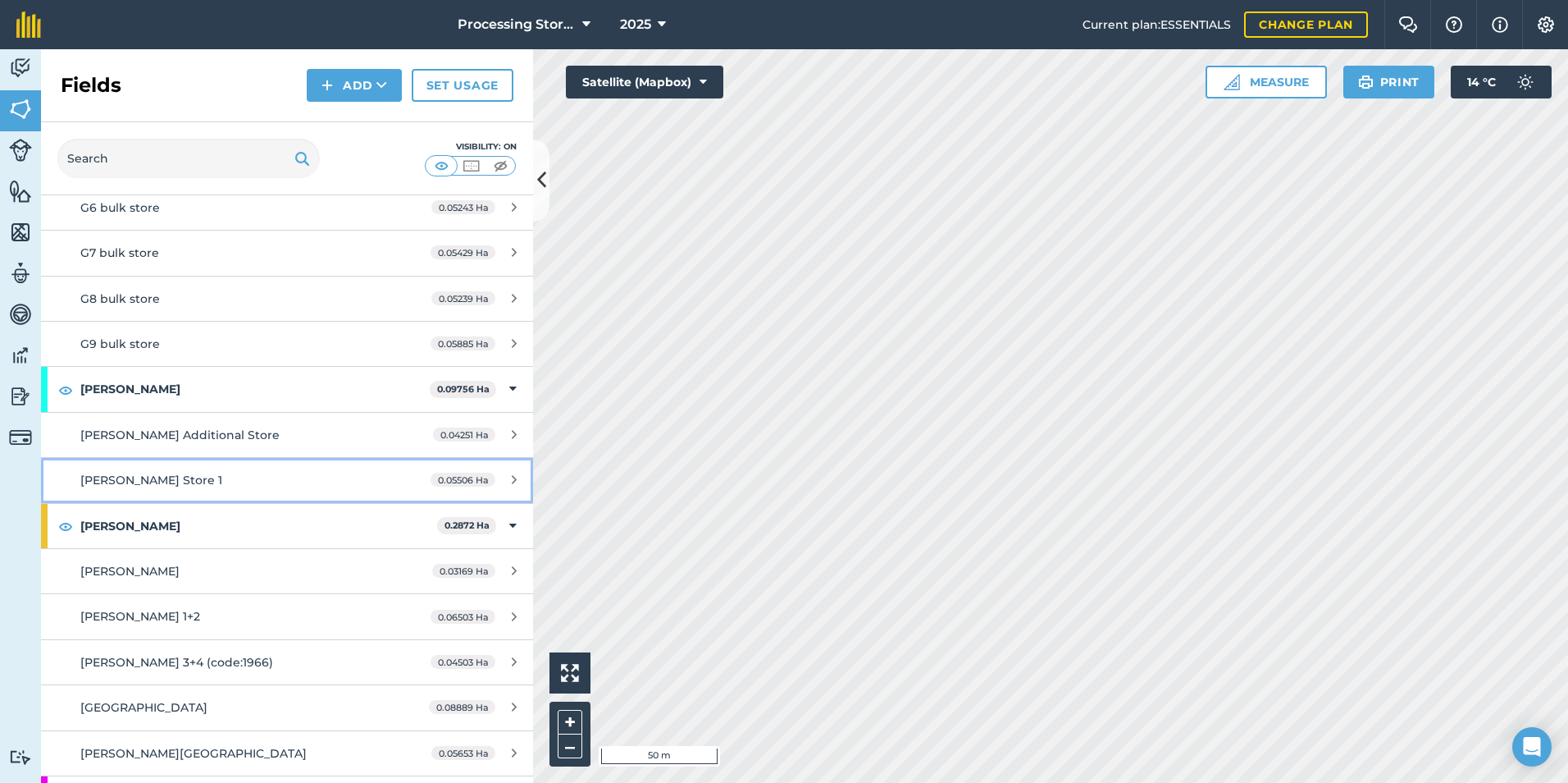
click at [173, 480] on div "[PERSON_NAME] Store 1" at bounding box center [235, 480] width 308 height 18
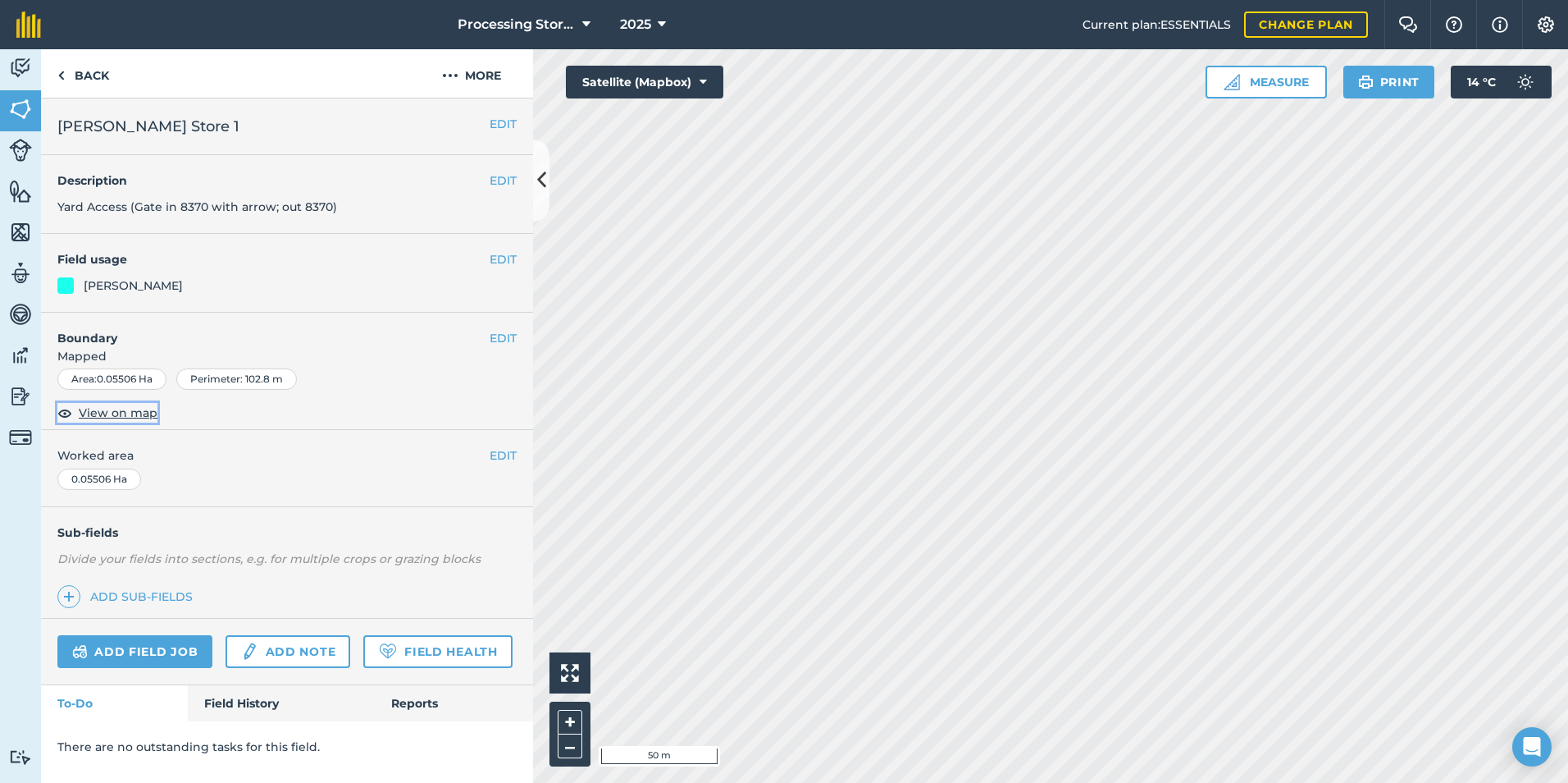
click at [110, 412] on span "View on map" at bounding box center [118, 412] width 79 height 18
click at [82, 75] on link "Back" at bounding box center [84, 73] width 85 height 48
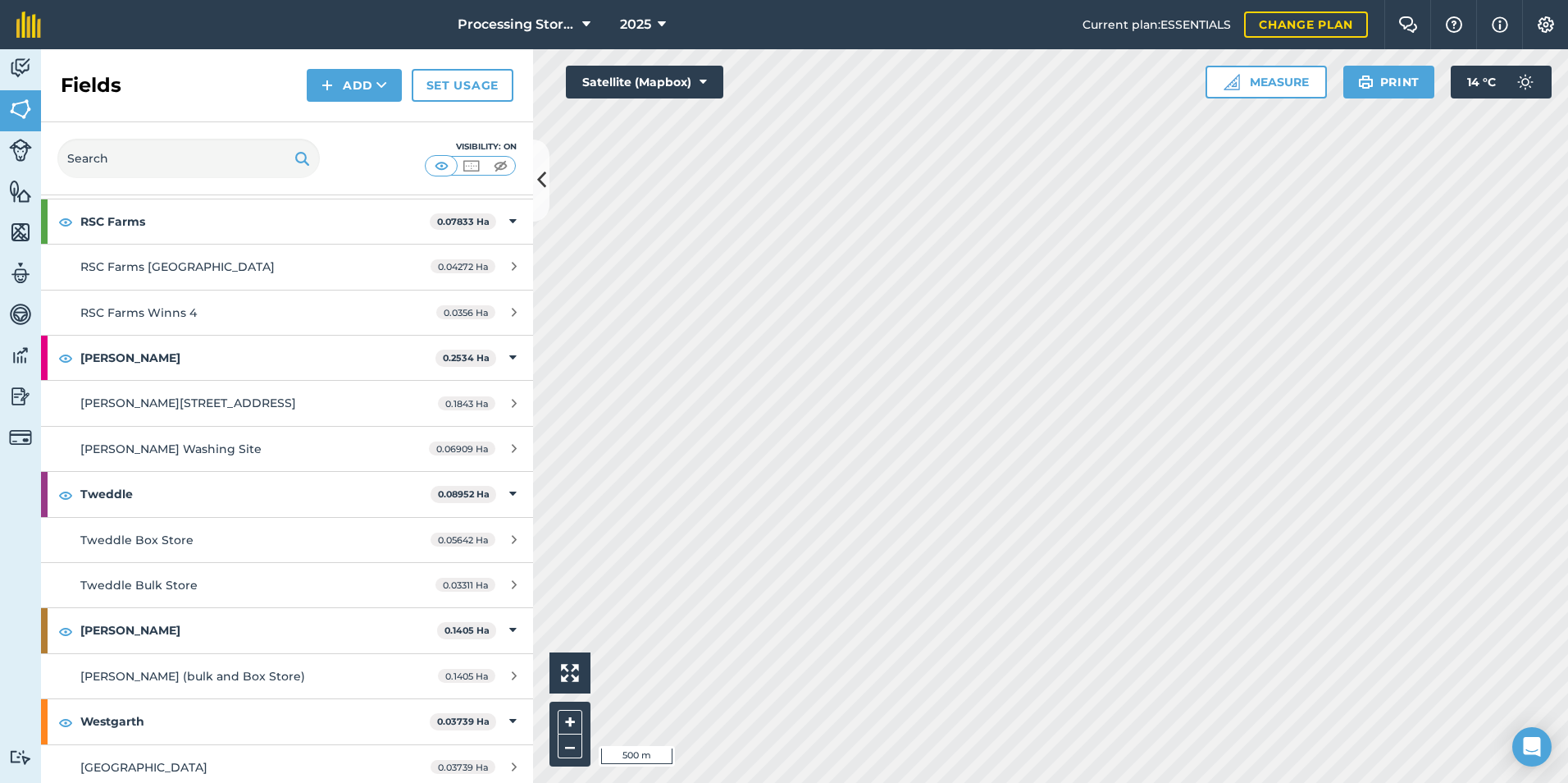
scroll to position [3353, 0]
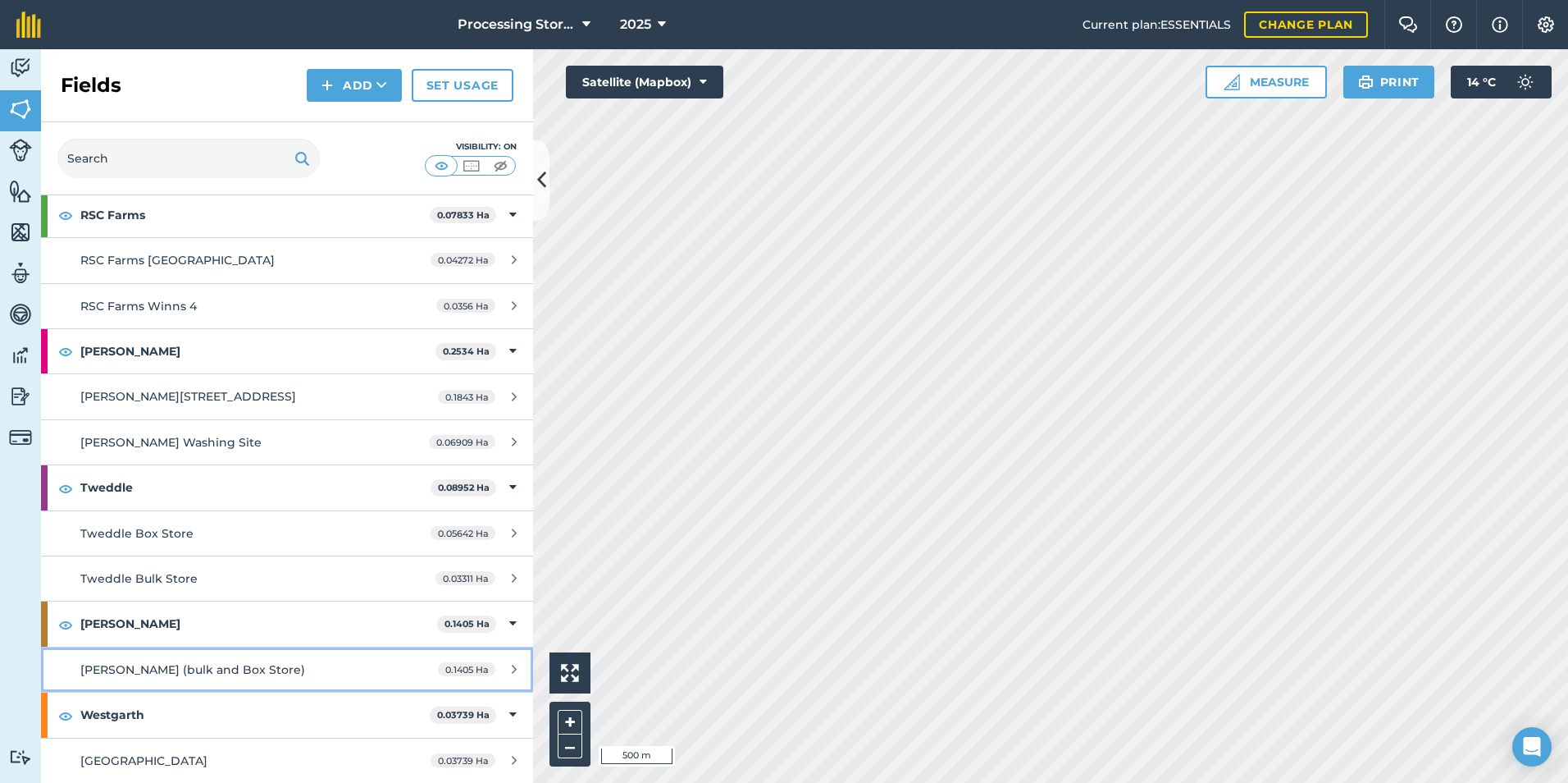
click at [166, 674] on span "[PERSON_NAME] (bulk and Box Store)" at bounding box center [193, 669] width 224 height 14
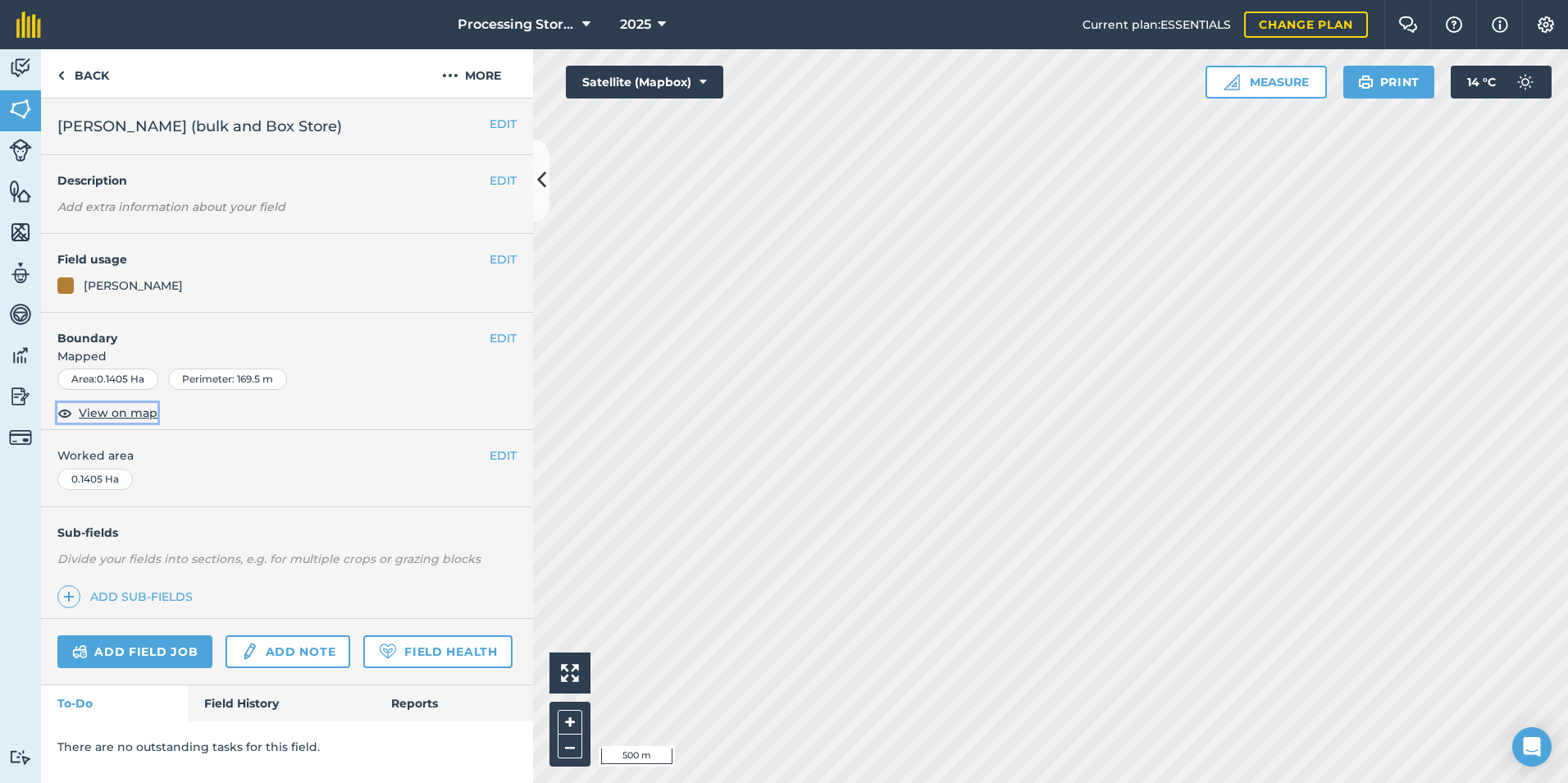
click at [116, 409] on span "View on map" at bounding box center [118, 412] width 79 height 18
click at [79, 70] on link "Back" at bounding box center [84, 73] width 85 height 48
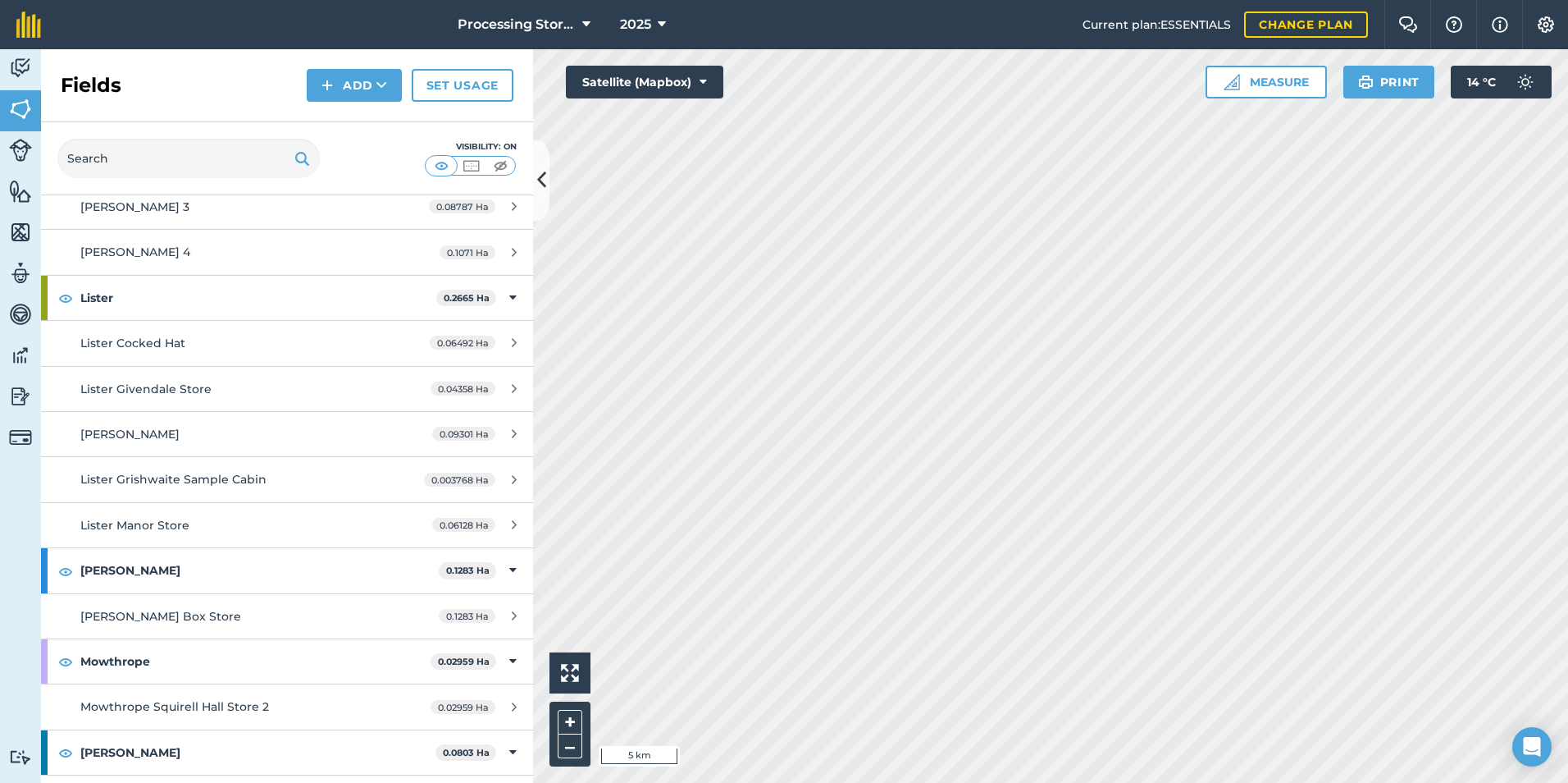
scroll to position [2462, 0]
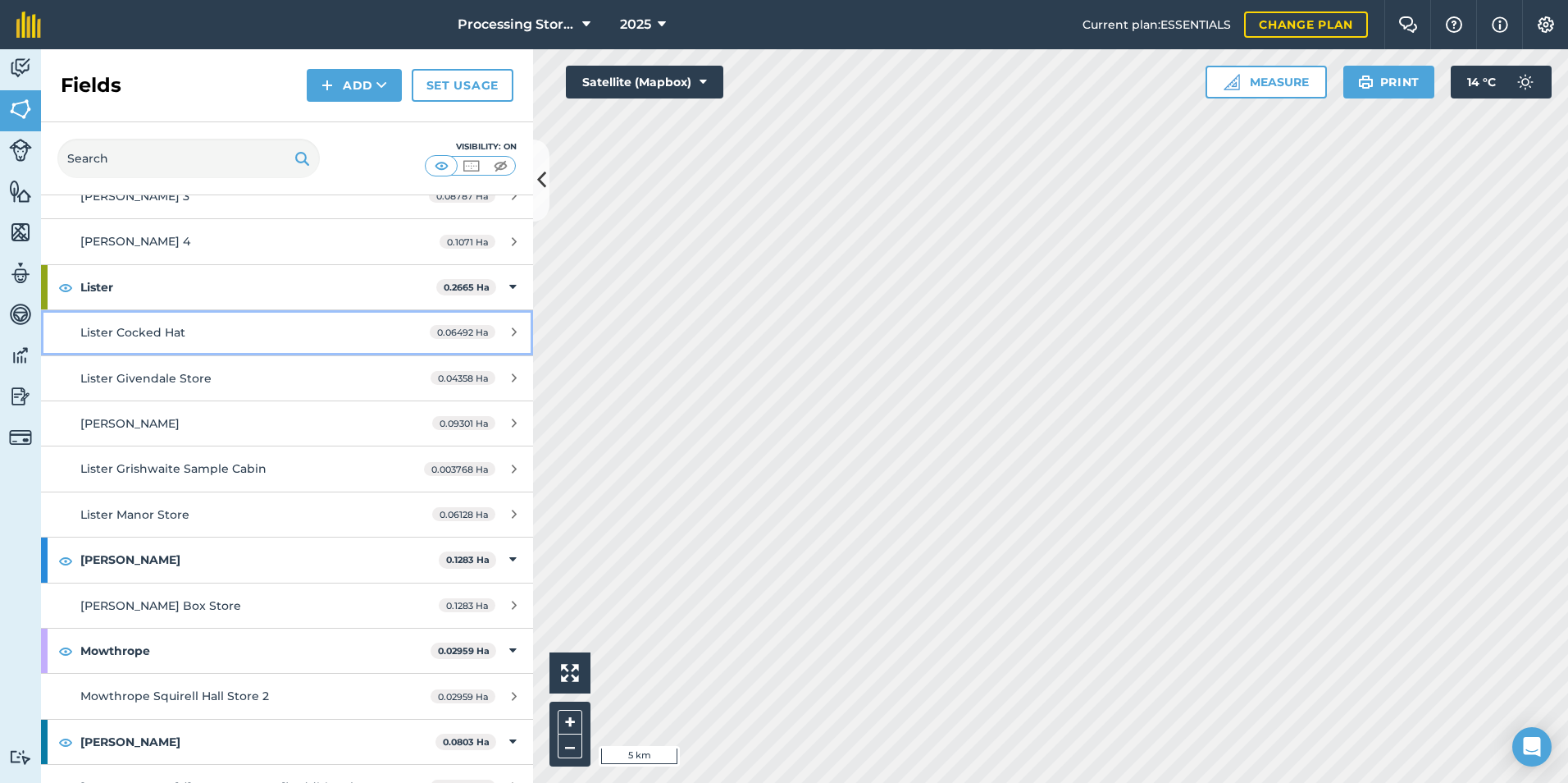
click at [149, 338] on span "Lister Cocked Hat" at bounding box center [133, 331] width 105 height 14
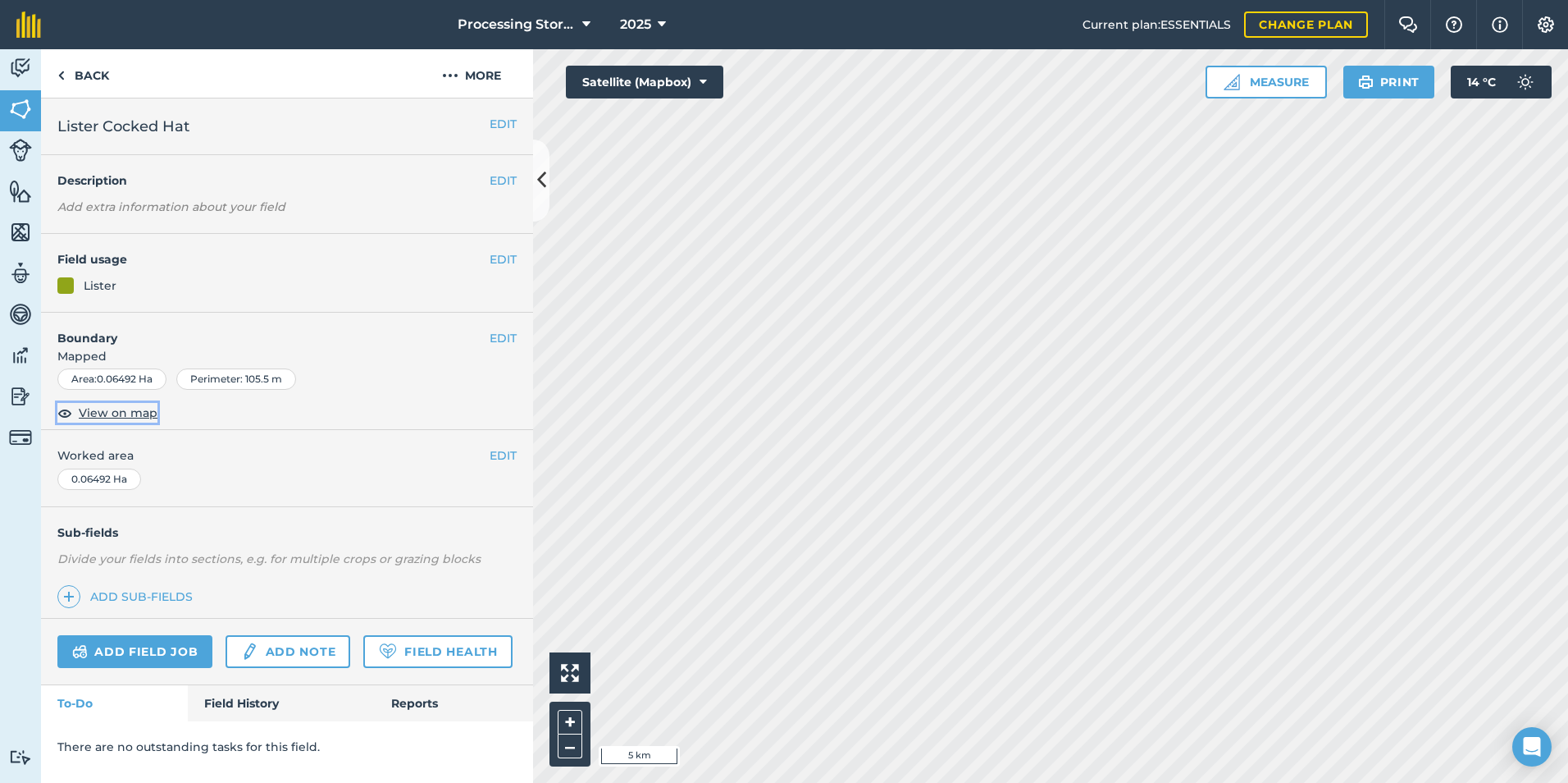
click at [146, 416] on span "View on map" at bounding box center [118, 412] width 79 height 18
click at [107, 415] on span "View on map" at bounding box center [118, 412] width 79 height 18
click at [84, 75] on link "Back" at bounding box center [84, 73] width 85 height 48
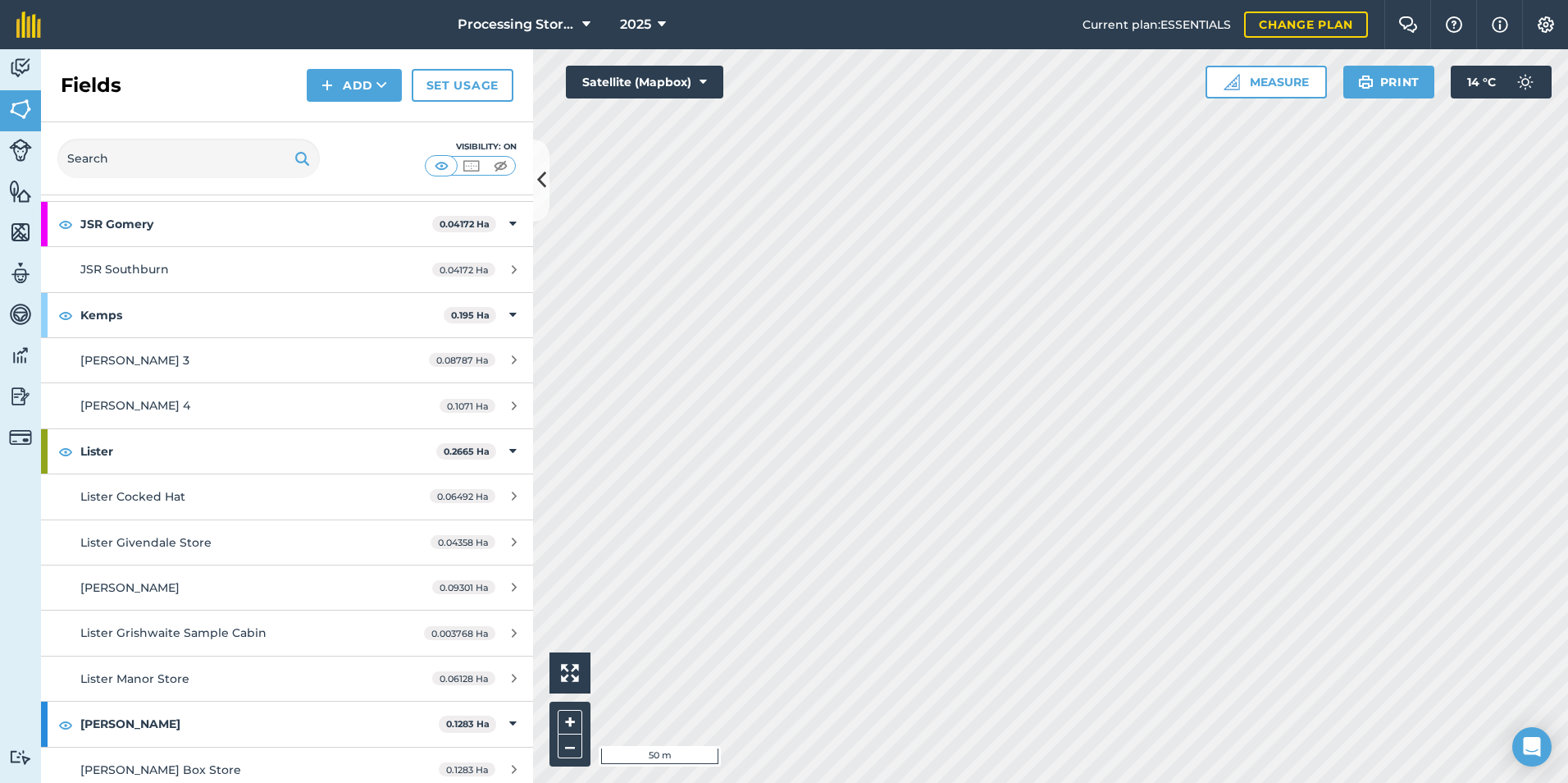
scroll to position [2462, 0]
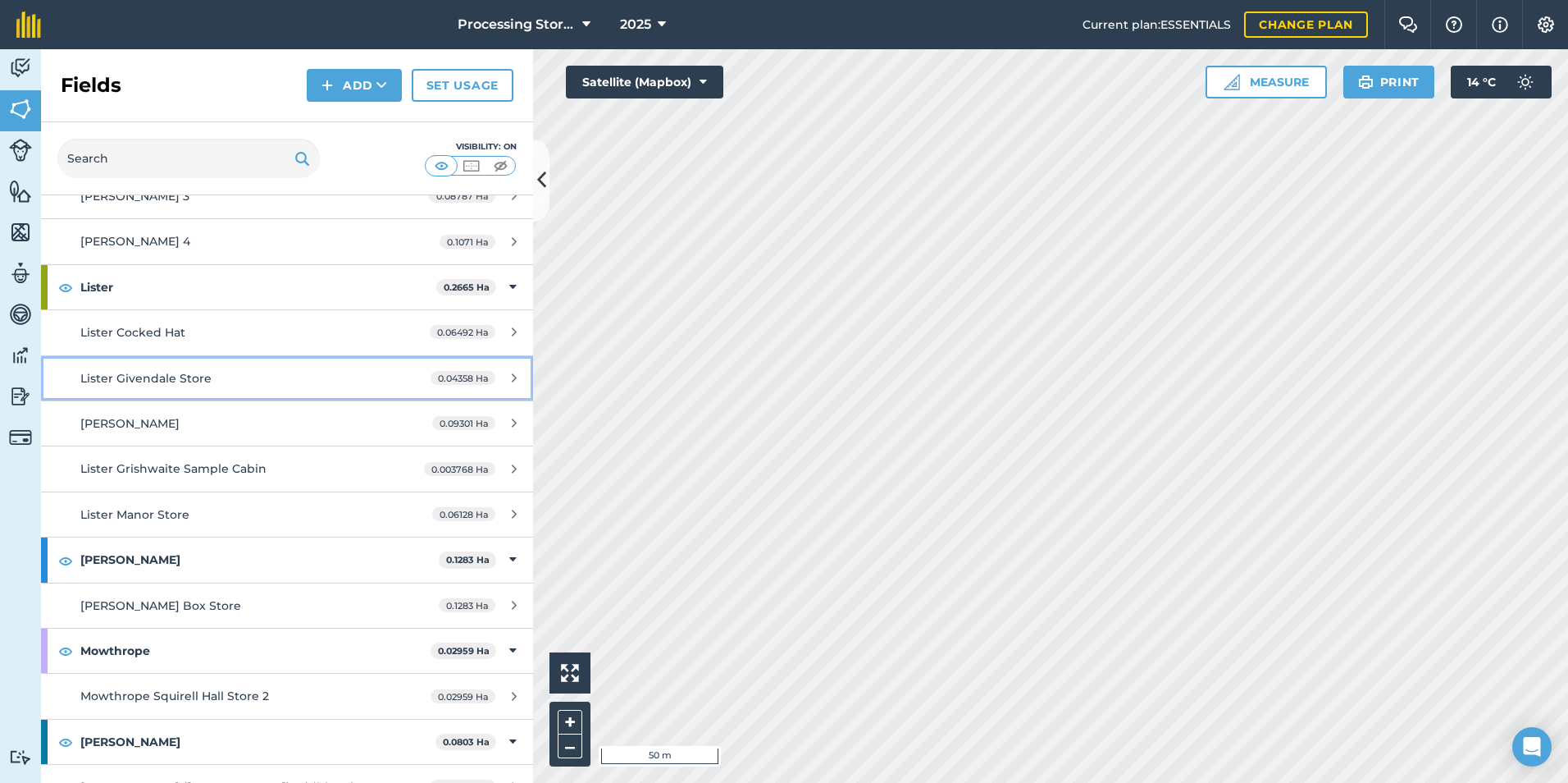
click at [185, 390] on link "Lister Givendale Store 0.04358 Ha" at bounding box center [287, 378] width 492 height 44
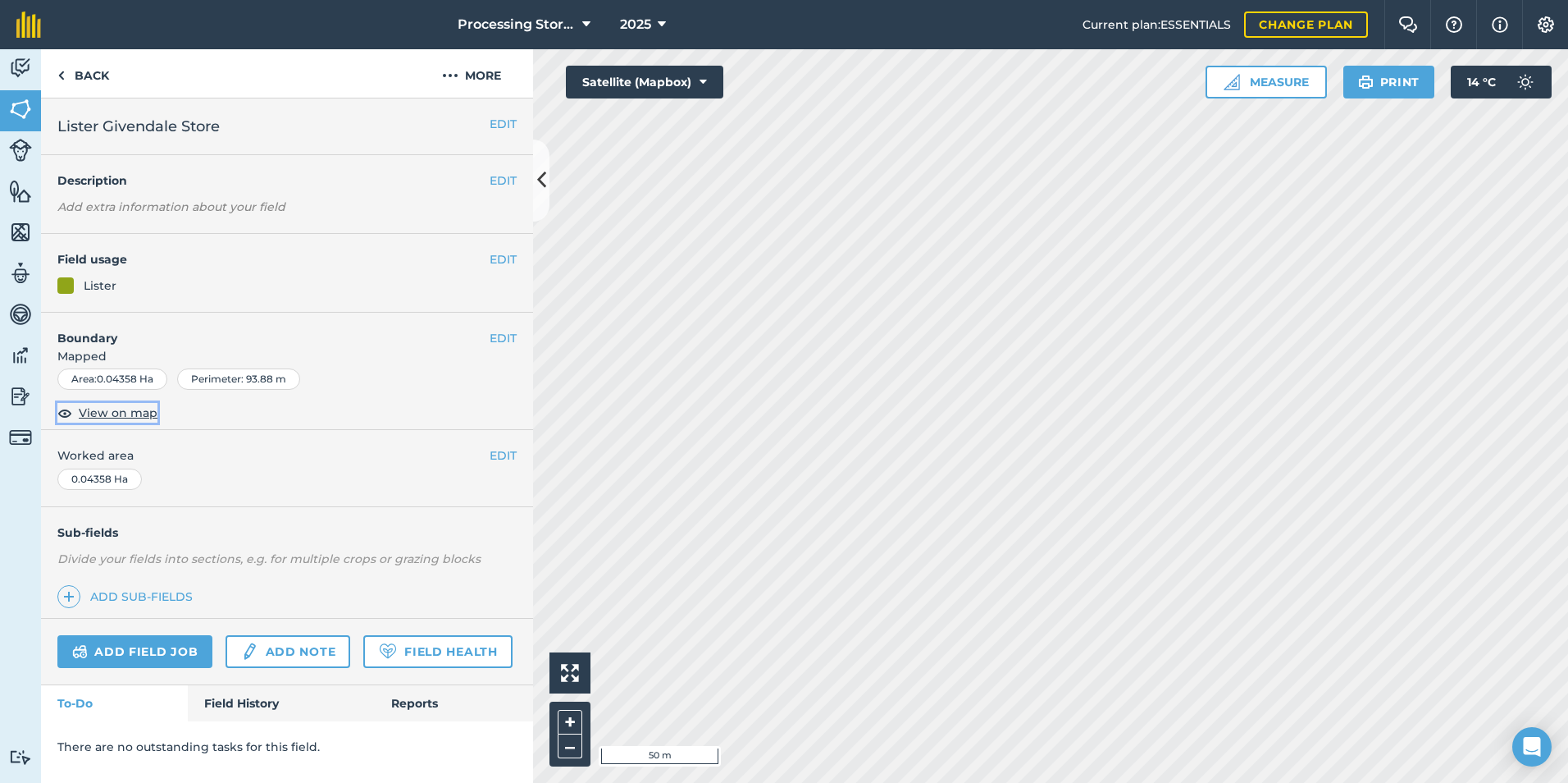
click at [103, 409] on span "View on map" at bounding box center [118, 412] width 79 height 18
click at [91, 80] on link "Back" at bounding box center [84, 73] width 85 height 48
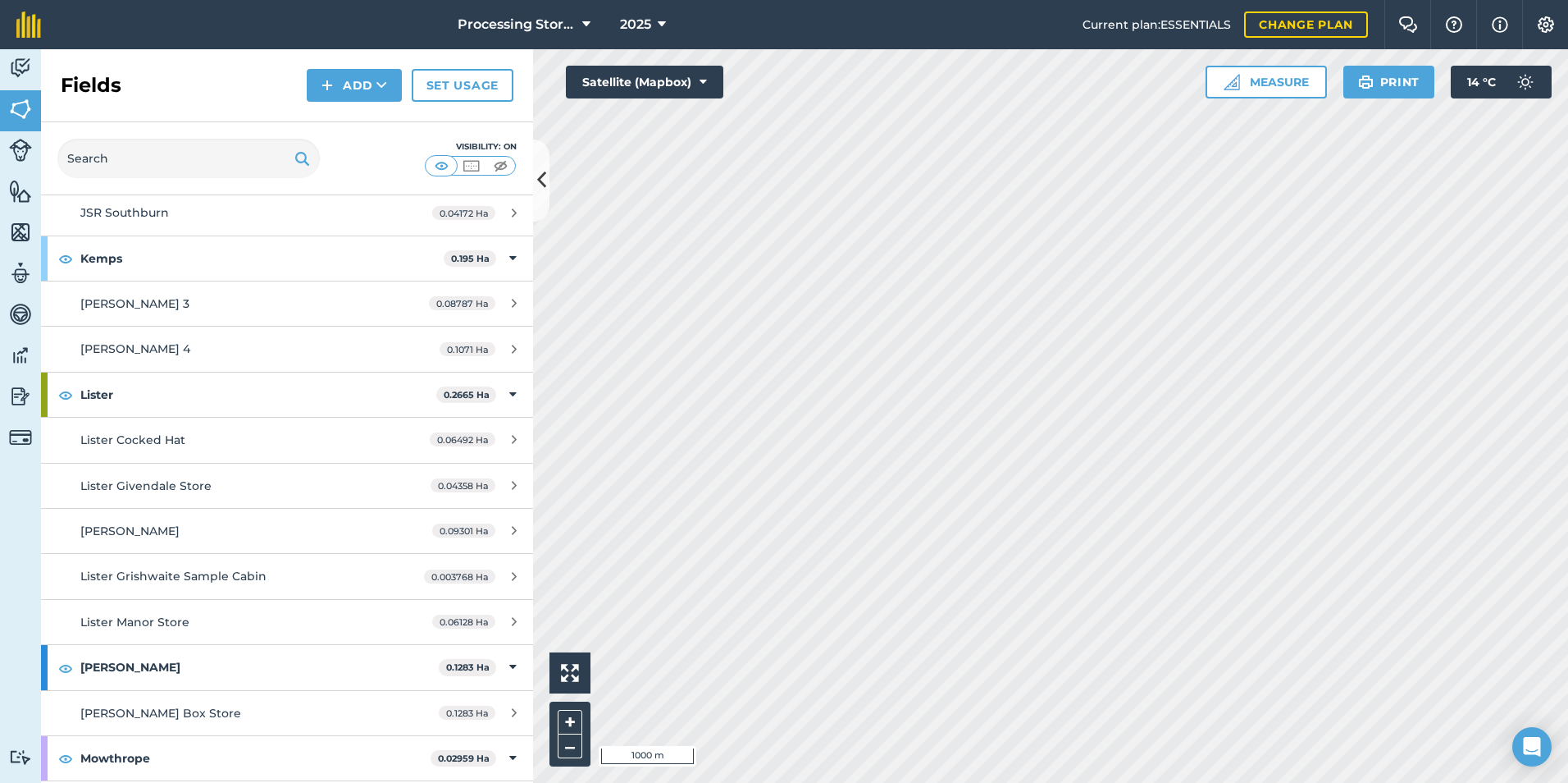
scroll to position [2380, 0]
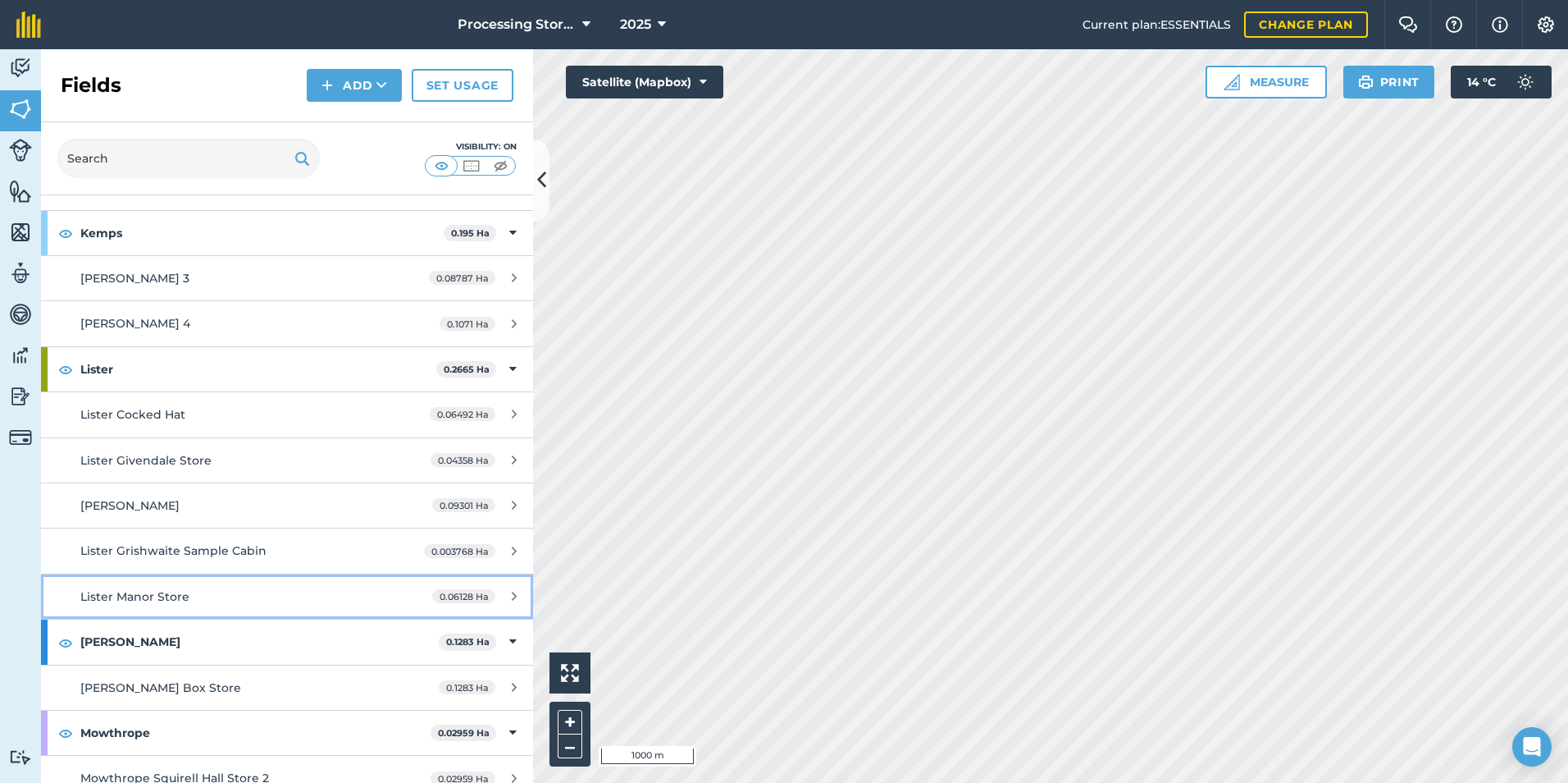
click at [141, 597] on span "Lister Manor Store" at bounding box center [135, 596] width 109 height 14
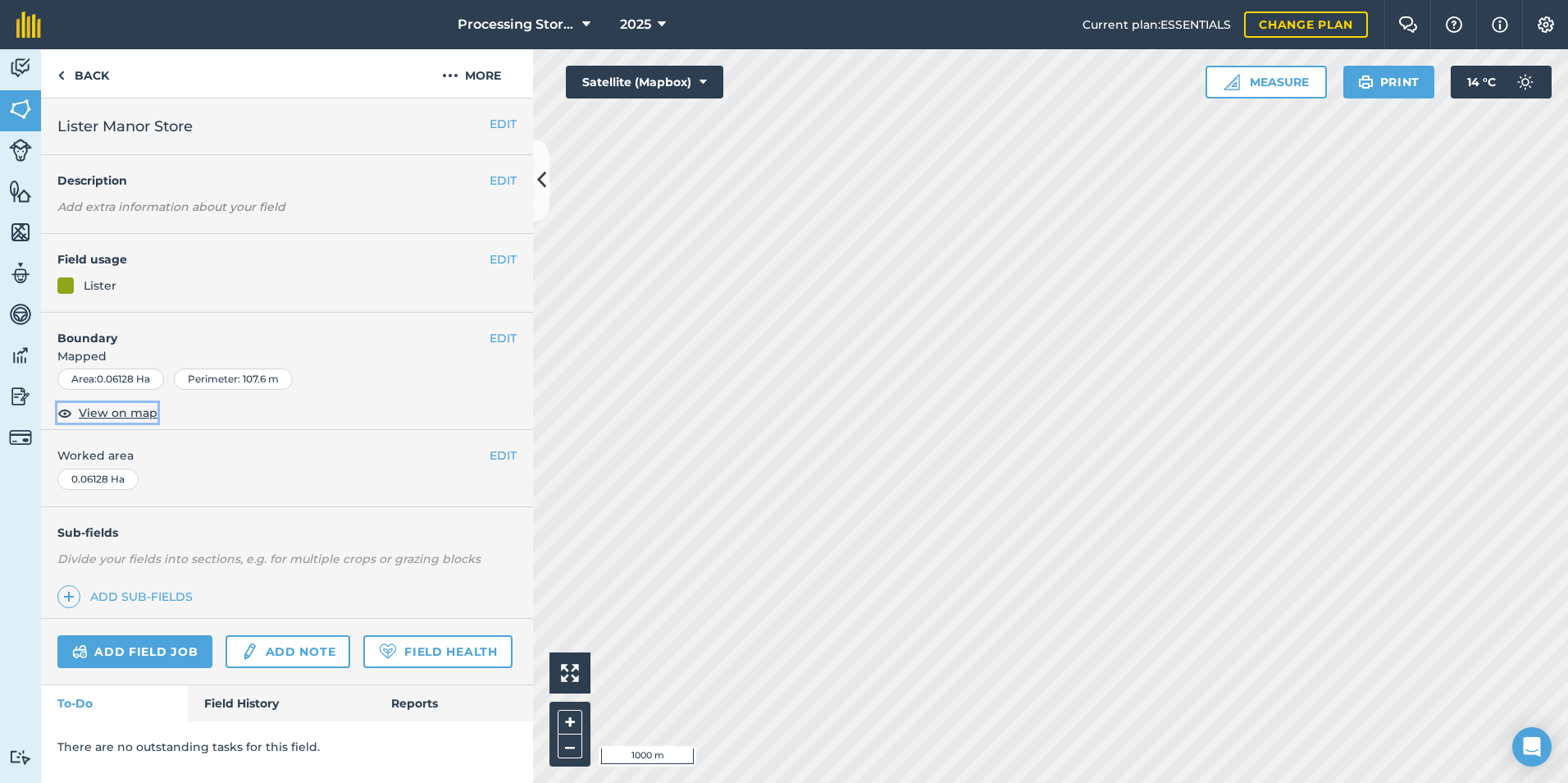
click at [114, 414] on span "View on map" at bounding box center [118, 412] width 79 height 18
